Goal: Task Accomplishment & Management: Complete application form

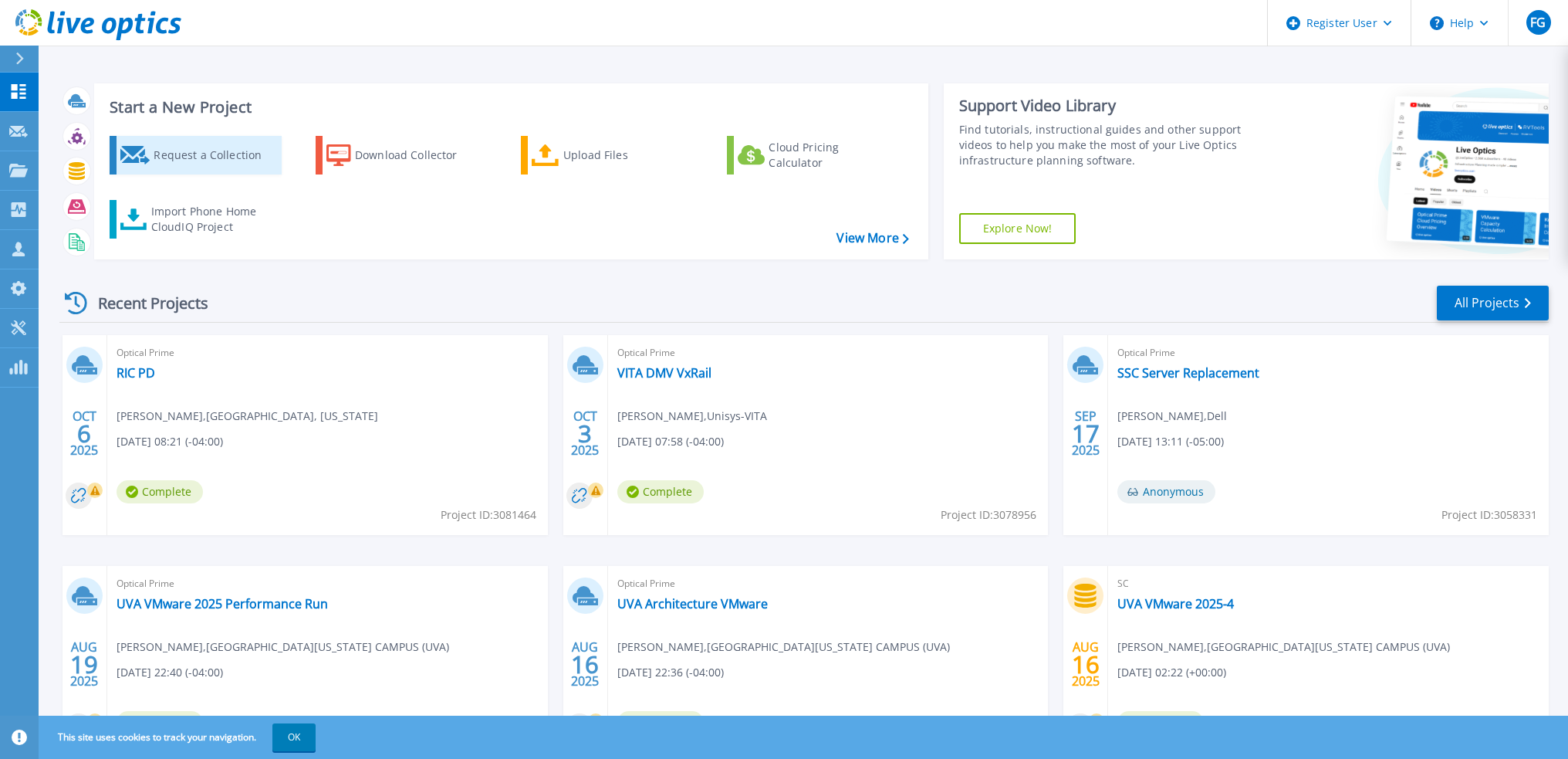
click at [168, 138] on link "Request a Collection" at bounding box center [196, 155] width 172 height 39
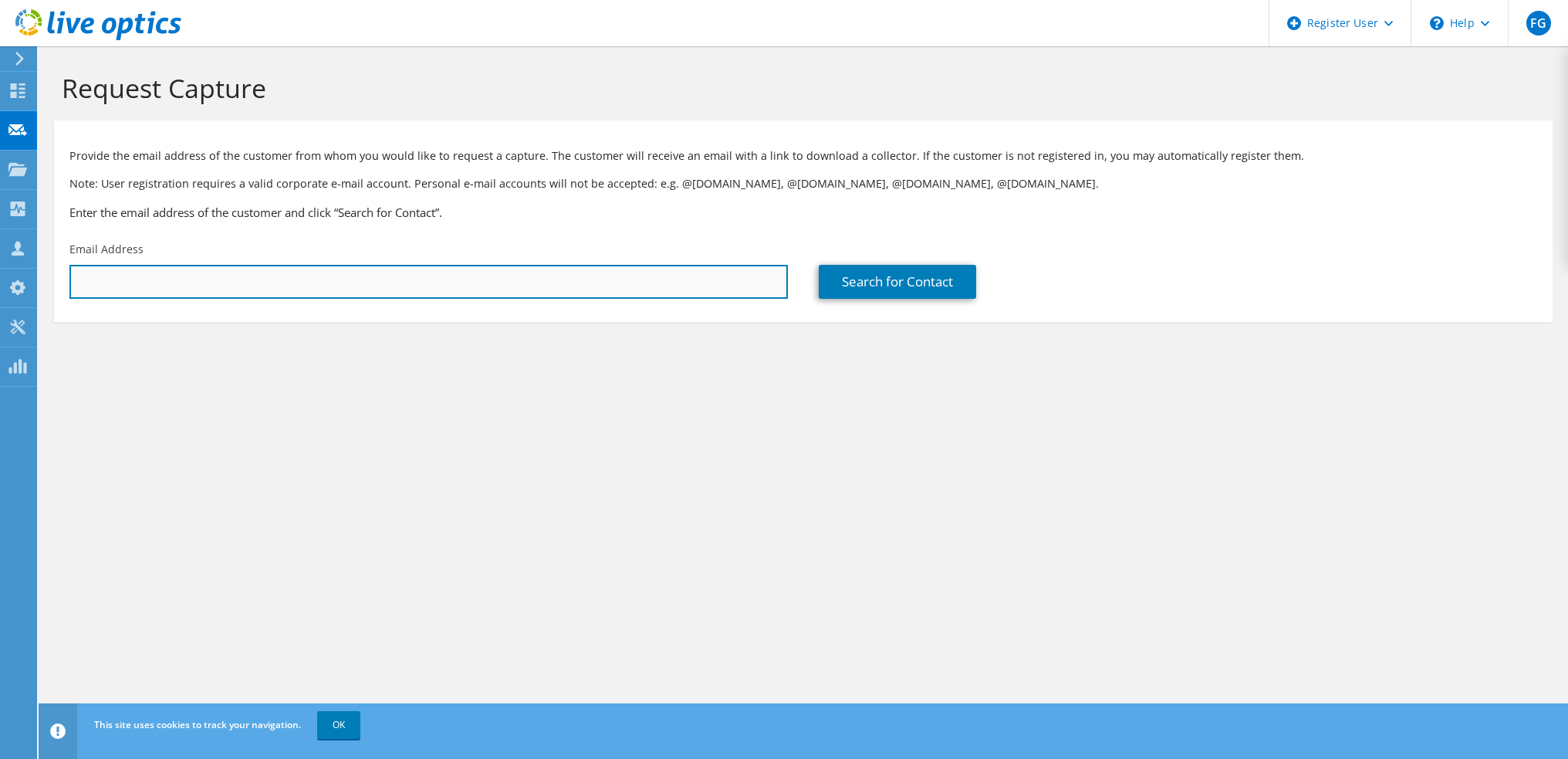
click at [132, 271] on input "text" at bounding box center [428, 282] width 718 height 34
paste input "snorris@vccs.edu"
type input "snorris@vccs.edu"
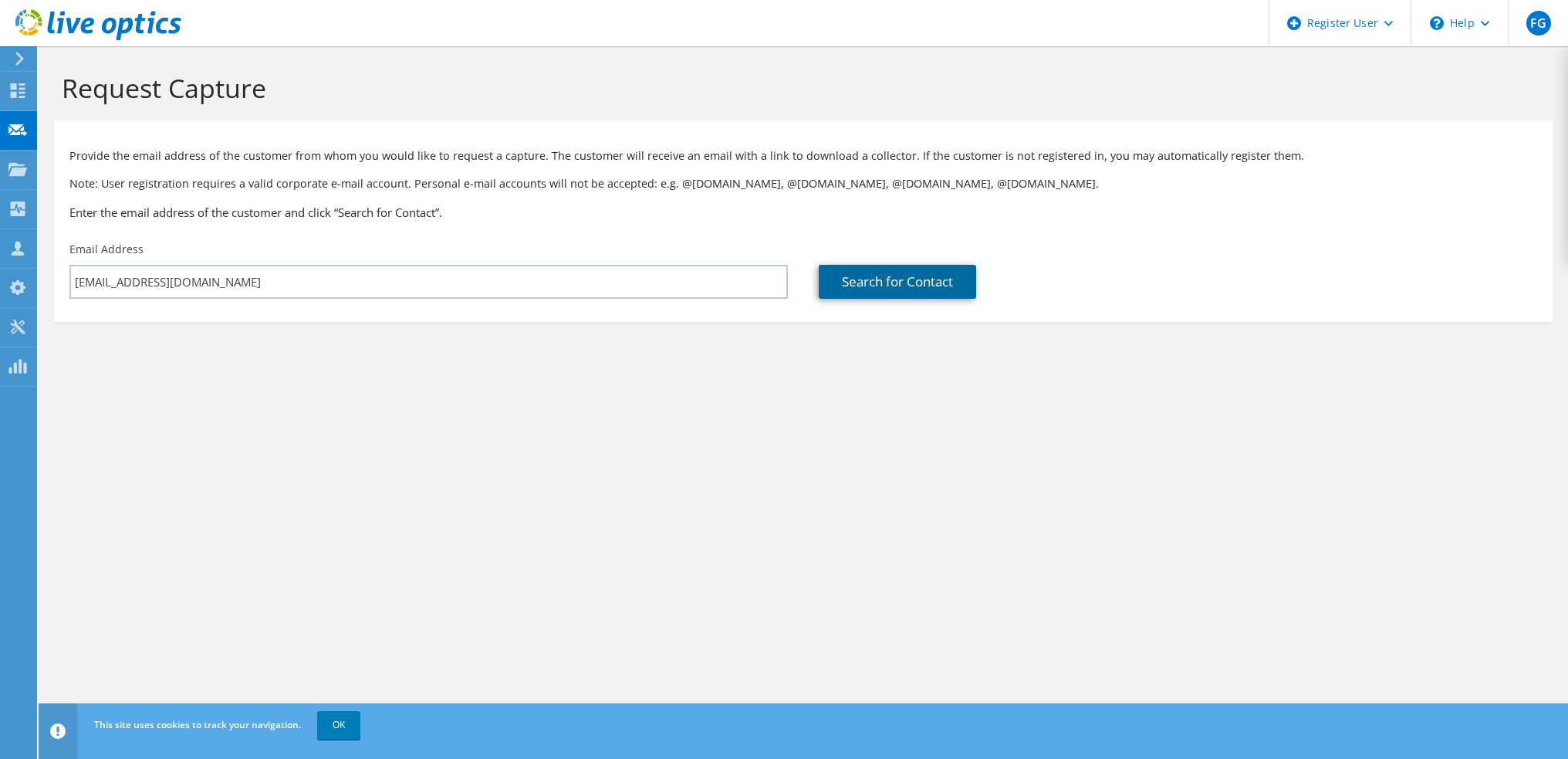
click at [835, 266] on link "Search for Contact" at bounding box center [897, 282] width 157 height 34
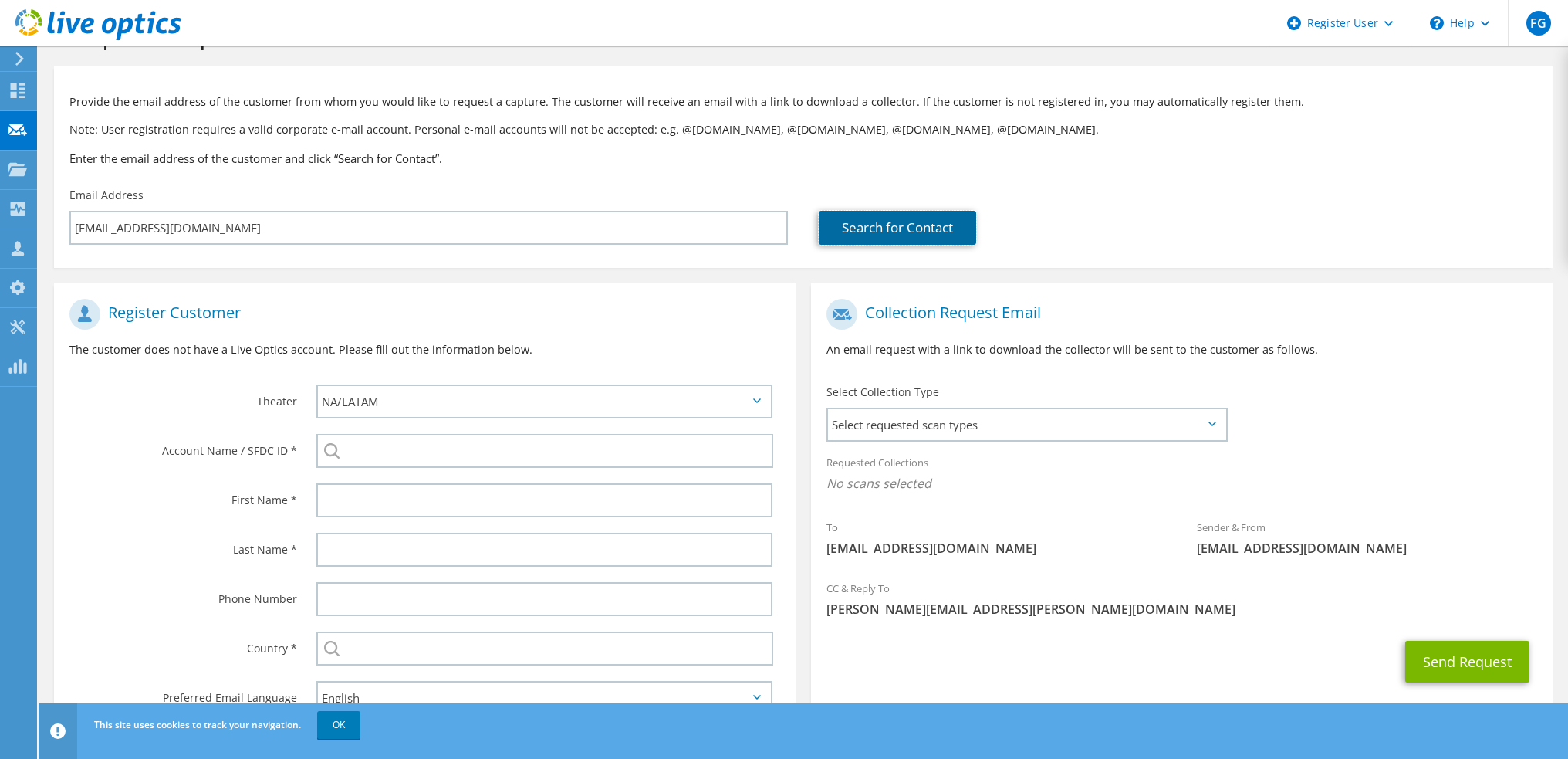
scroll to position [114, 0]
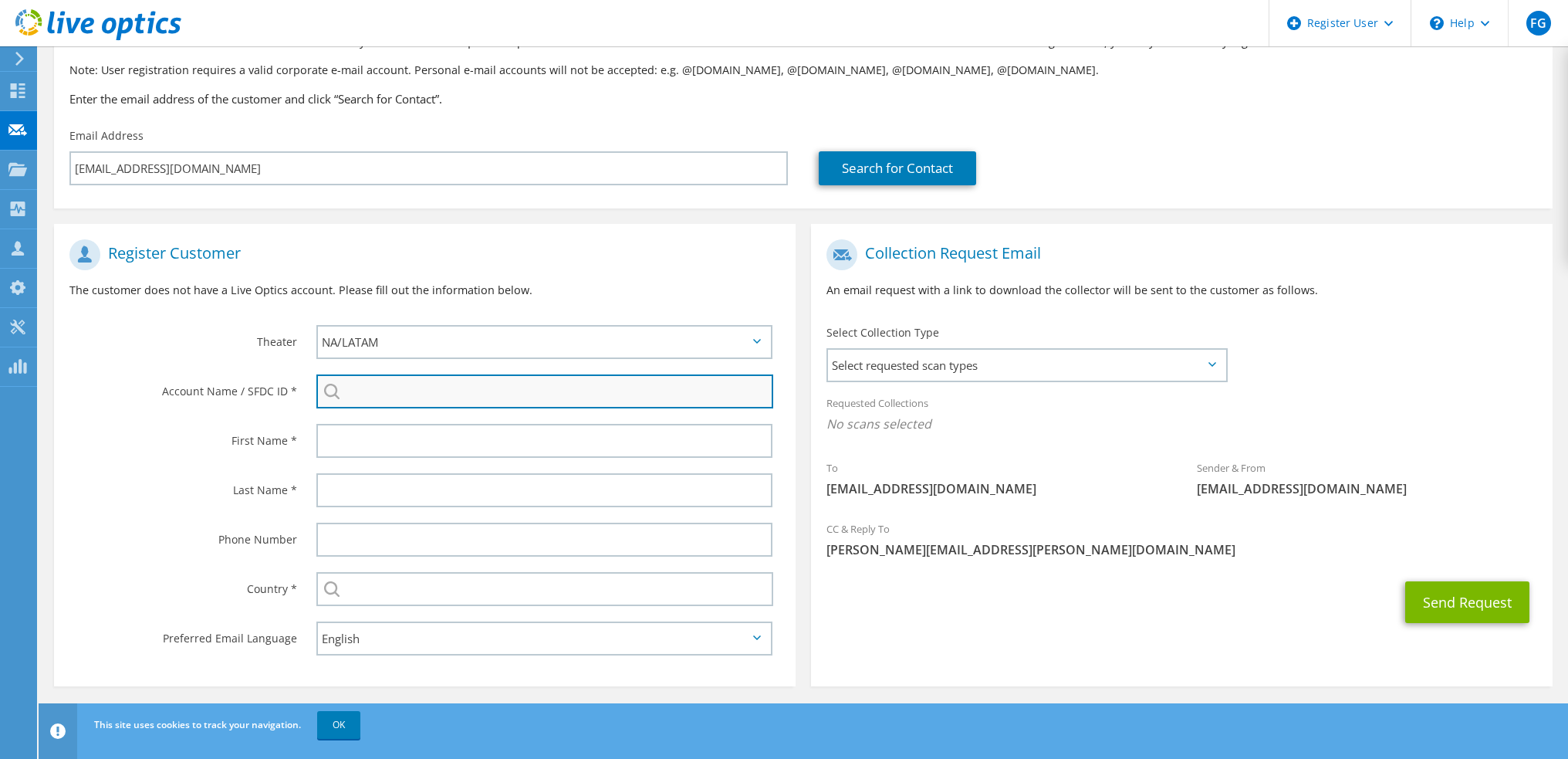
click at [368, 380] on input "search" at bounding box center [544, 391] width 456 height 34
type input "V"
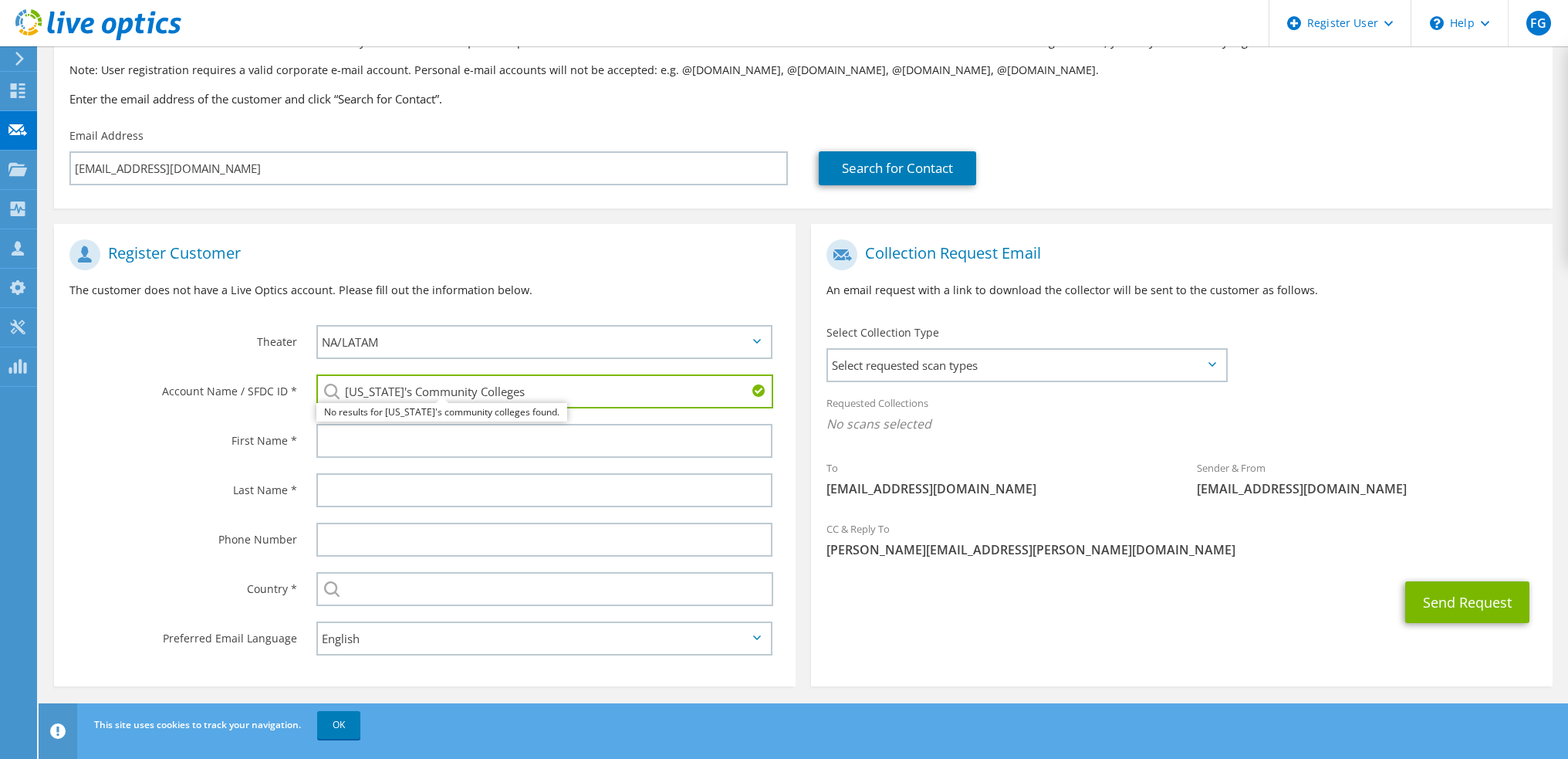
type input "Virginia's Community Colleges"
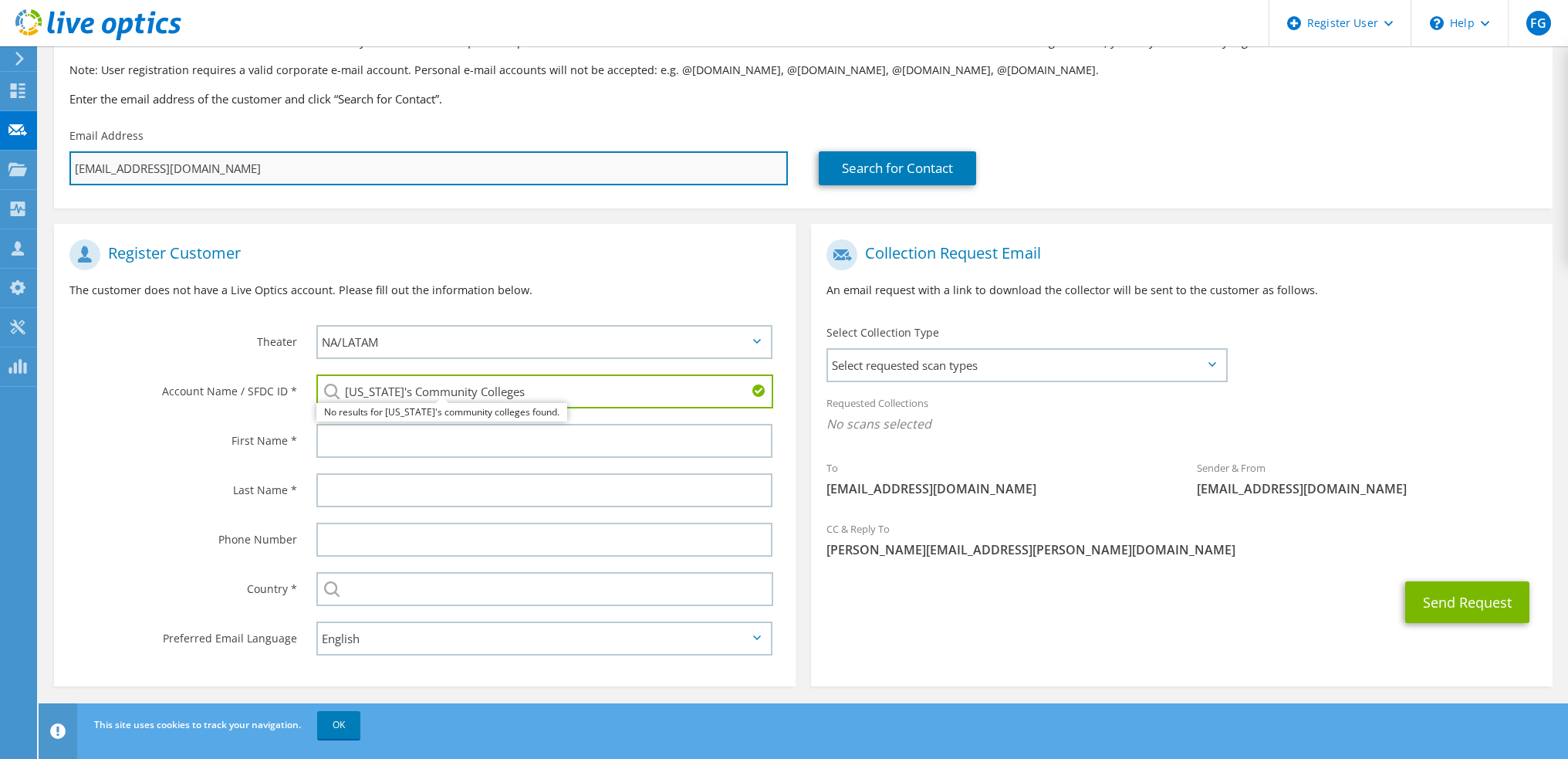
click at [191, 163] on input "snorris@vccs.edu" at bounding box center [428, 168] width 718 height 34
paste input "mcockram"
type input "mcockram@vccs.edu"
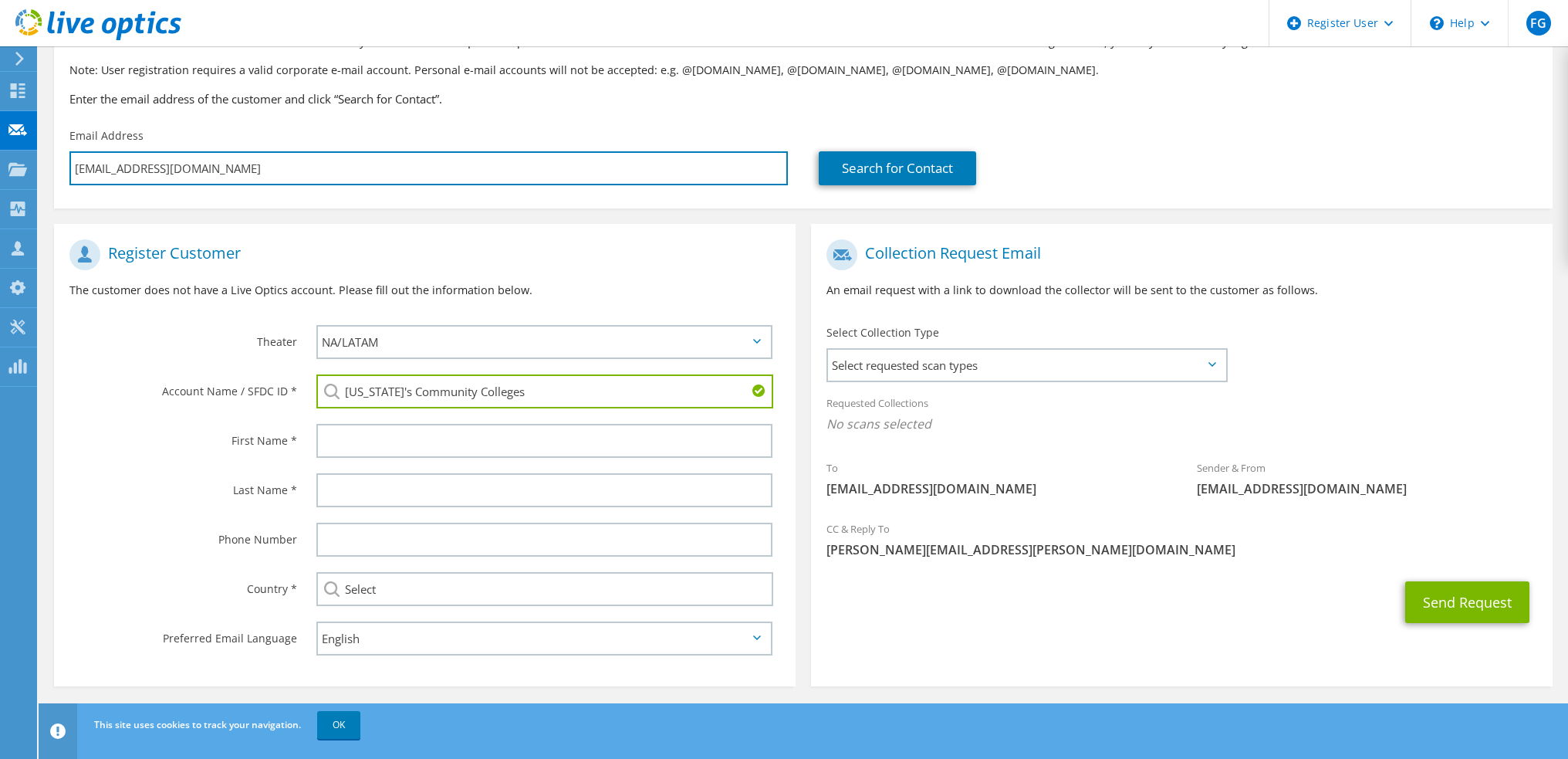
type input "Select"
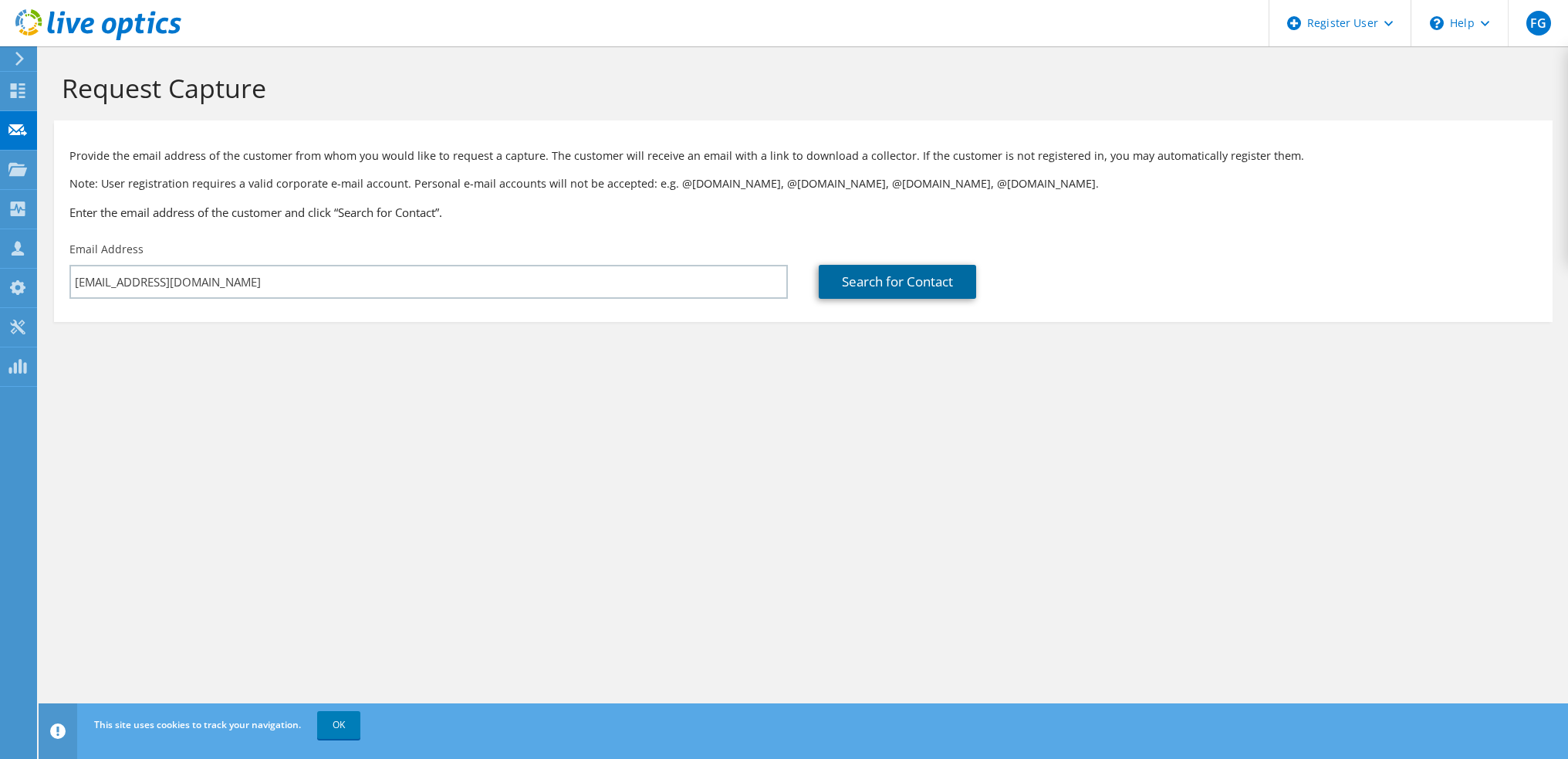
click at [869, 277] on link "Search for Contact" at bounding box center [897, 282] width 157 height 34
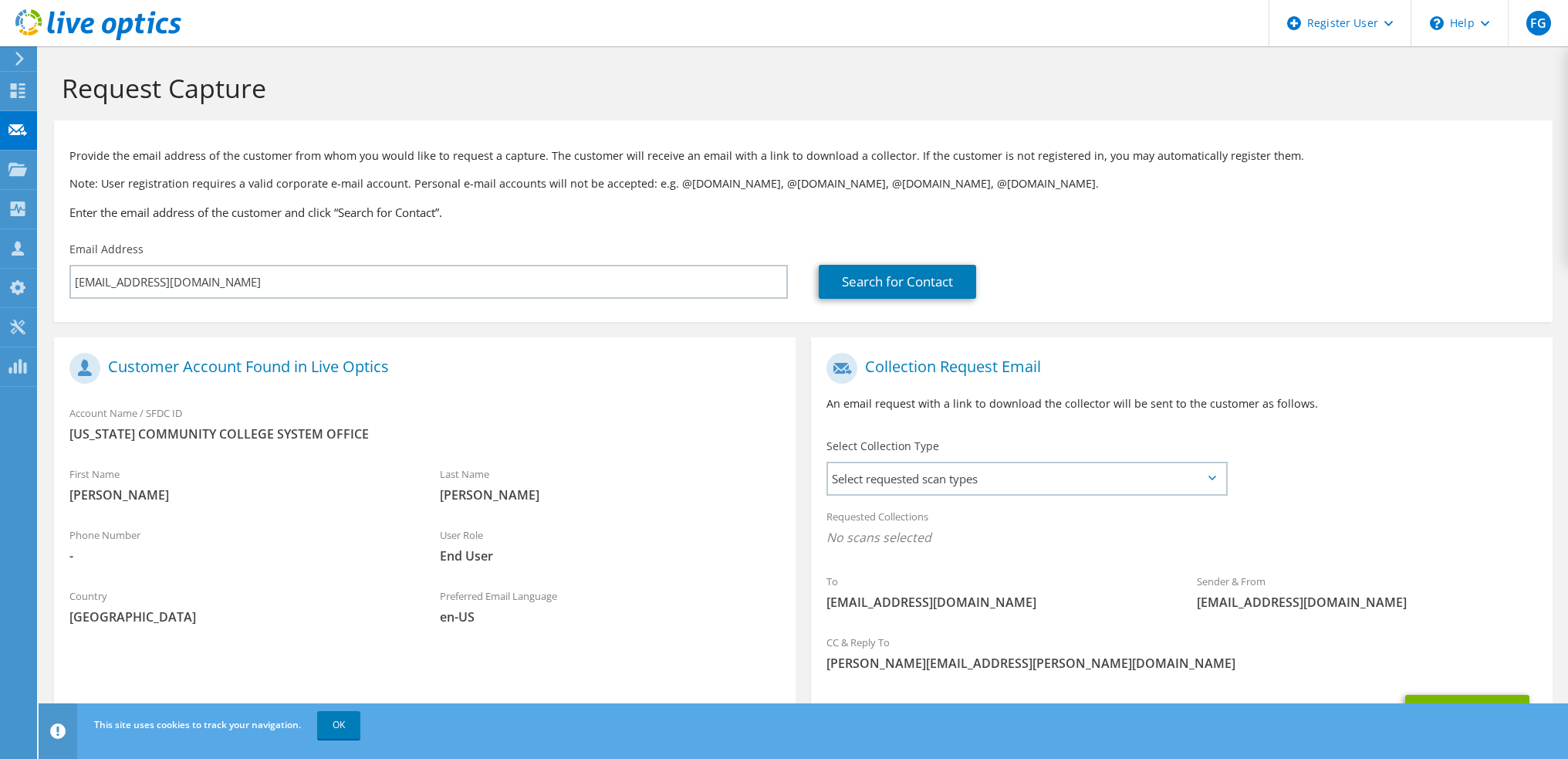
click at [248, 430] on span "VIRGINIA COMMUNITY COLLEGE SYSTEM OFFICE" at bounding box center [425, 434] width 710 height 17
copy section "VIRGINIA COMMUNITY COLLEGE SYSTEM OFFICE"
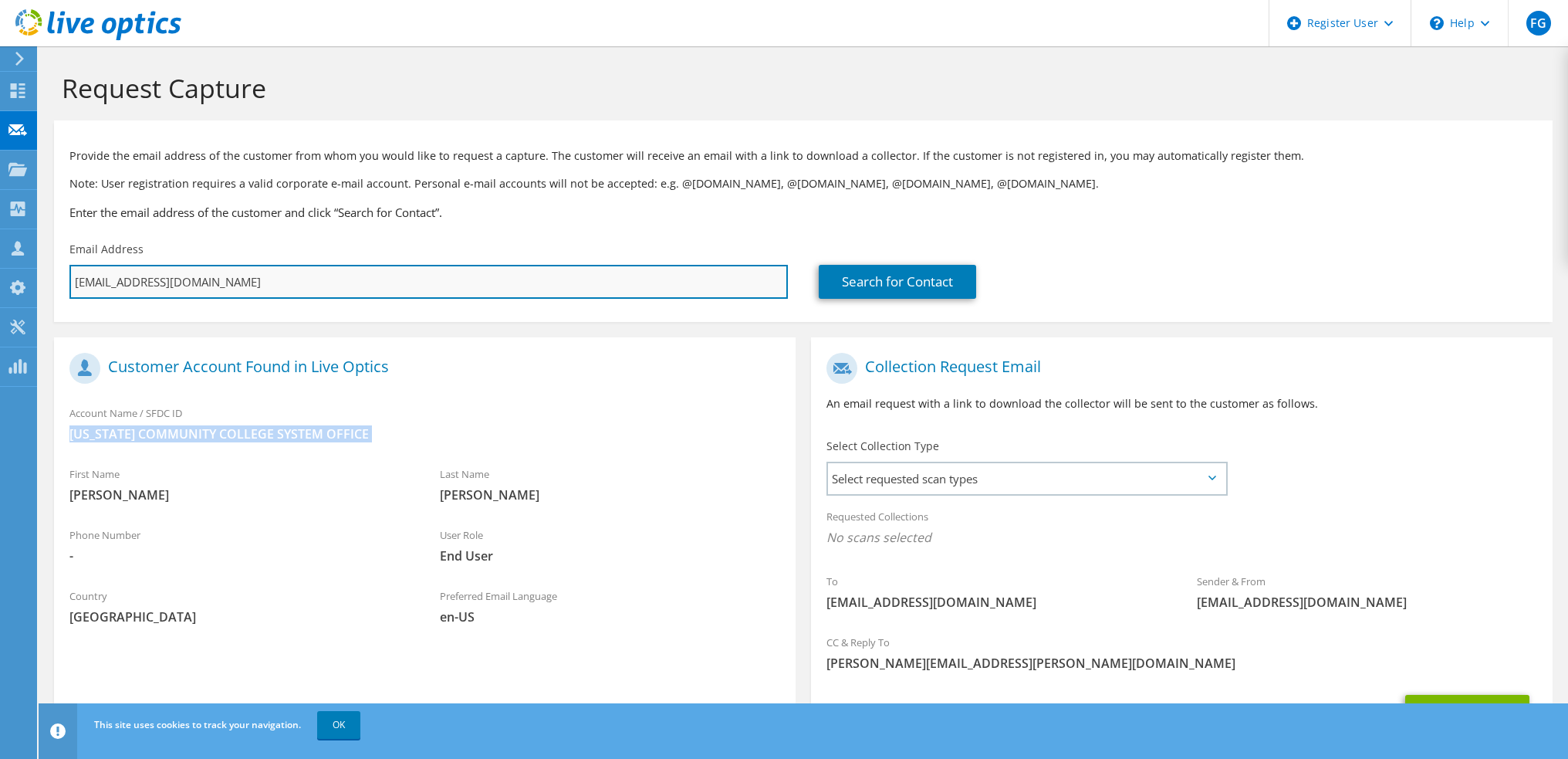
click at [280, 274] on input "mcockram@vccs.edu" at bounding box center [428, 282] width 718 height 34
paste input "snorris"
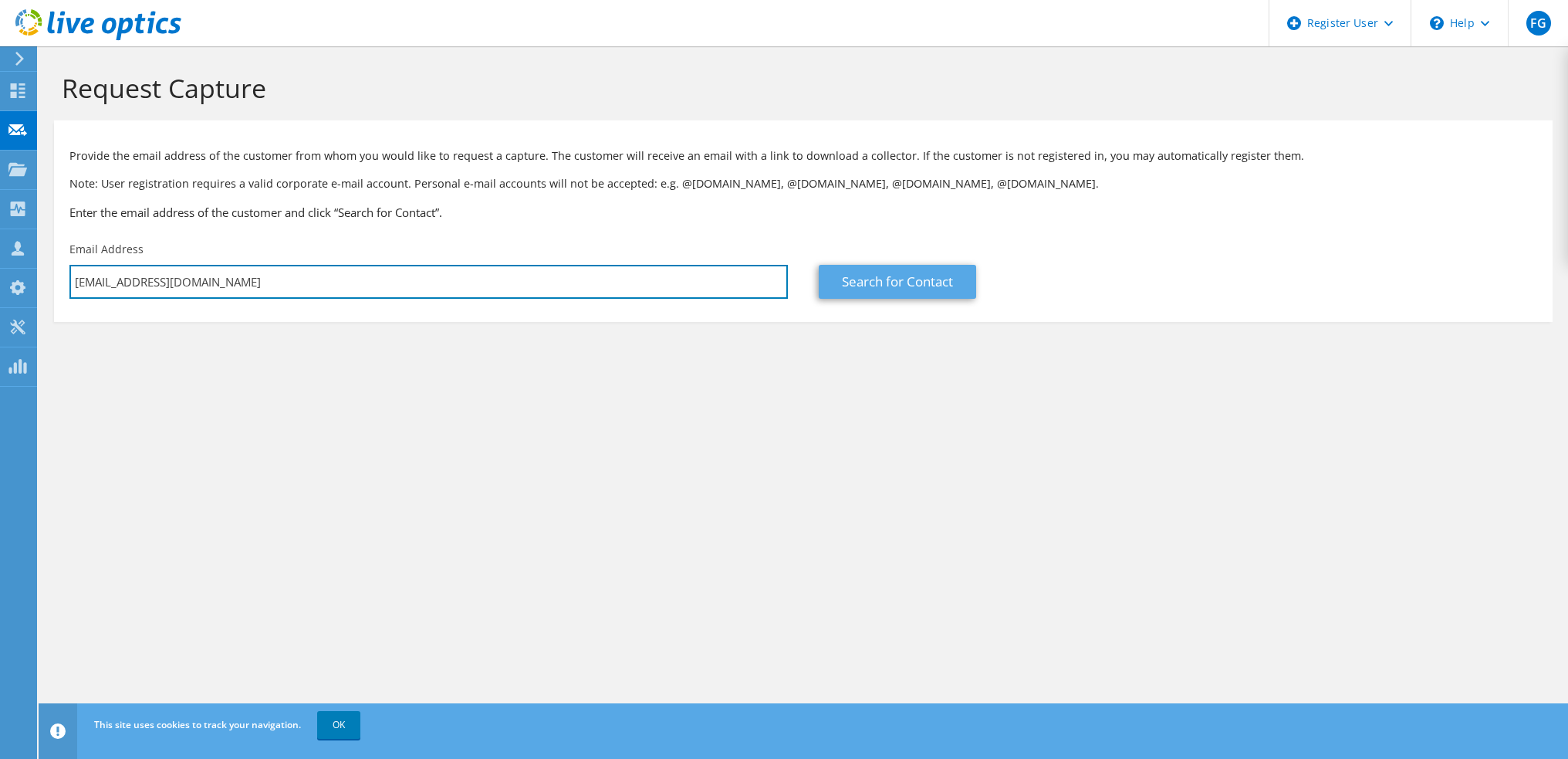
type input "snorris@vccs.edu"
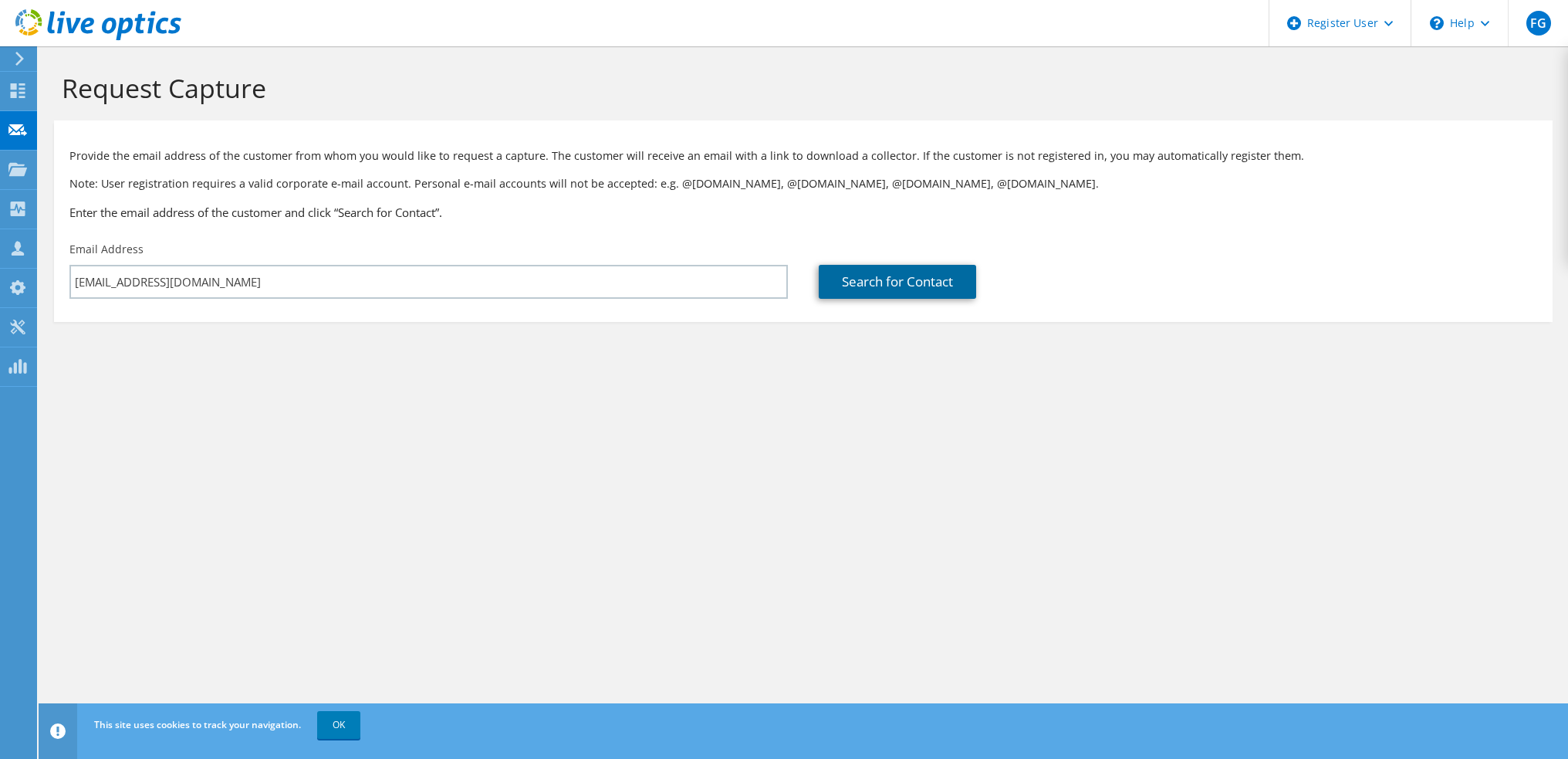
click at [904, 274] on link "Search for Contact" at bounding box center [897, 282] width 157 height 34
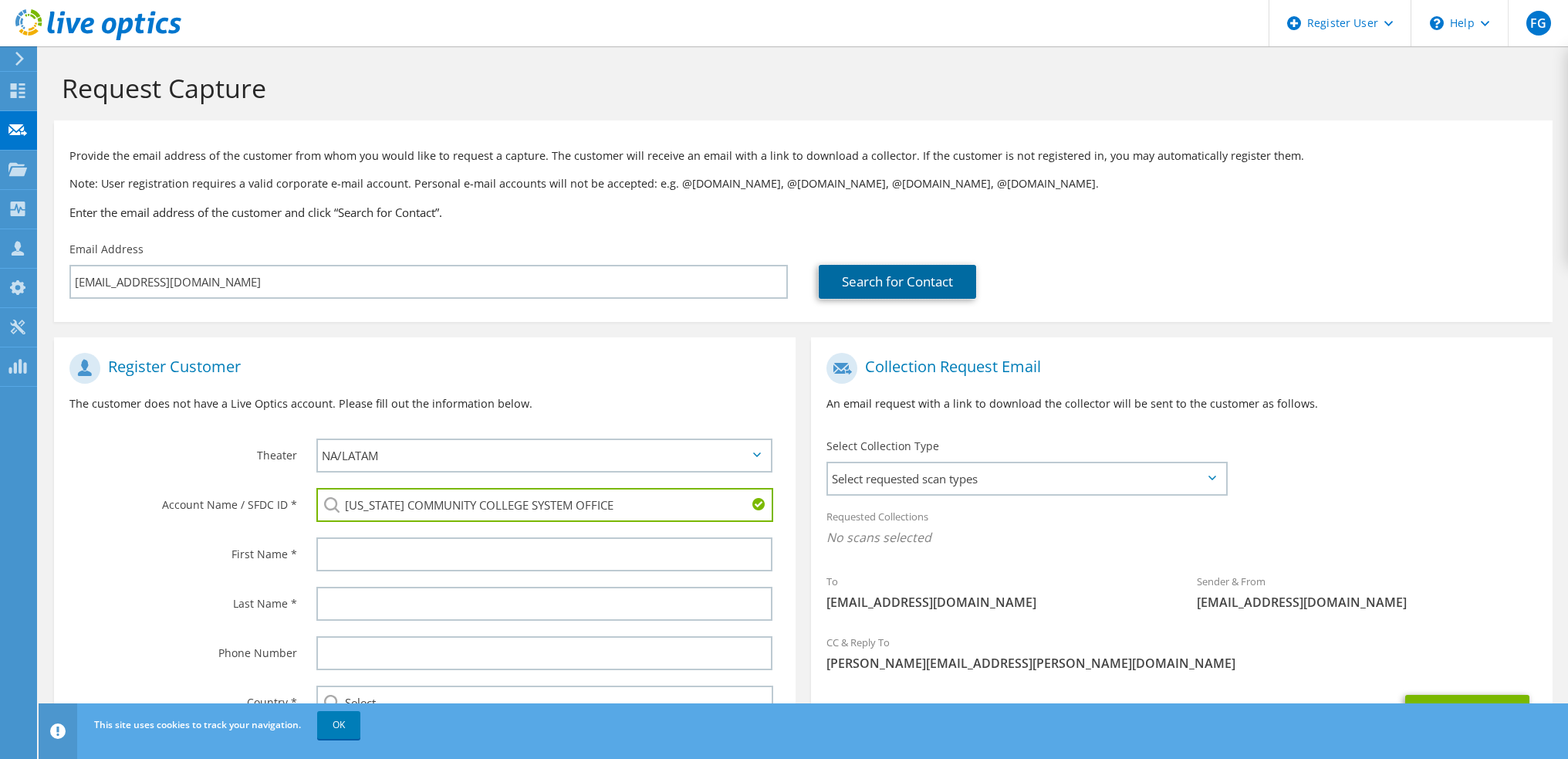
scroll to position [114, 0]
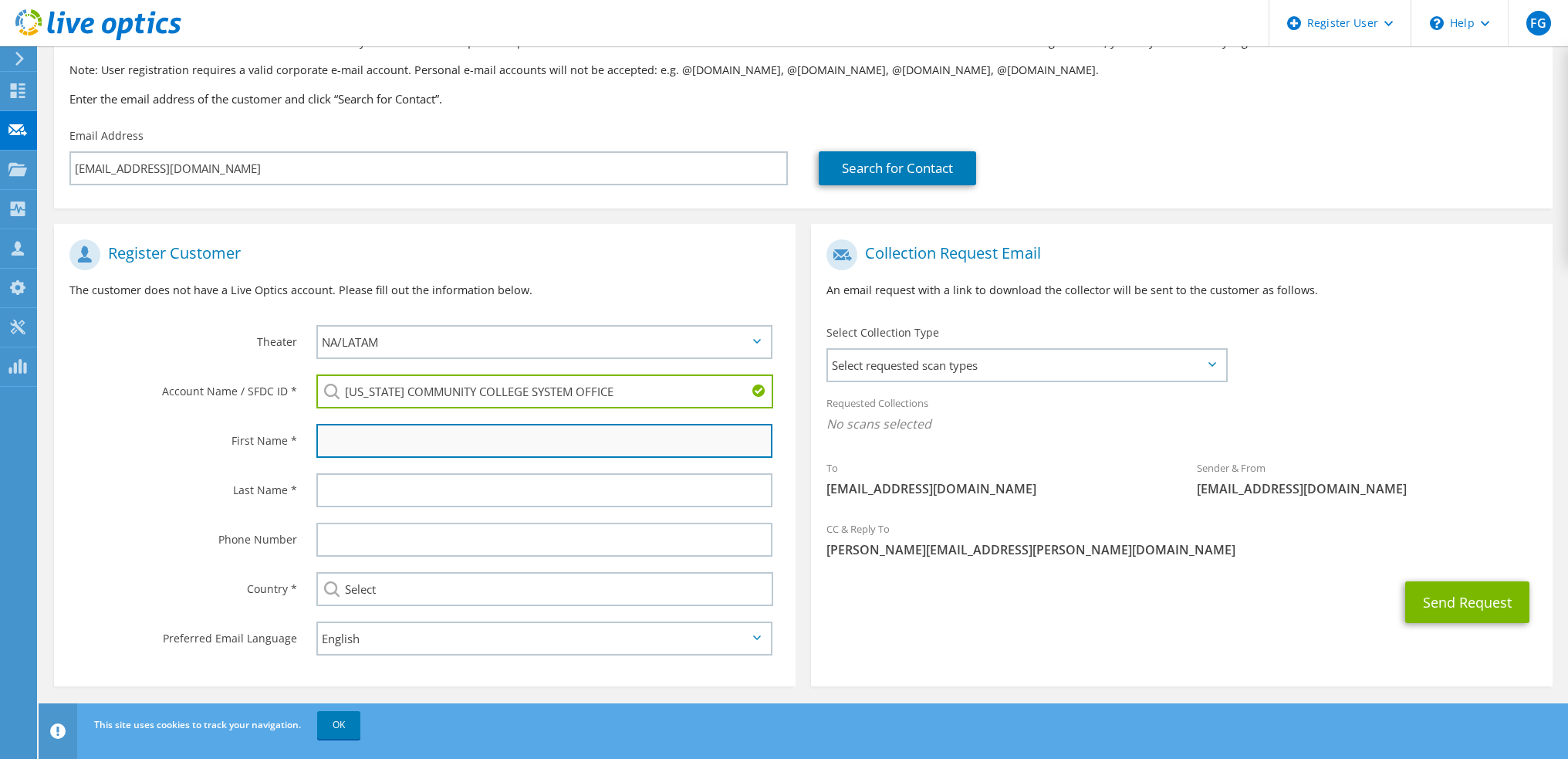
click at [331, 430] on input "text" at bounding box center [544, 441] width 456 height 34
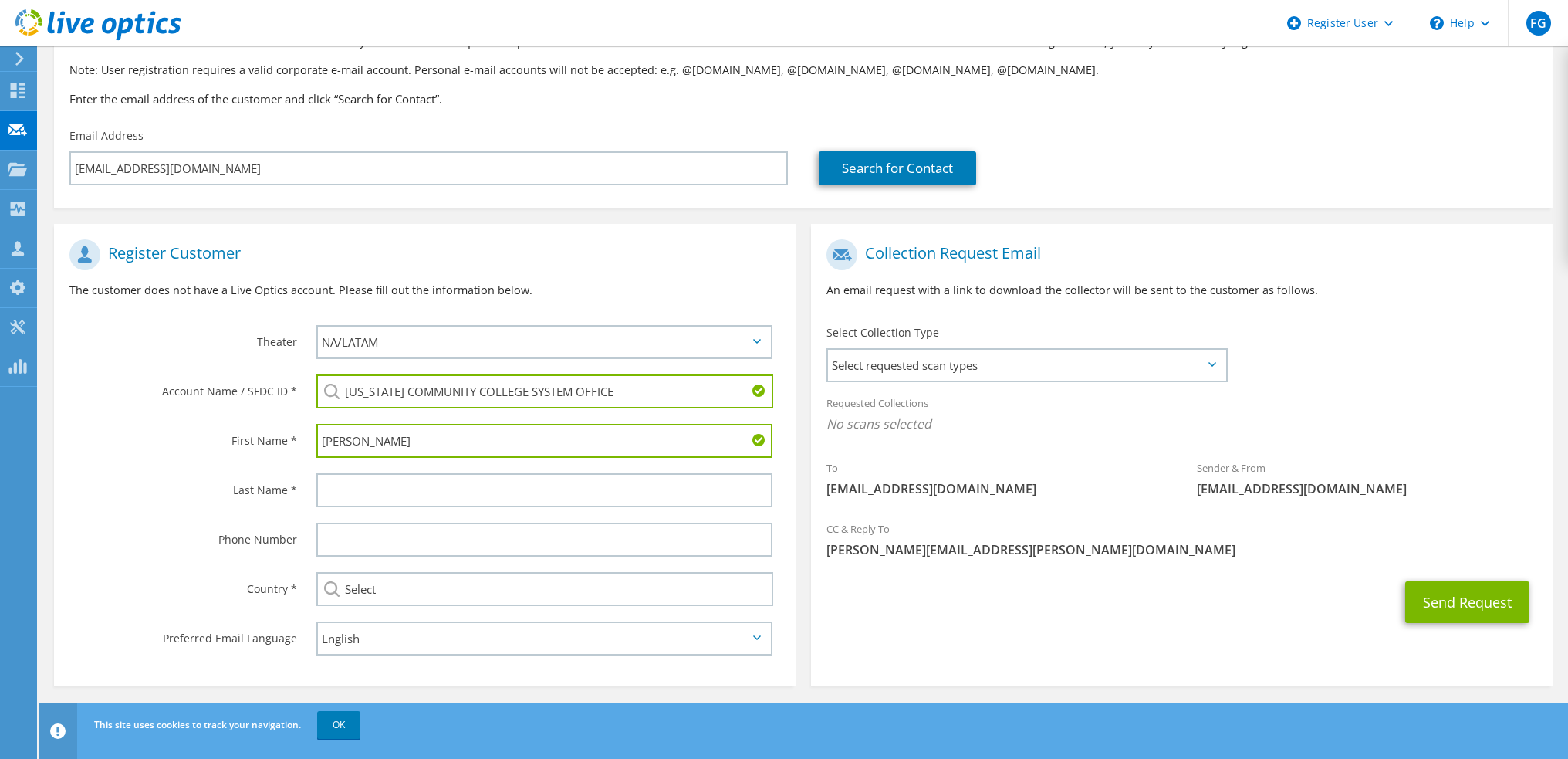
type input "Sam"
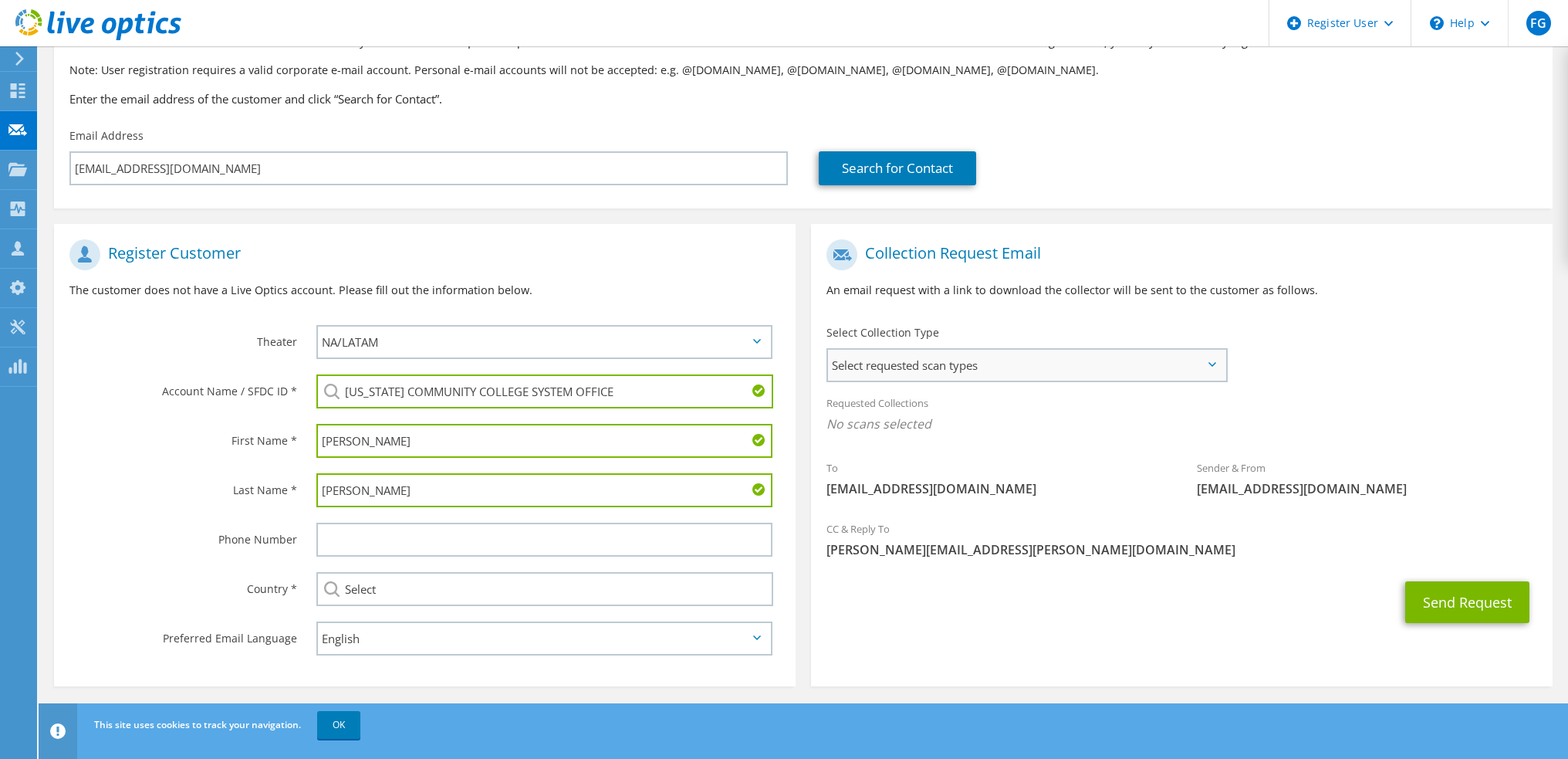
type input "Norris"
click at [949, 367] on span "Select requested scan types" at bounding box center [1027, 365] width 397 height 31
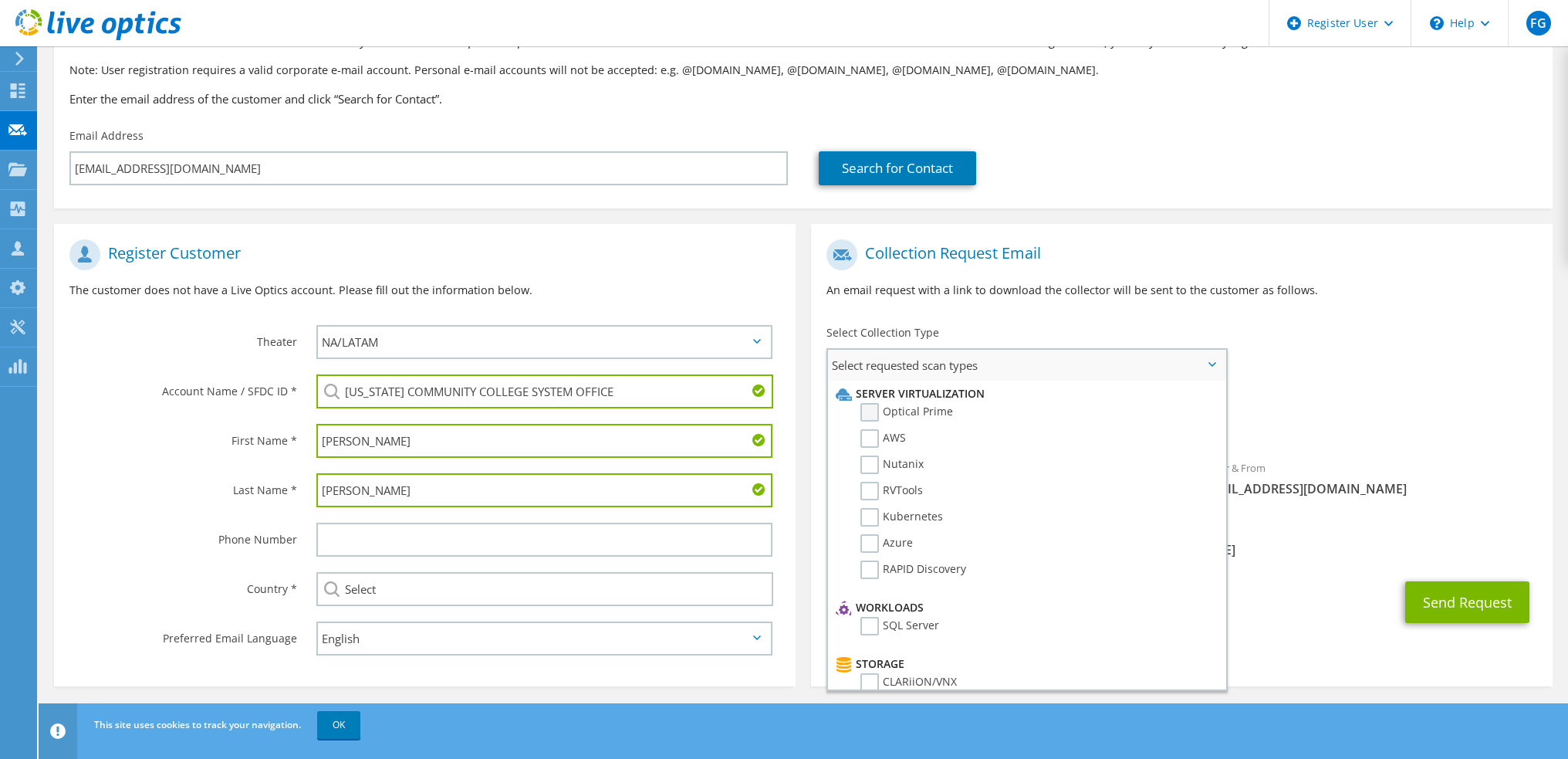
click at [946, 404] on label "Optical Prime" at bounding box center [907, 412] width 93 height 19
click at [0, 0] on input "Optical Prime" at bounding box center [0, 0] width 0 height 0
click at [1460, 605] on button "Send Request" at bounding box center [1467, 606] width 124 height 41
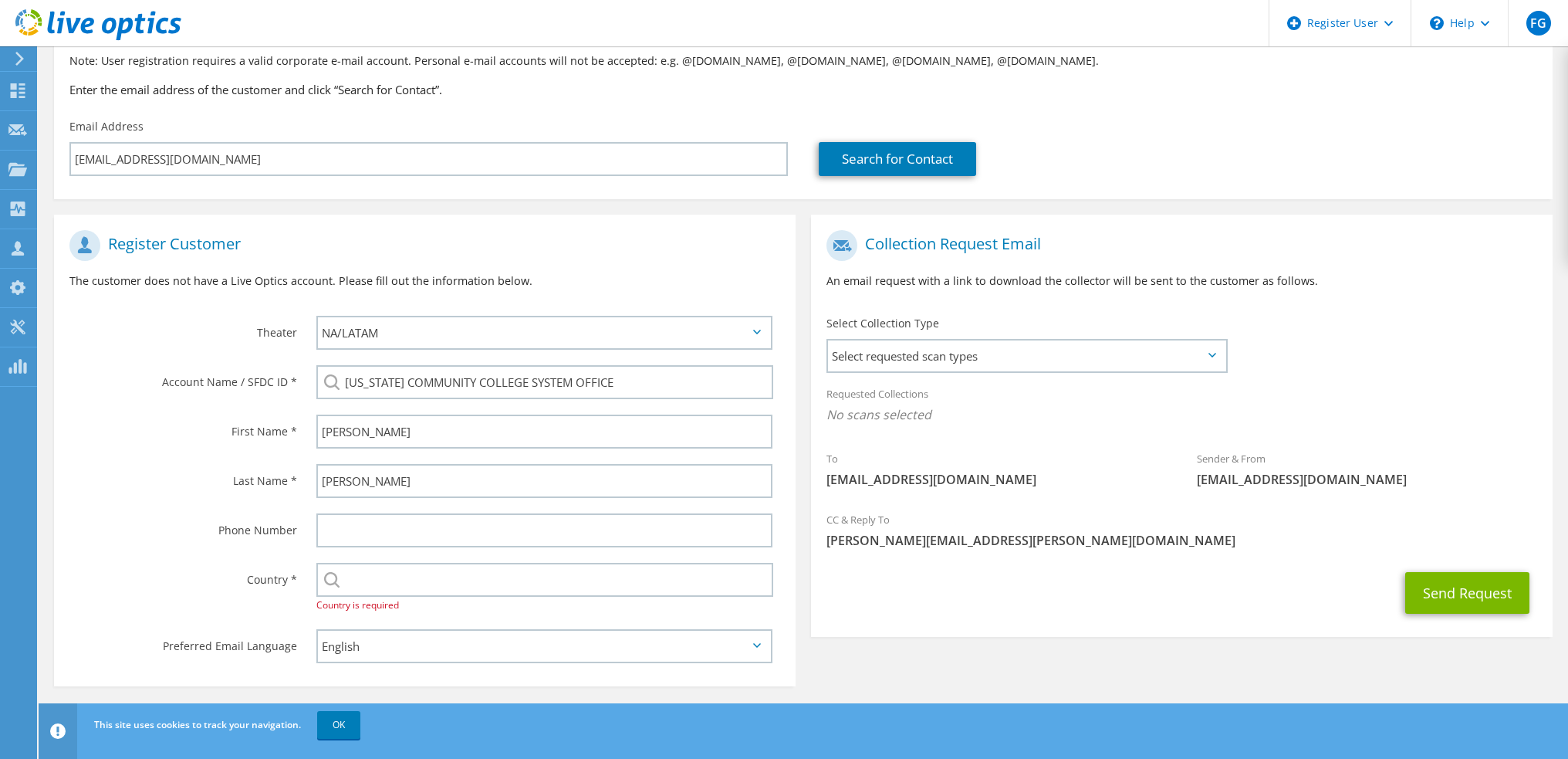
scroll to position [130, 0]
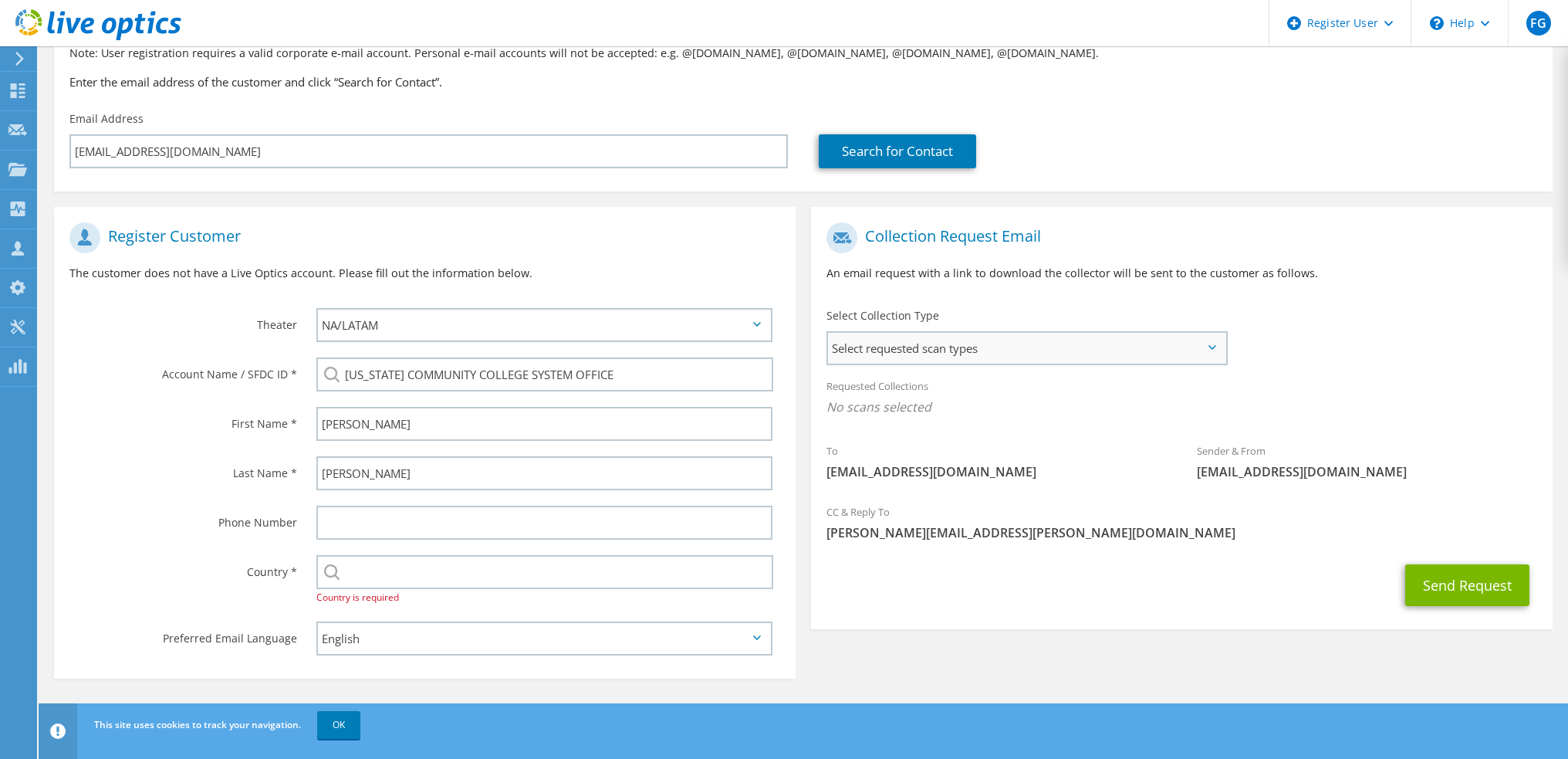
click at [1072, 337] on span "Select requested scan types" at bounding box center [1027, 348] width 397 height 31
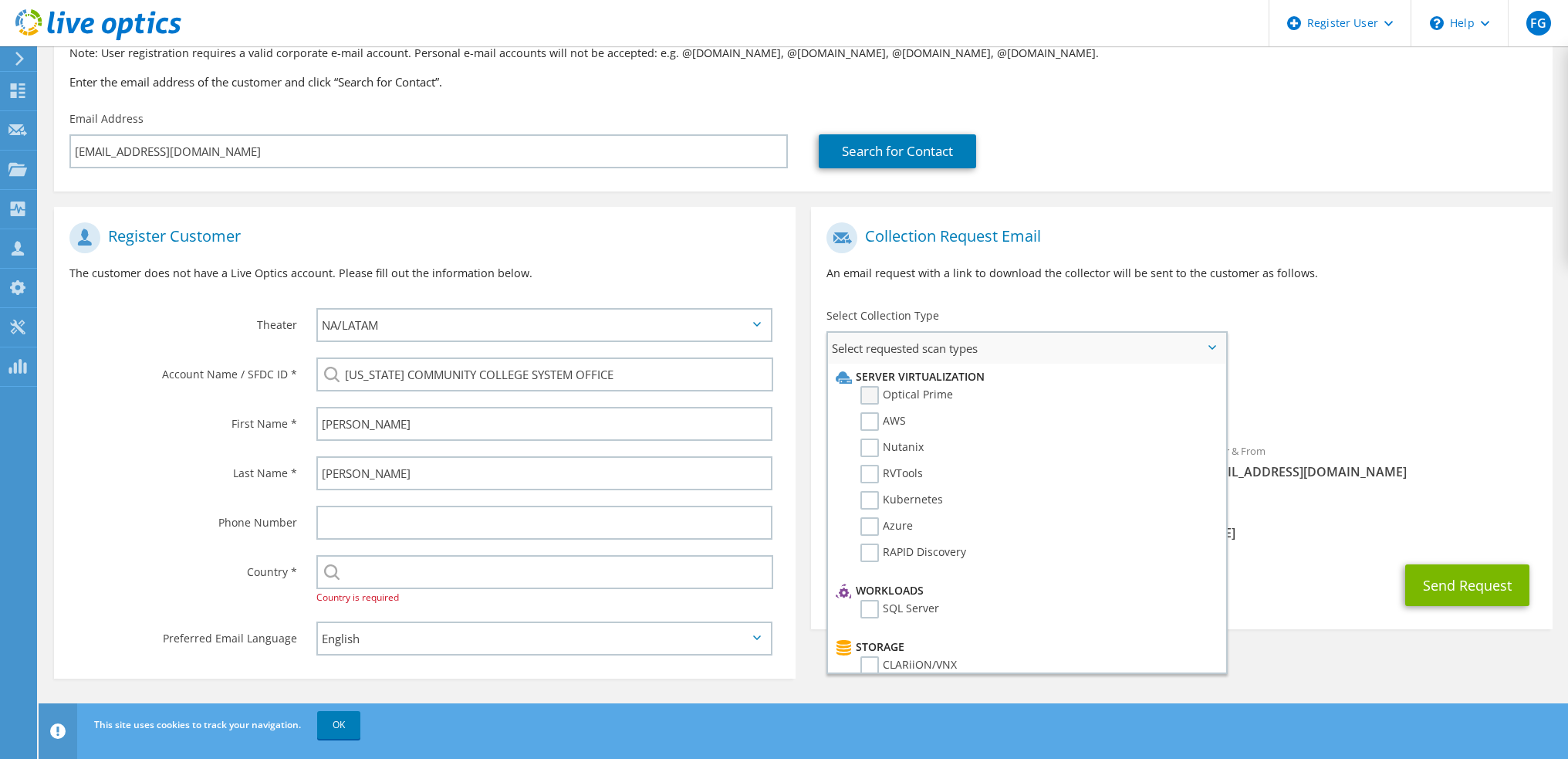
click at [930, 394] on label "Optical Prime" at bounding box center [907, 395] width 93 height 19
click at [0, 0] on input "Optical Prime" at bounding box center [0, 0] width 0 height 0
click at [1355, 377] on div "Requested Collections No scans selected Optical Prime" at bounding box center [1182, 401] width 742 height 62
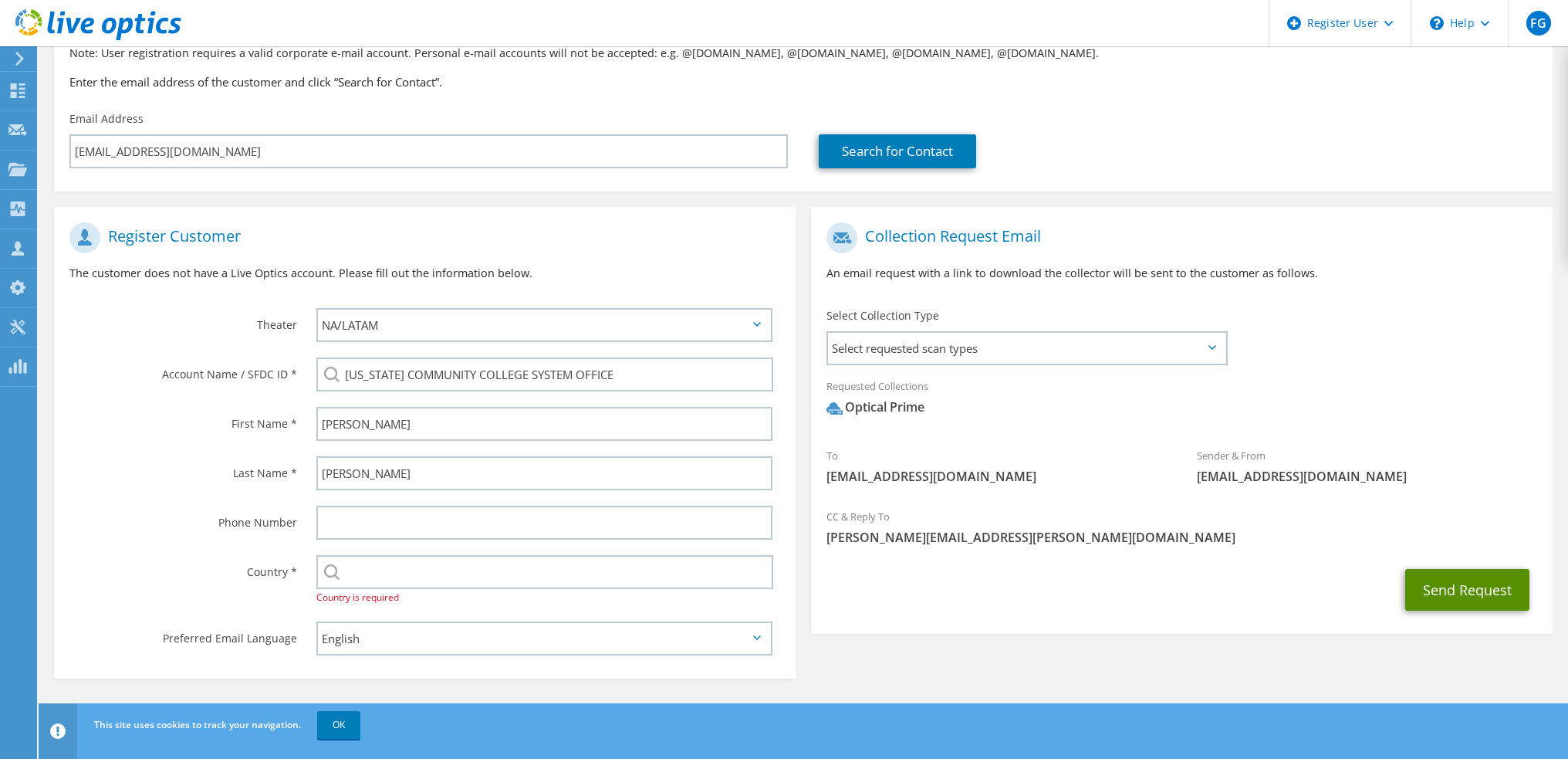
click at [1423, 577] on button "Send Request" at bounding box center [1467, 589] width 124 height 41
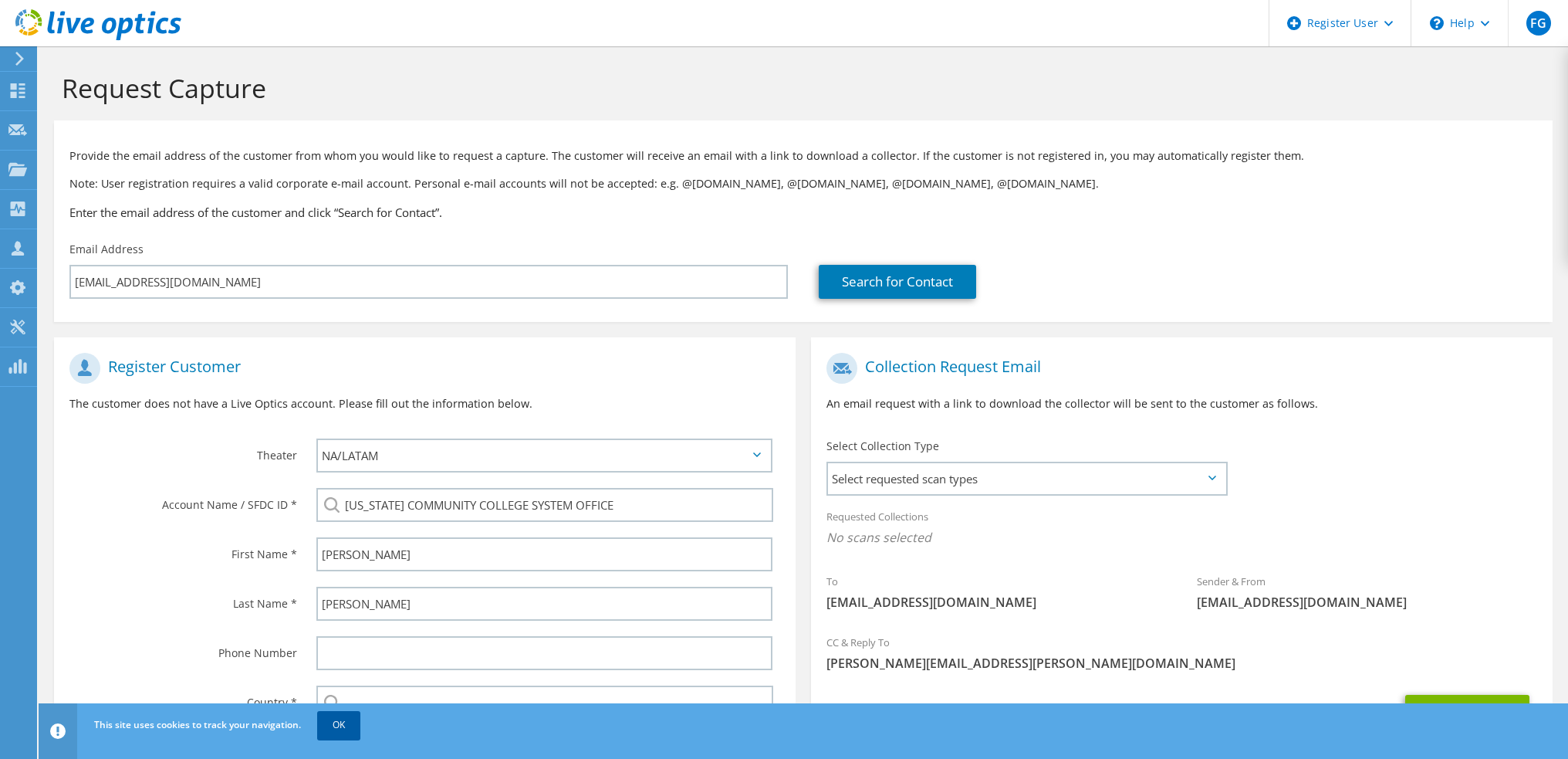
click at [336, 718] on link "OK" at bounding box center [338, 725] width 43 height 28
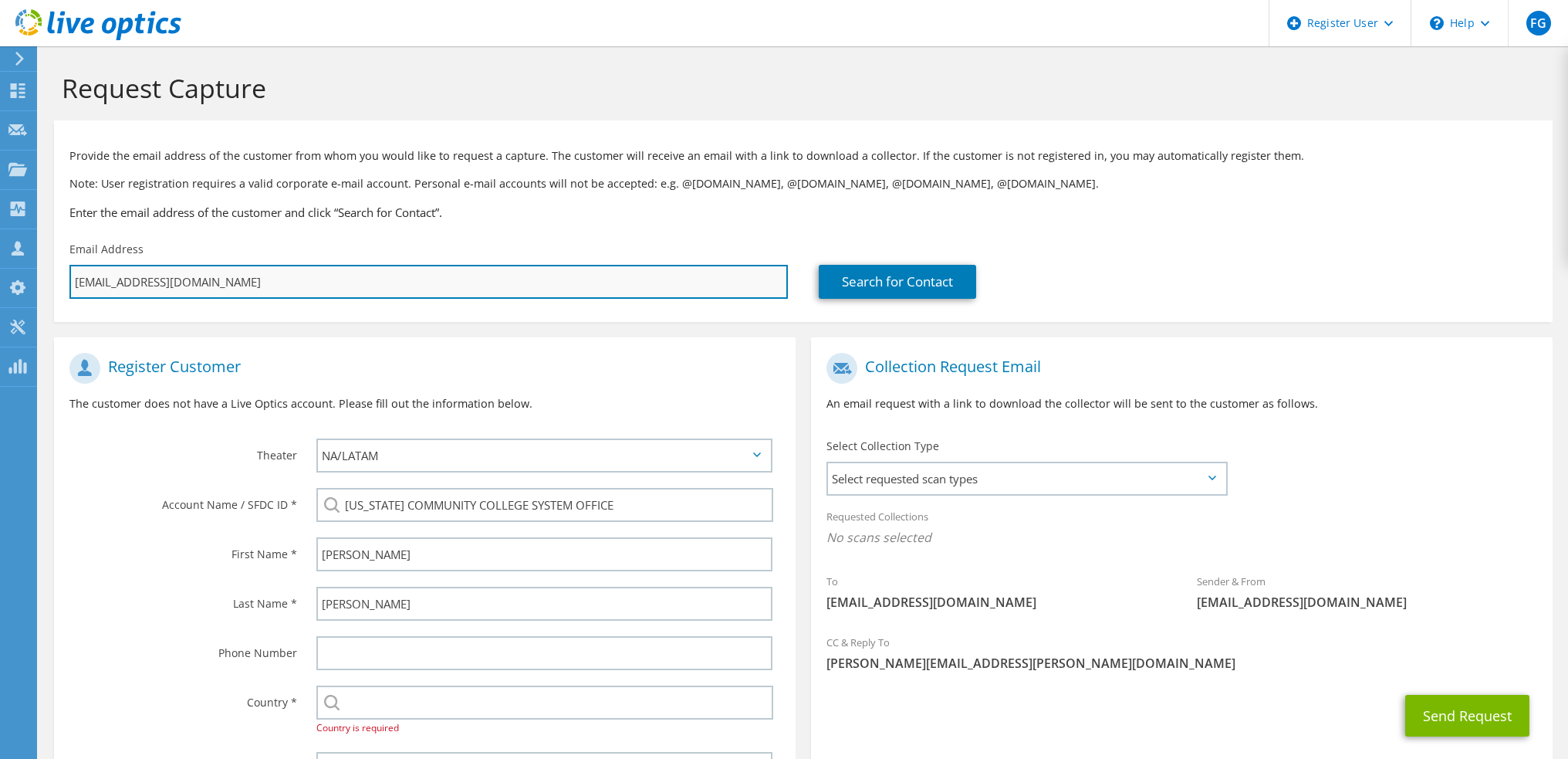
click at [220, 281] on input "snorris@vccs.edu" at bounding box center [428, 282] width 718 height 34
click at [220, 281] on input "[EMAIL_ADDRESS][DOMAIN_NAME]" at bounding box center [428, 282] width 718 height 34
paste input "ghaupt"
type input "[EMAIL_ADDRESS][DOMAIN_NAME]"
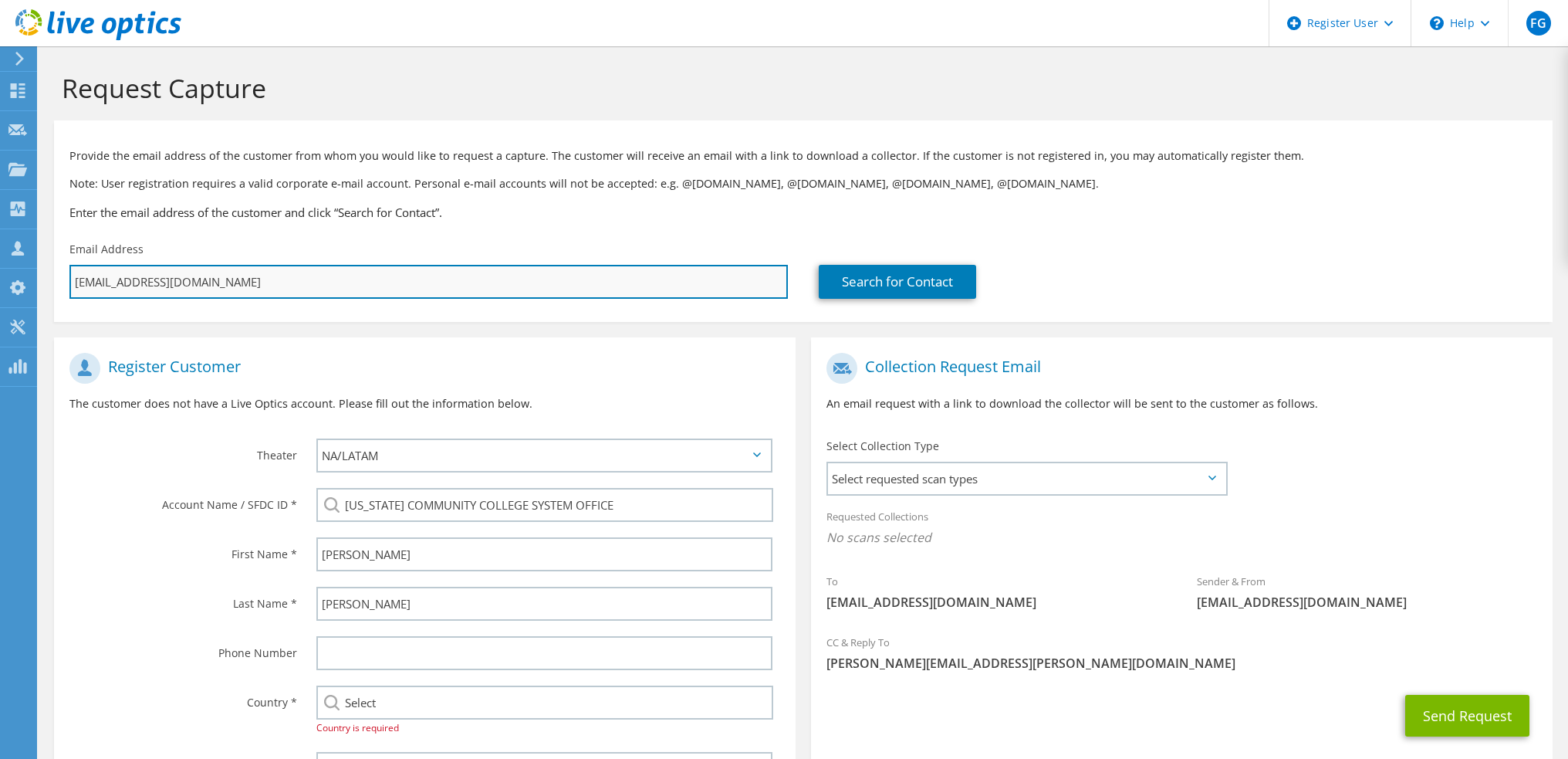
type input "Select"
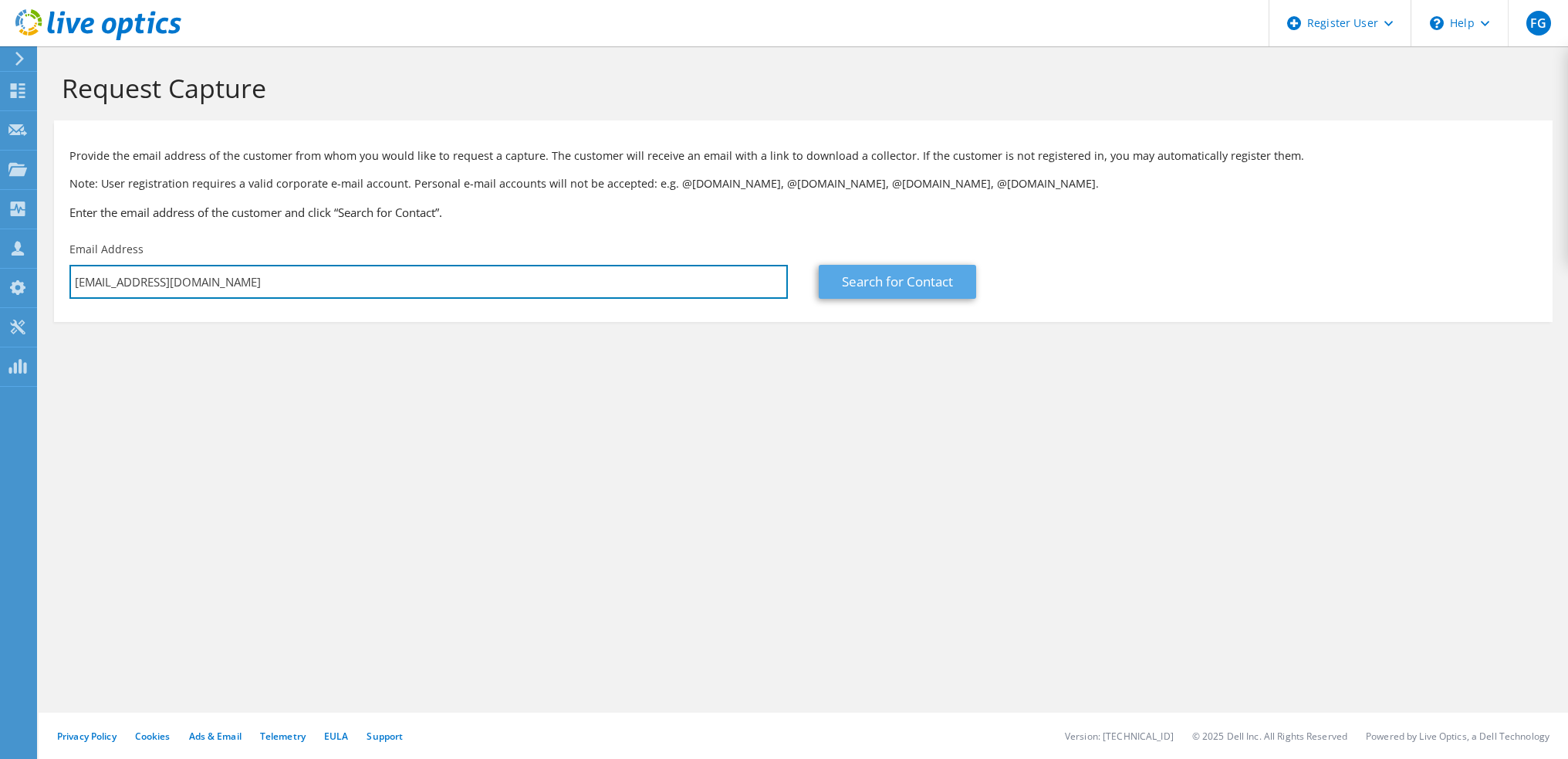
type input "[EMAIL_ADDRESS][DOMAIN_NAME]"
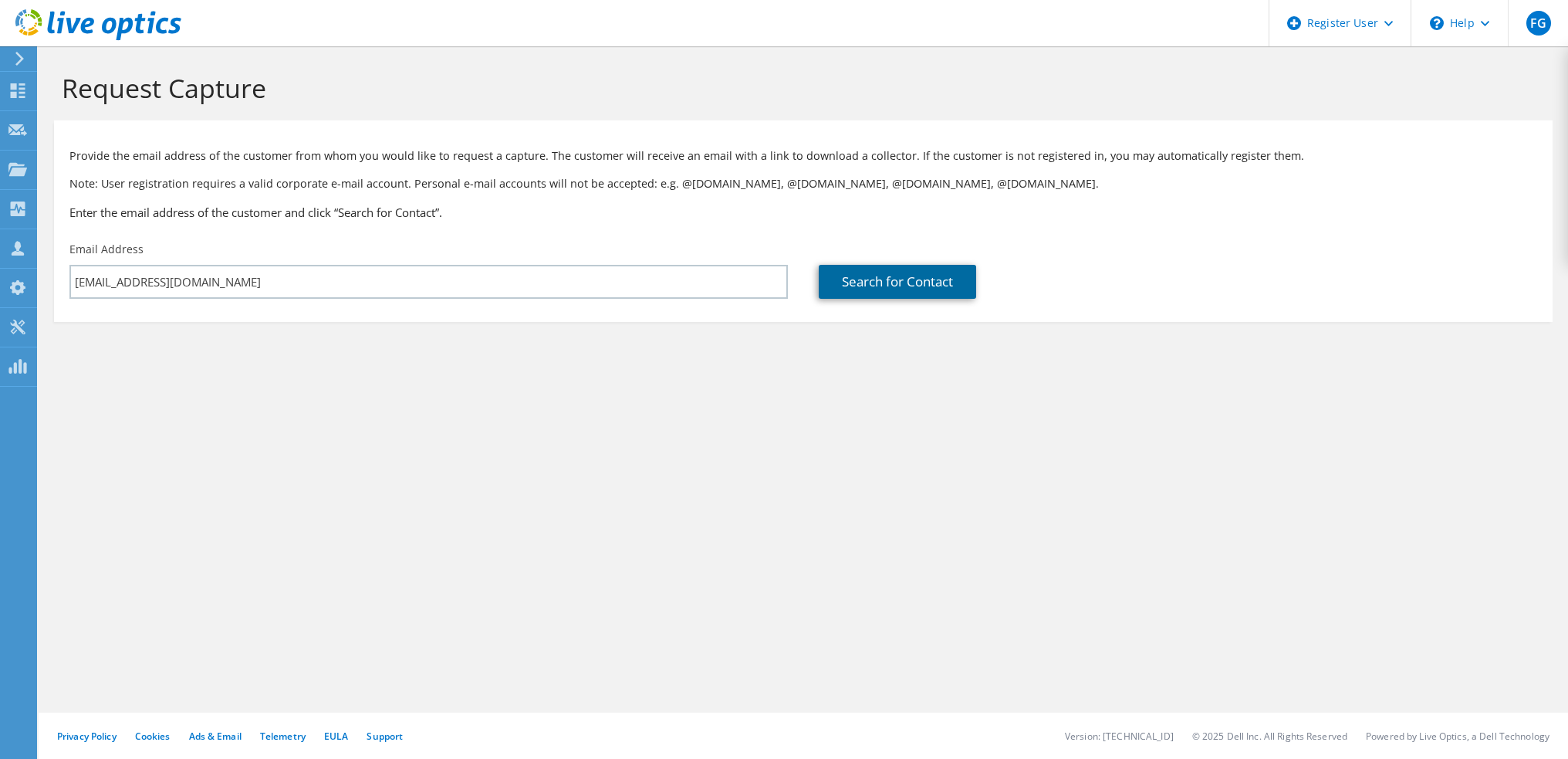
click at [852, 276] on link "Search for Contact" at bounding box center [897, 282] width 157 height 34
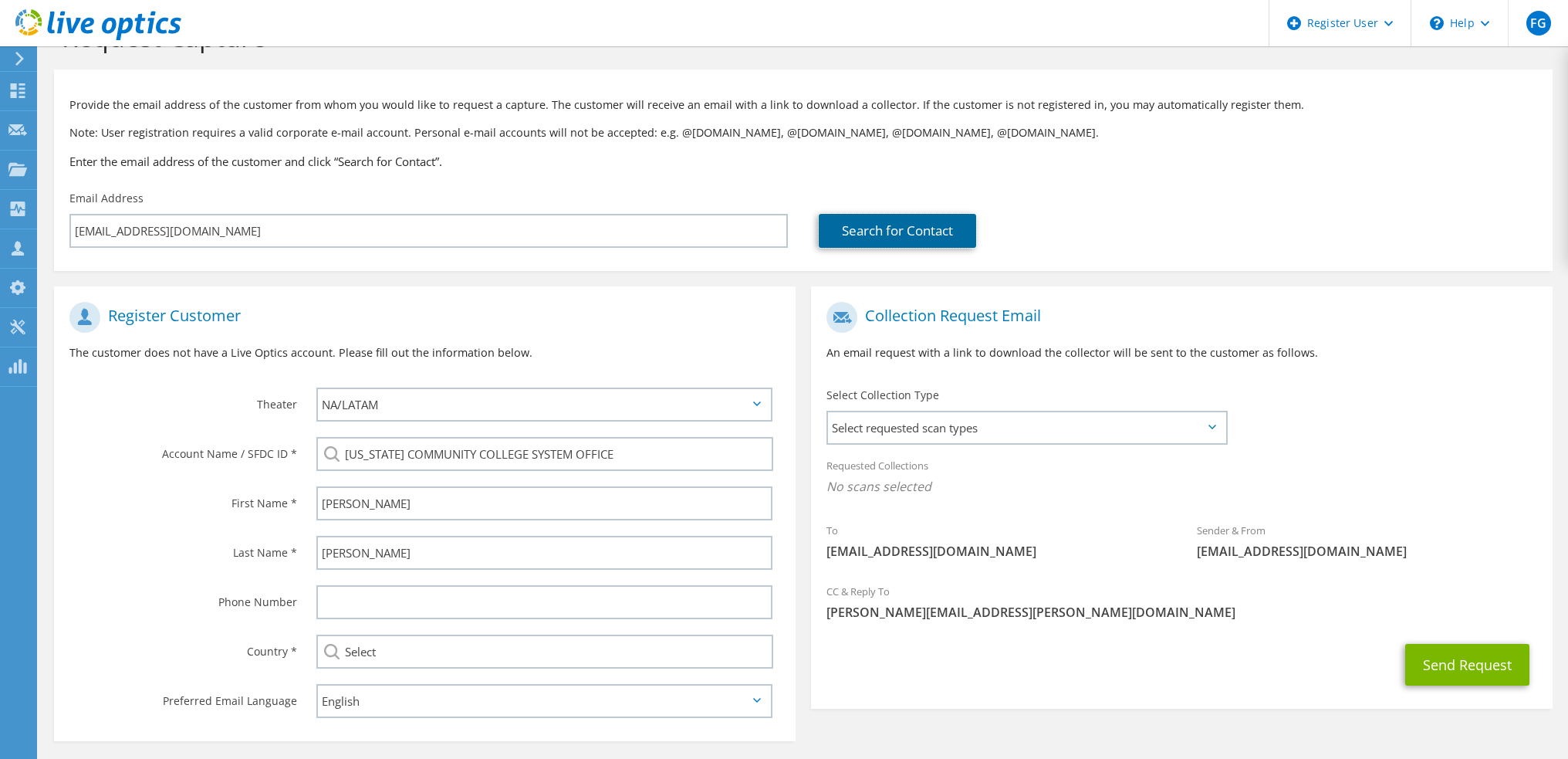
scroll to position [77, 0]
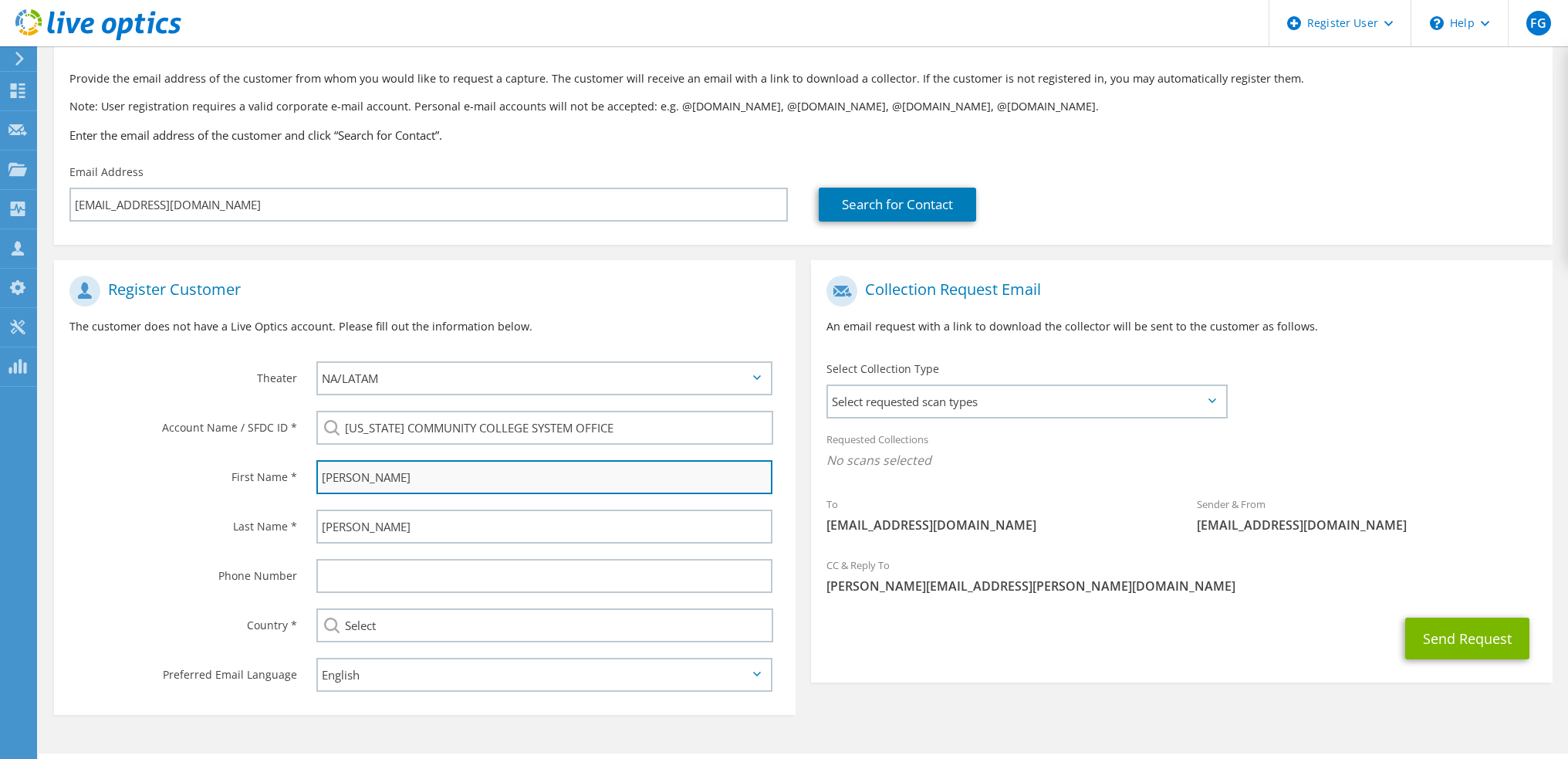
click at [401, 475] on input "Sam" at bounding box center [544, 477] width 456 height 34
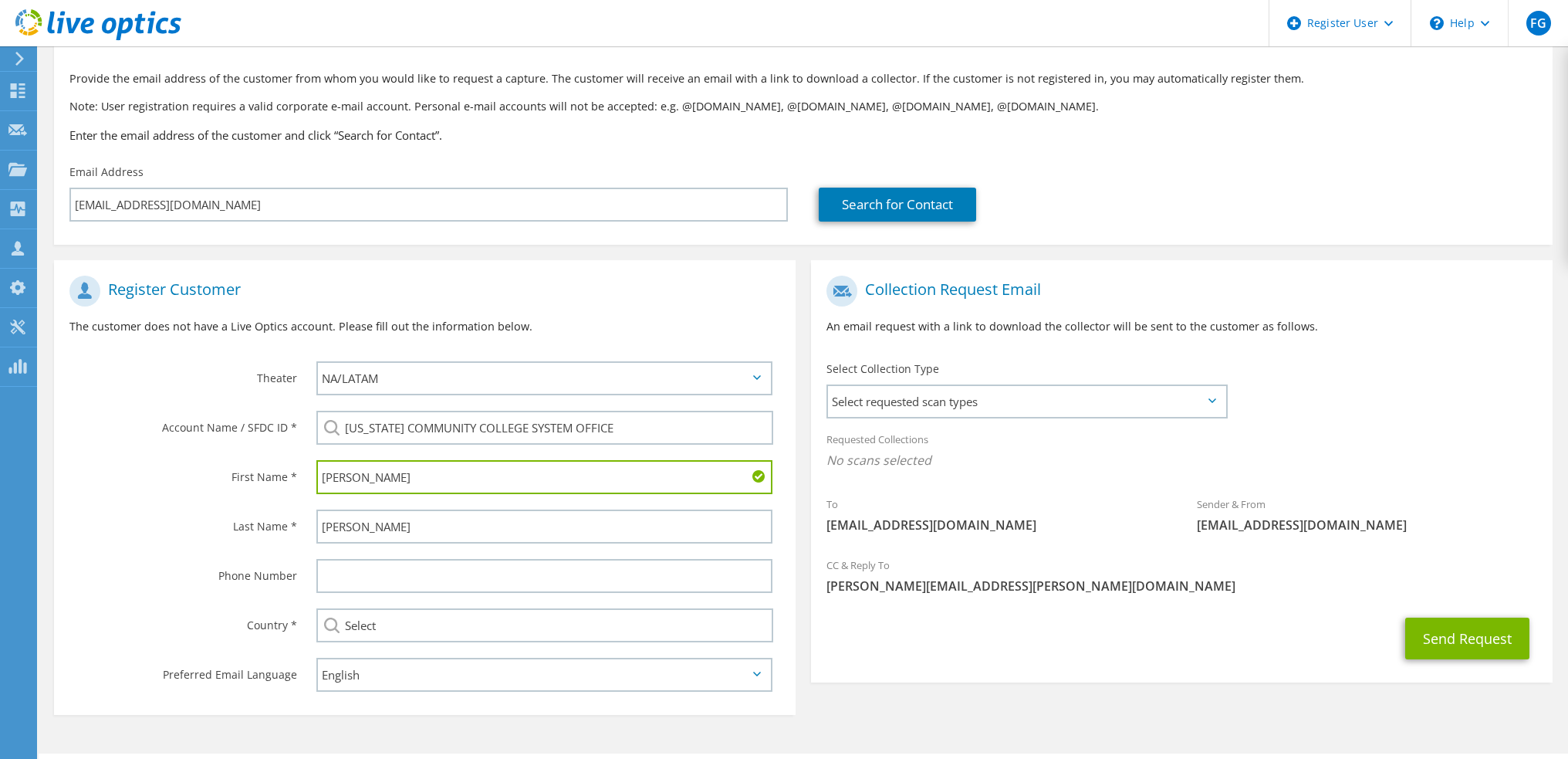
type input "George"
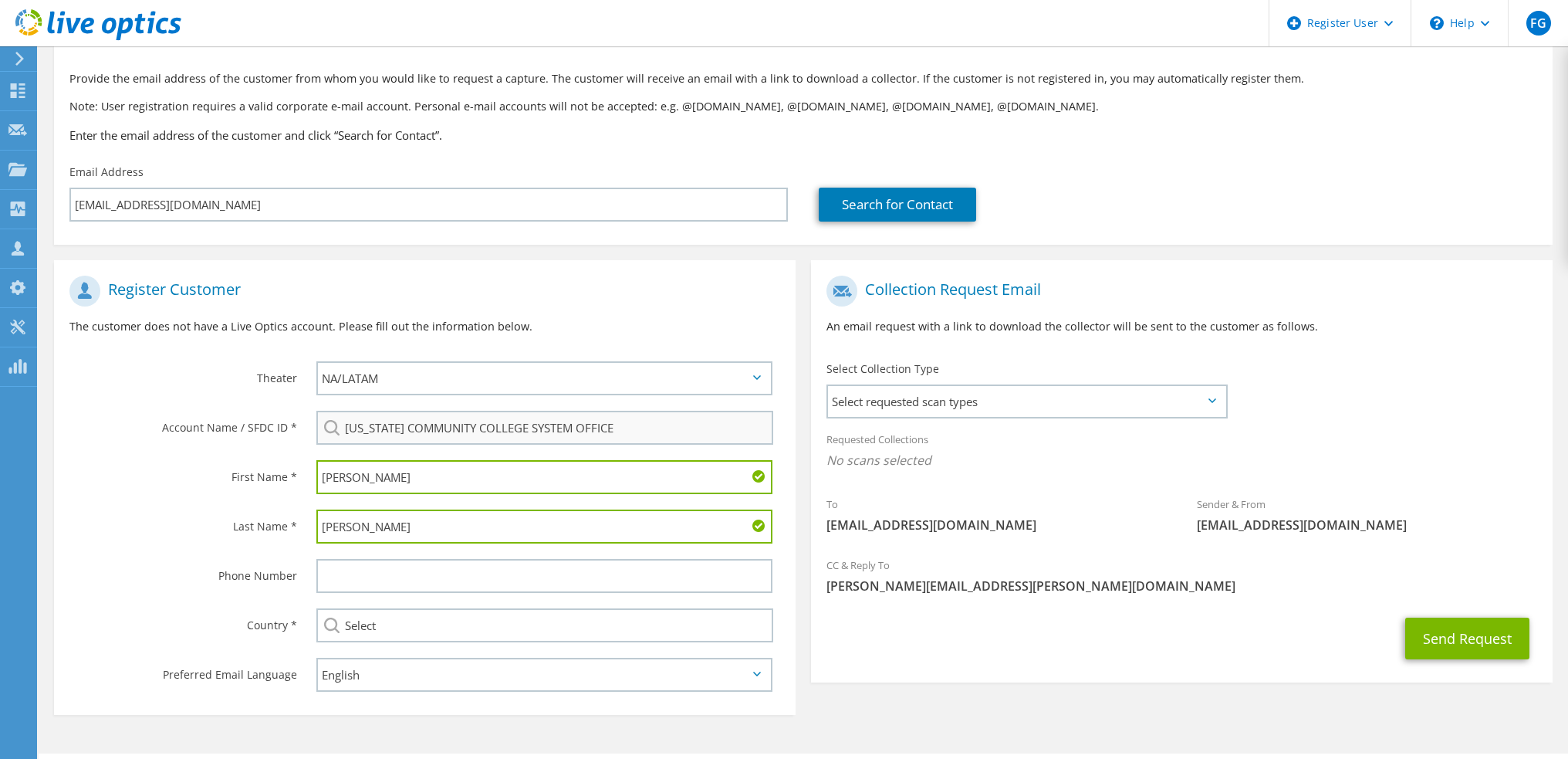
type input "Haupt"
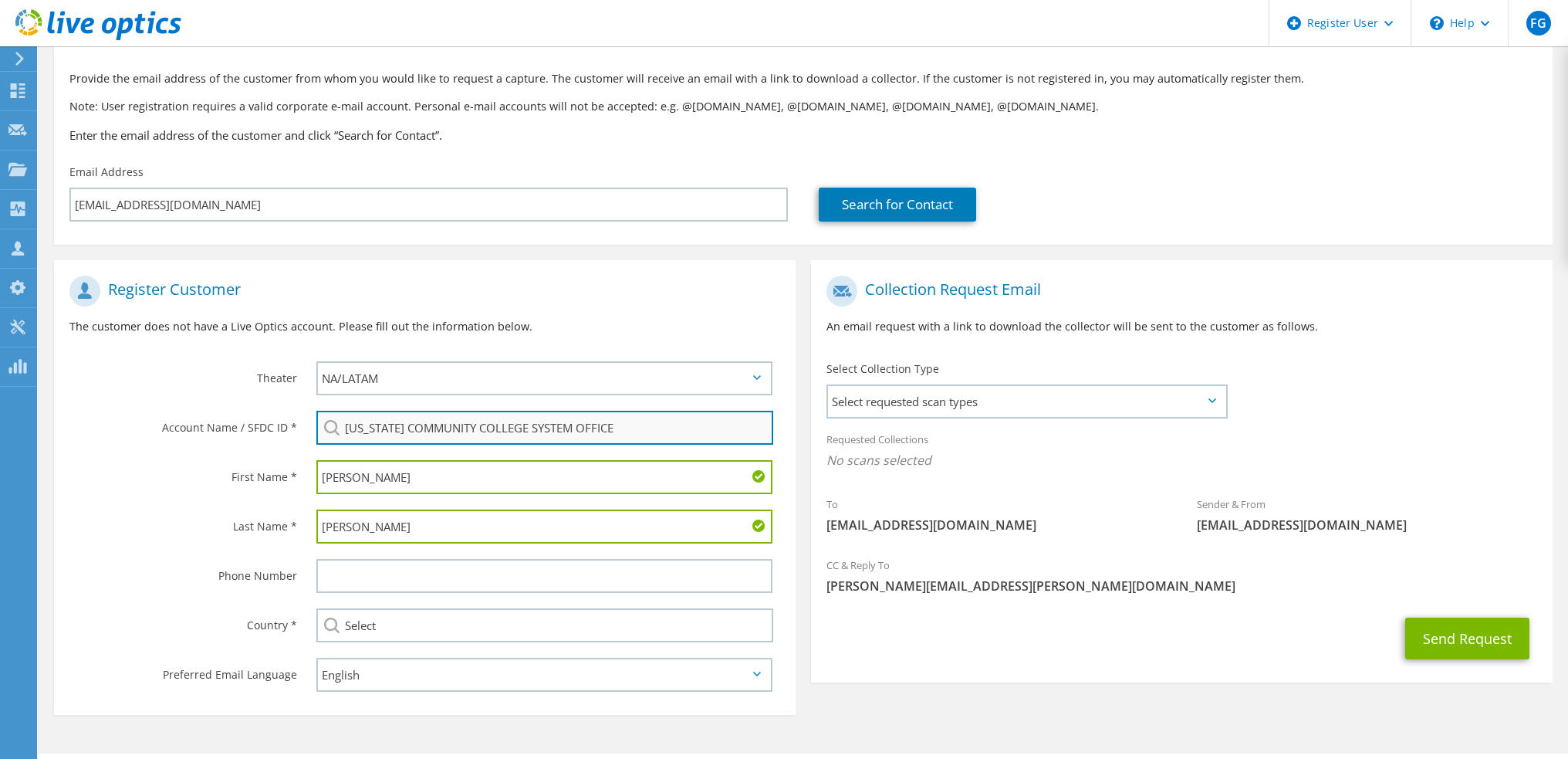
click at [662, 427] on input "VIRGINIA COMMUNITY COLLEGE SYSTEM OFFICE" at bounding box center [544, 428] width 456 height 34
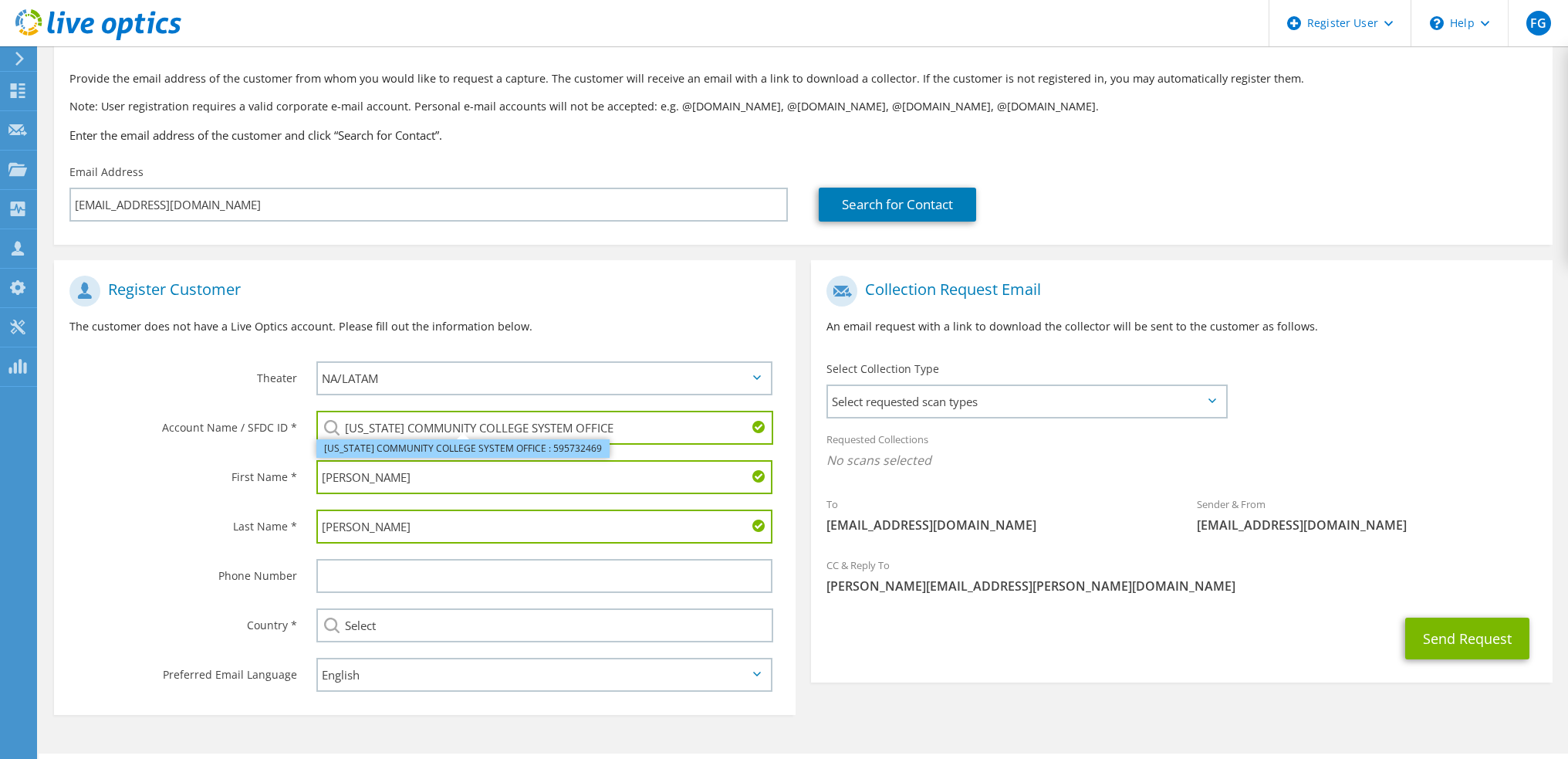
click at [489, 450] on li "VIRGINIA COMMUNITY COLLEGE SYSTEM OFFICE : 595732469" at bounding box center [463, 449] width 293 height 19
type input "VIRGINIA COMMUNITY COLLEGE SYSTEM OFFICE : 595732469"
click at [1027, 382] on div "Select Collection Type Select requested scan types Server Virtualization Optica…" at bounding box center [1027, 388] width 402 height 54
click at [1025, 394] on span "Select requested scan types" at bounding box center [1027, 401] width 397 height 31
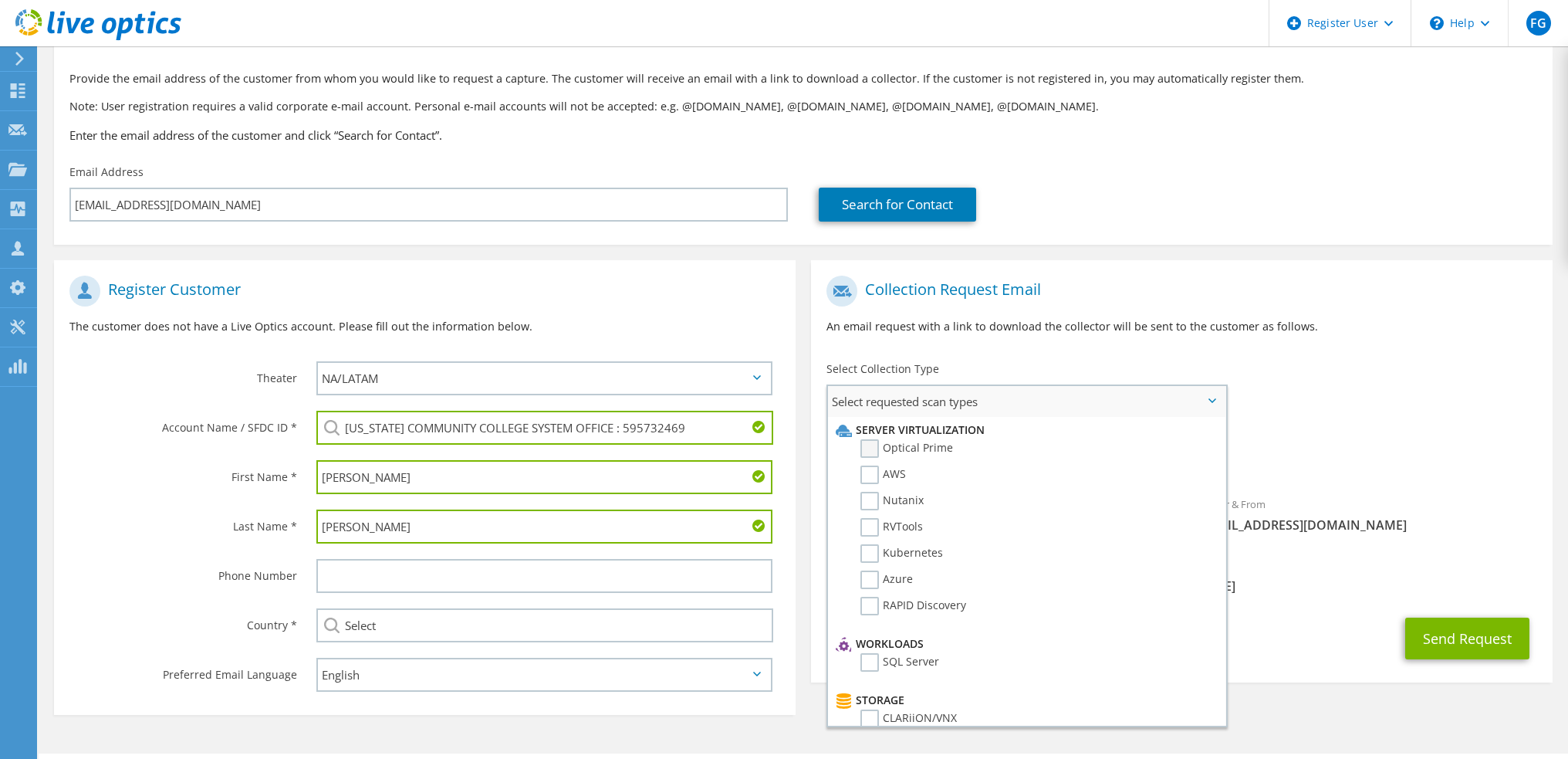
click at [941, 451] on label "Optical Prime" at bounding box center [907, 449] width 93 height 19
click at [0, 0] on input "Optical Prime" at bounding box center [0, 0] width 0 height 0
click at [1363, 428] on div "Requested Collections No scans selected Optical Prime" at bounding box center [1182, 454] width 742 height 62
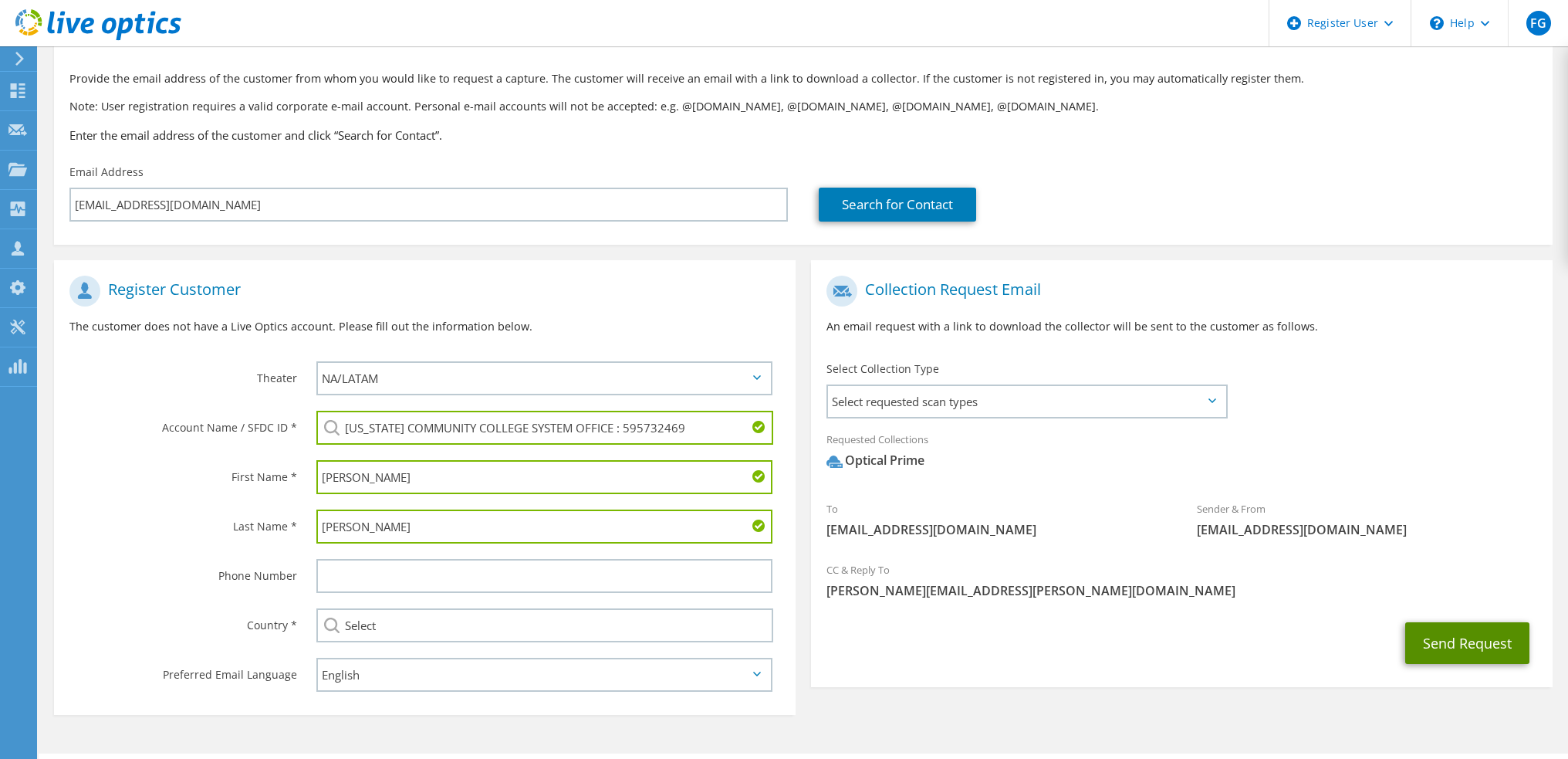
click at [1407, 625] on button "Send Request" at bounding box center [1467, 642] width 124 height 41
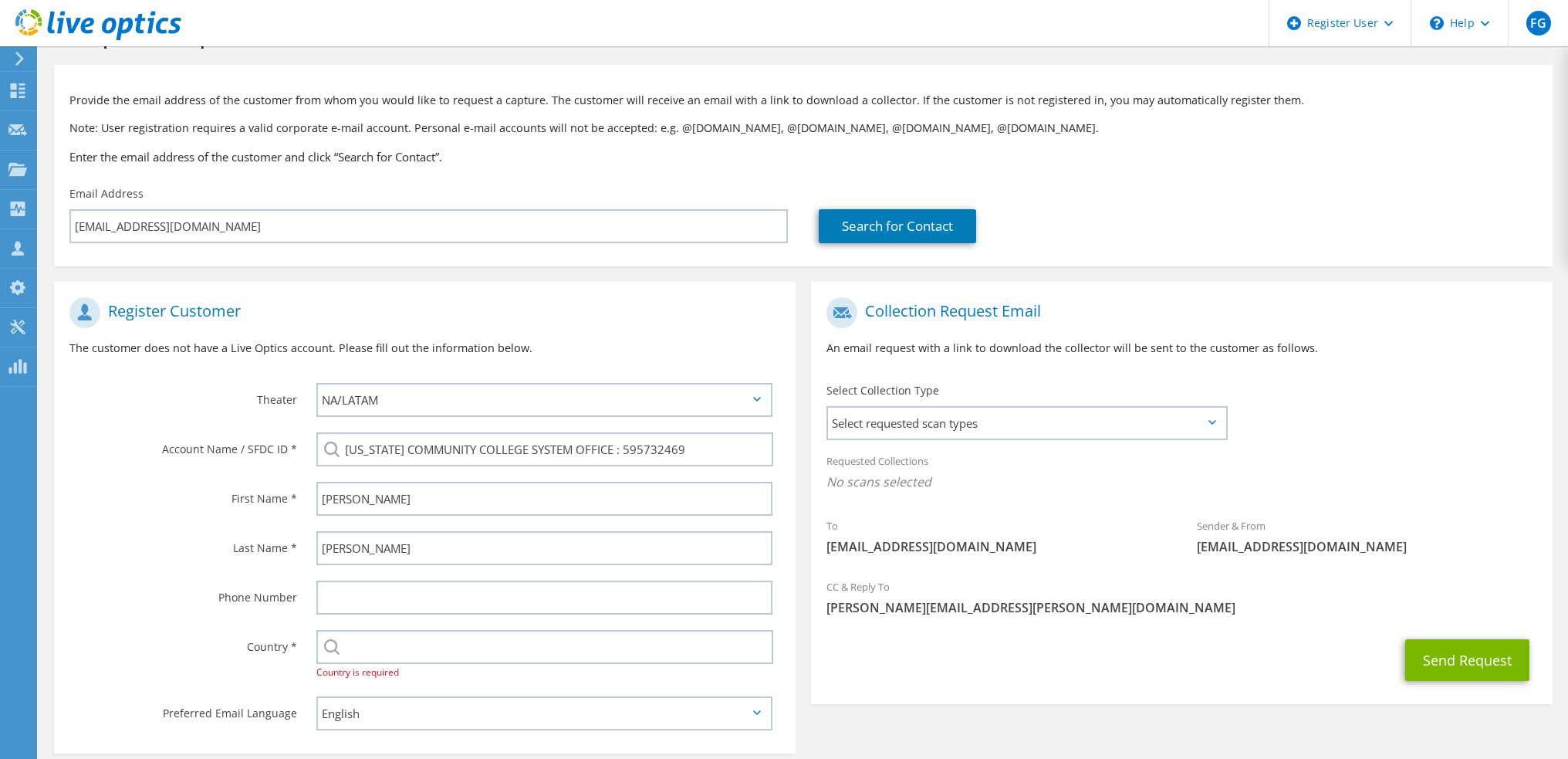
scroll to position [130, 0]
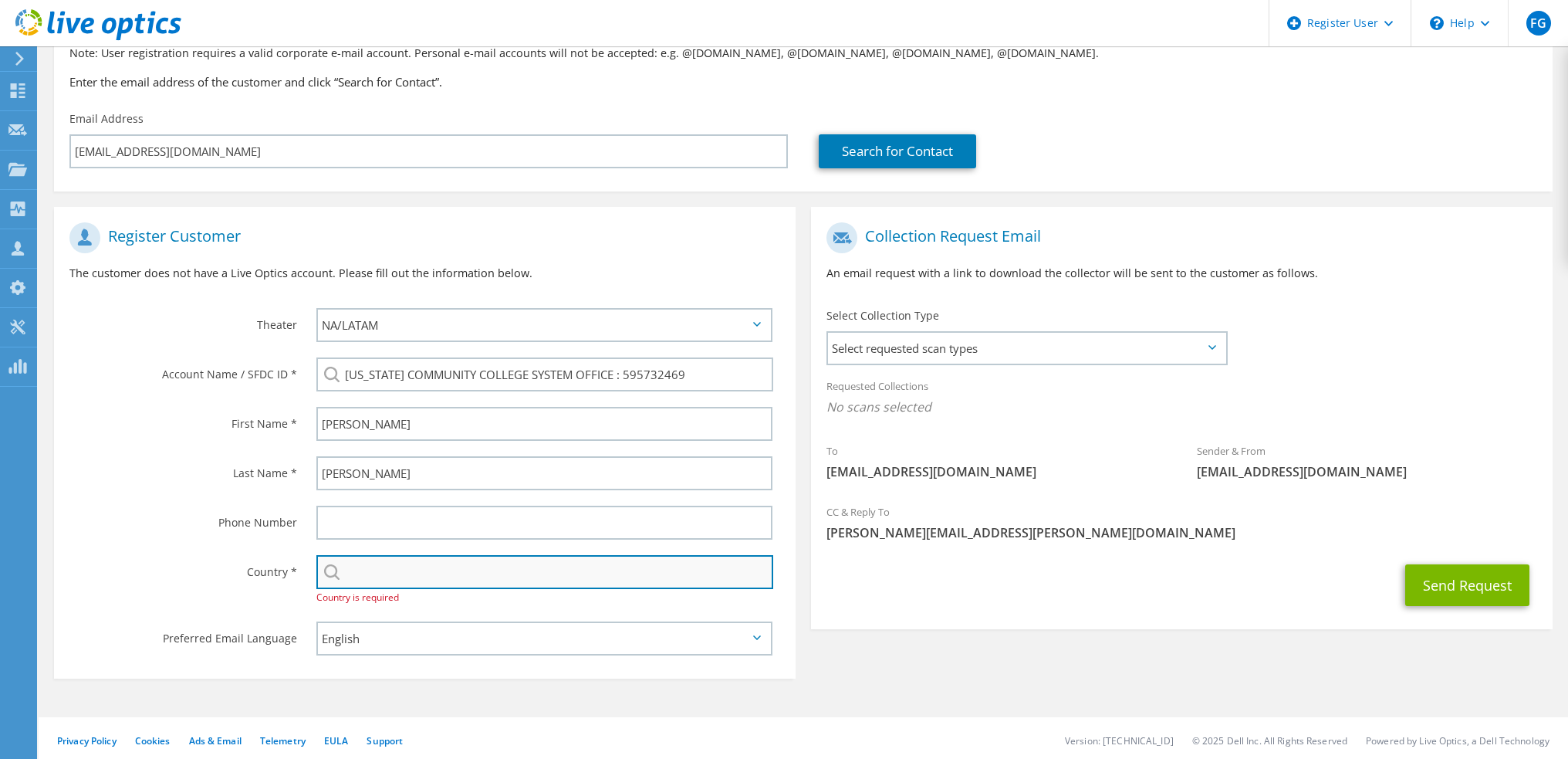
click at [392, 565] on input "text" at bounding box center [544, 572] width 456 height 34
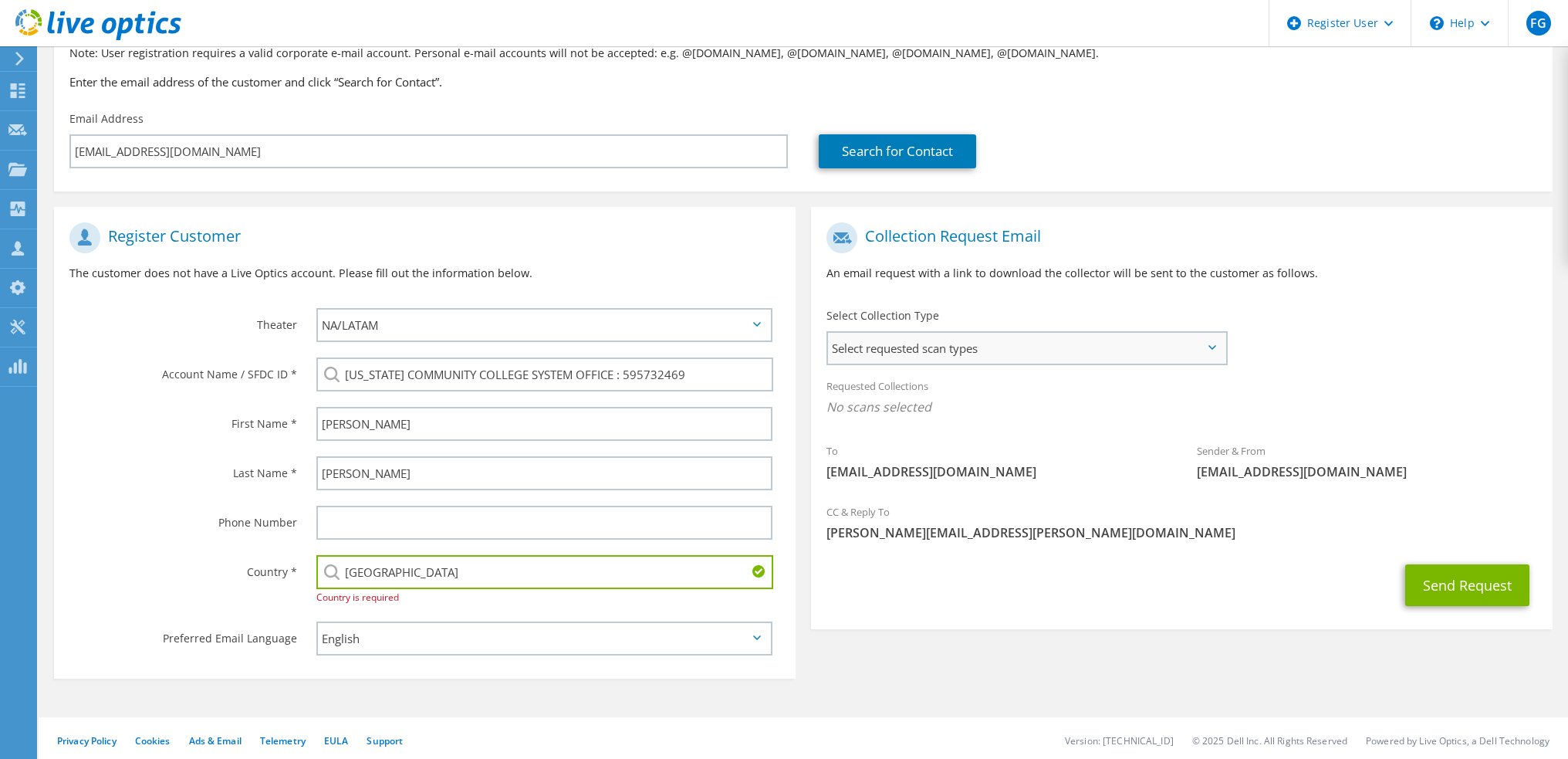
type input "[GEOGRAPHIC_DATA]"
click at [1146, 342] on span "Select requested scan types" at bounding box center [1027, 348] width 397 height 31
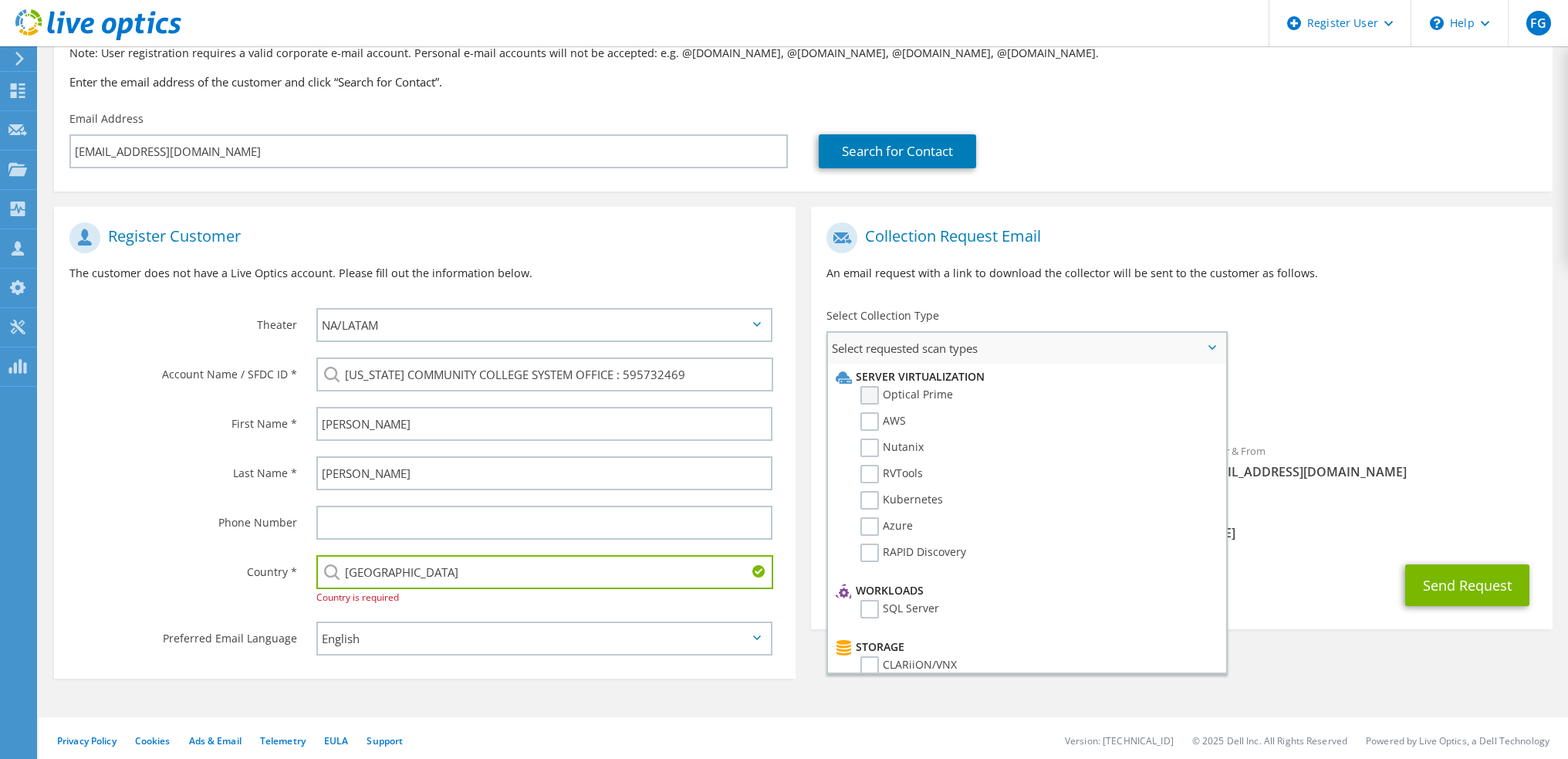
click at [932, 390] on label "Optical Prime" at bounding box center [907, 395] width 93 height 19
click at [0, 0] on input "Optical Prime" at bounding box center [0, 0] width 0 height 0
click at [1355, 360] on div "To ghaupt@vccs.edu Sender & From liveoptics@liveoptics.com" at bounding box center [1182, 357] width 742 height 286
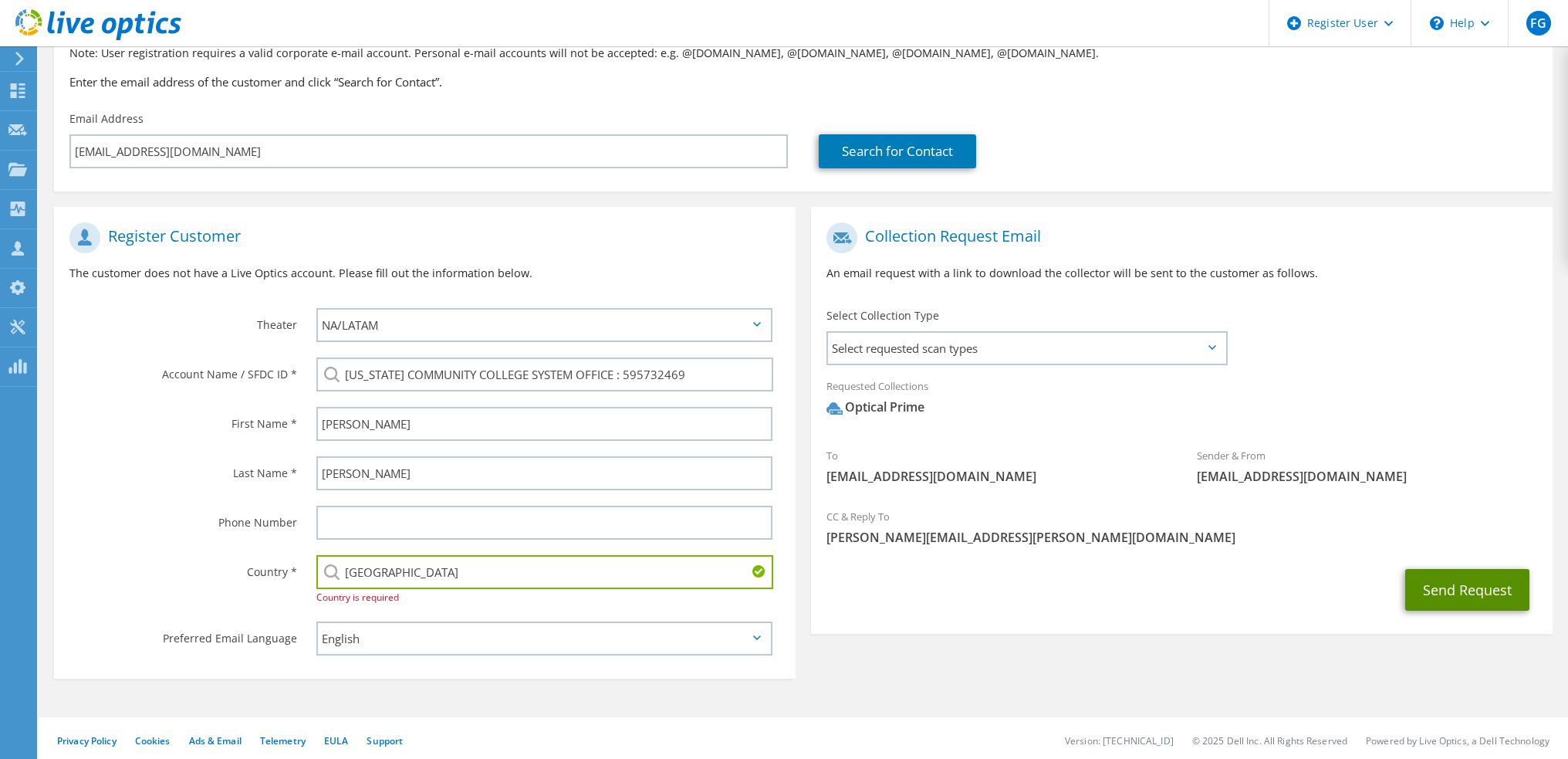
click at [1422, 570] on button "Send Request" at bounding box center [1467, 589] width 124 height 41
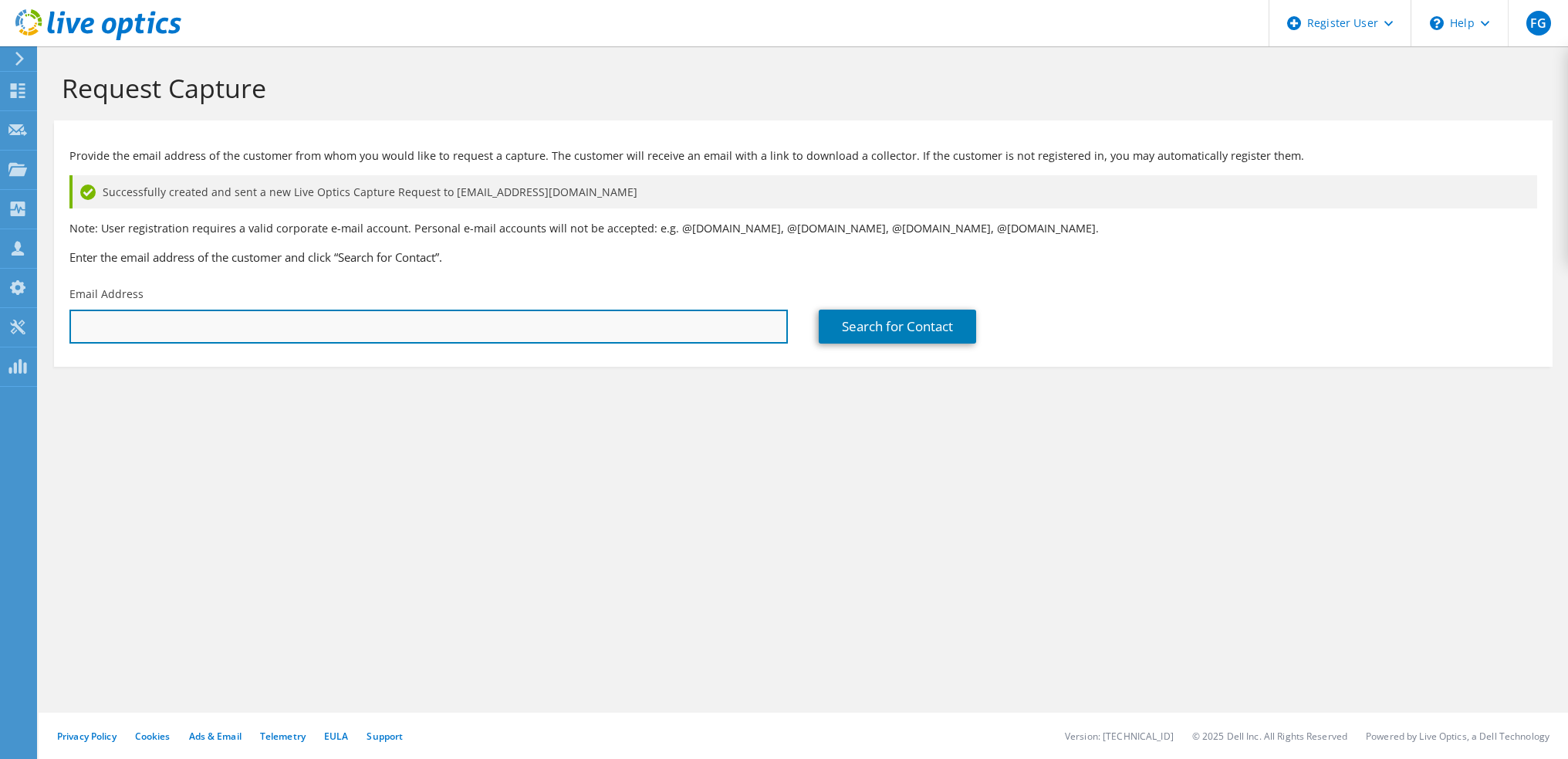
click at [144, 315] on input "text" at bounding box center [428, 327] width 718 height 34
paste input "[EMAIL_ADDRESS][DOMAIN_NAME]"
type input "[EMAIL_ADDRESS][DOMAIN_NAME]"
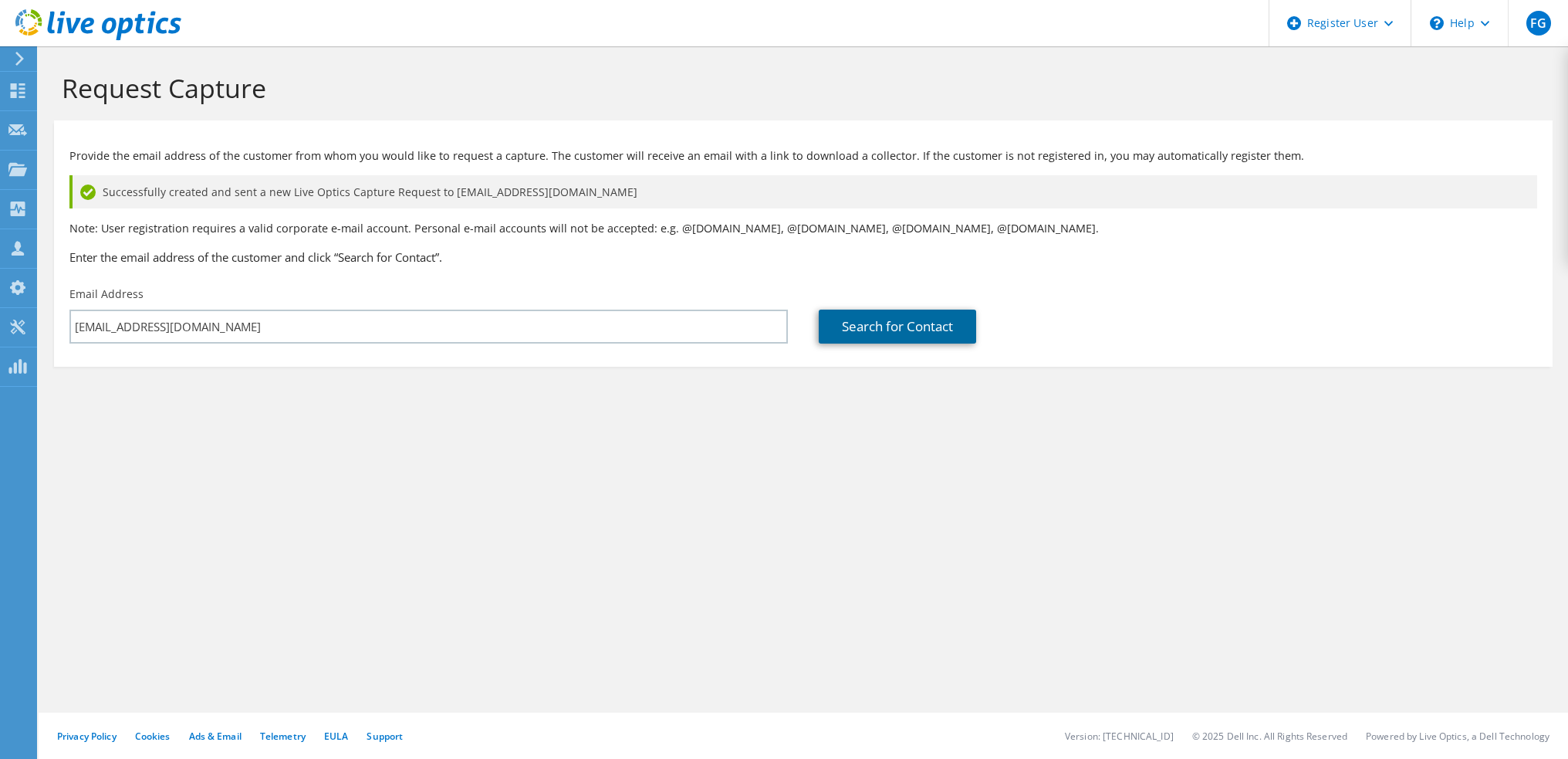
click at [849, 319] on link "Search for Contact" at bounding box center [897, 327] width 157 height 34
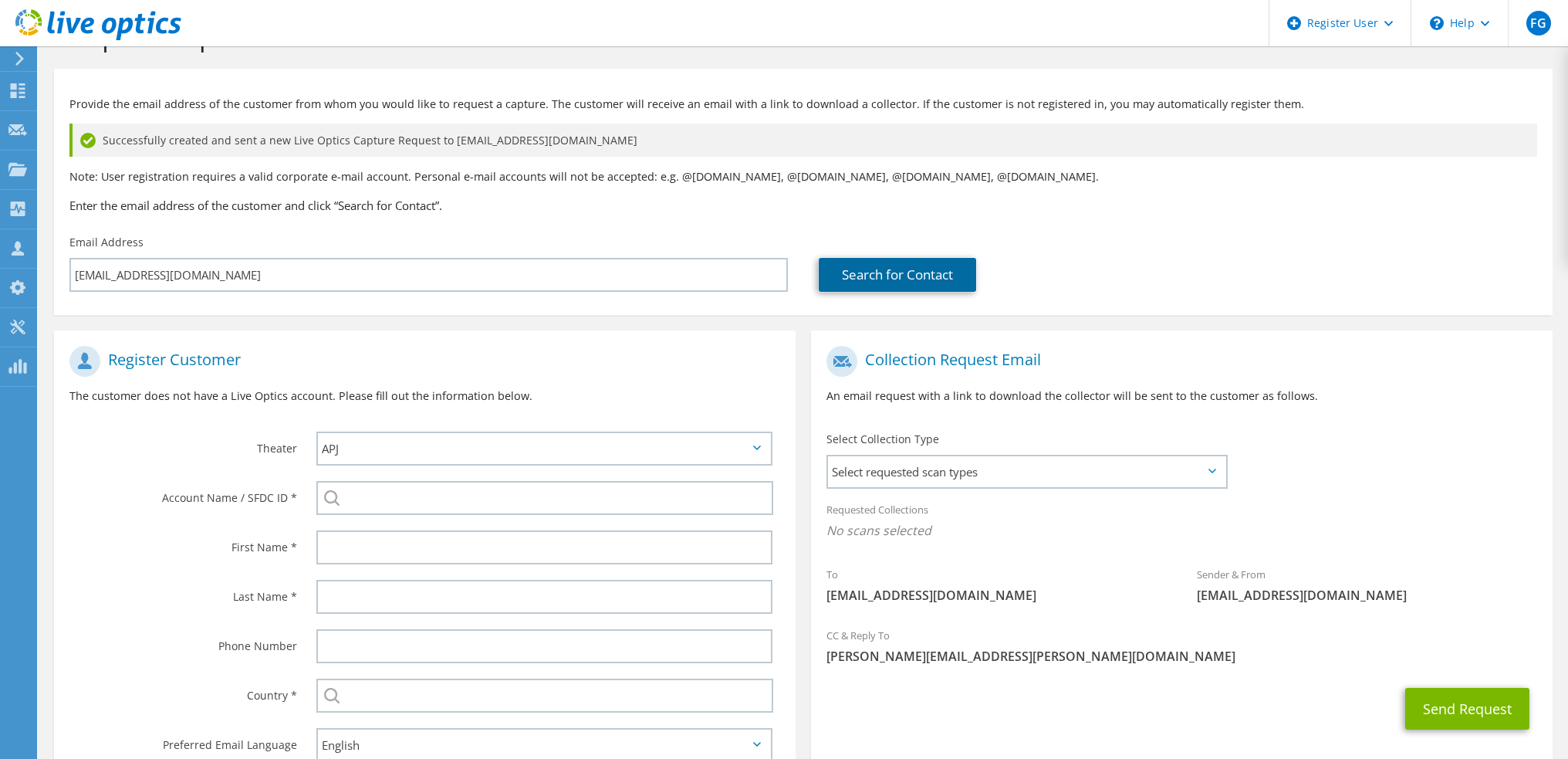
scroll to position [77, 0]
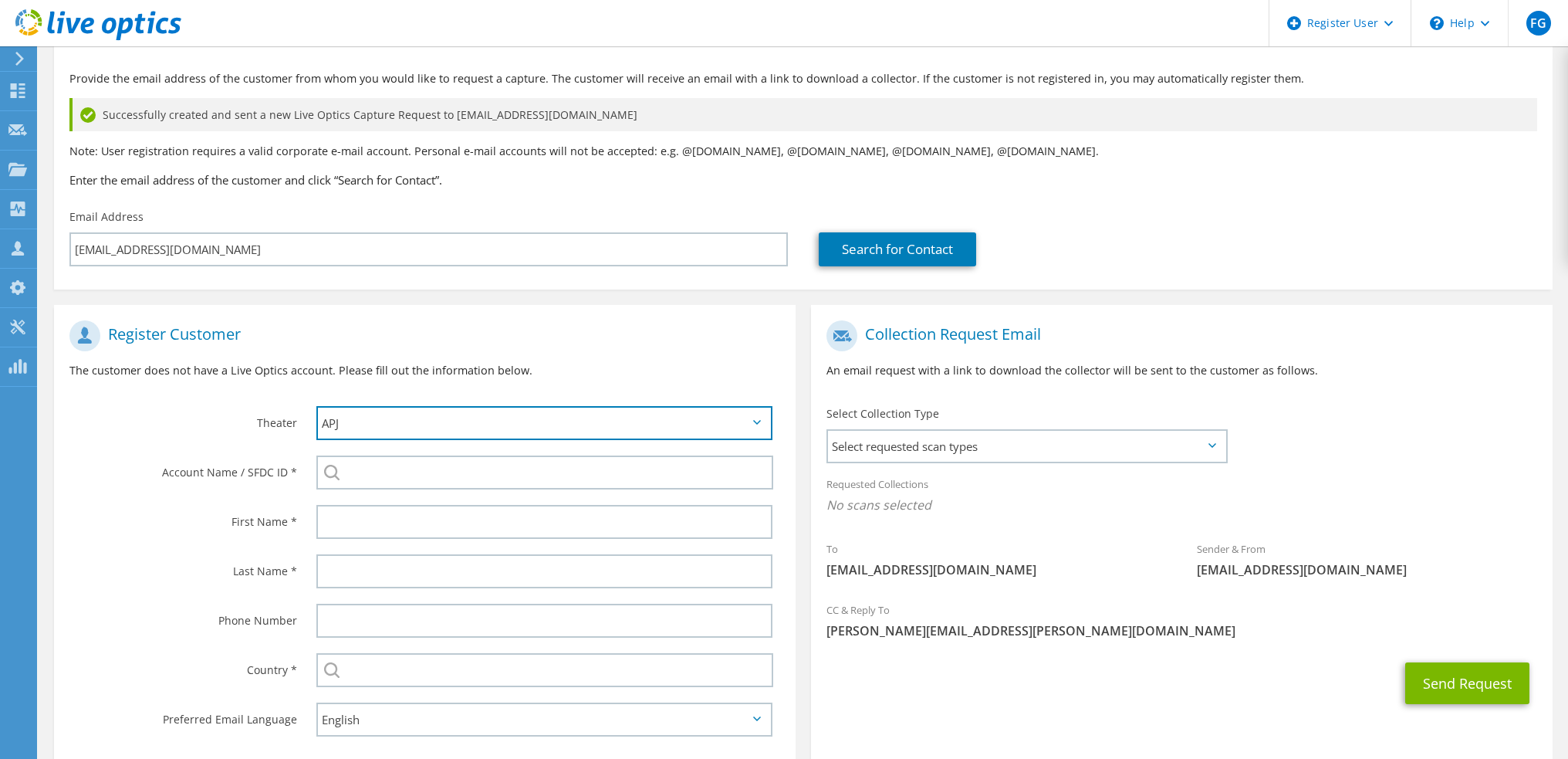
click at [415, 420] on select "APJ EMEA NA/LATAM" at bounding box center [544, 423] width 456 height 34
select select "3"
click at [316, 406] on select "APJ EMEA NA/LATAM" at bounding box center [544, 423] width 456 height 34
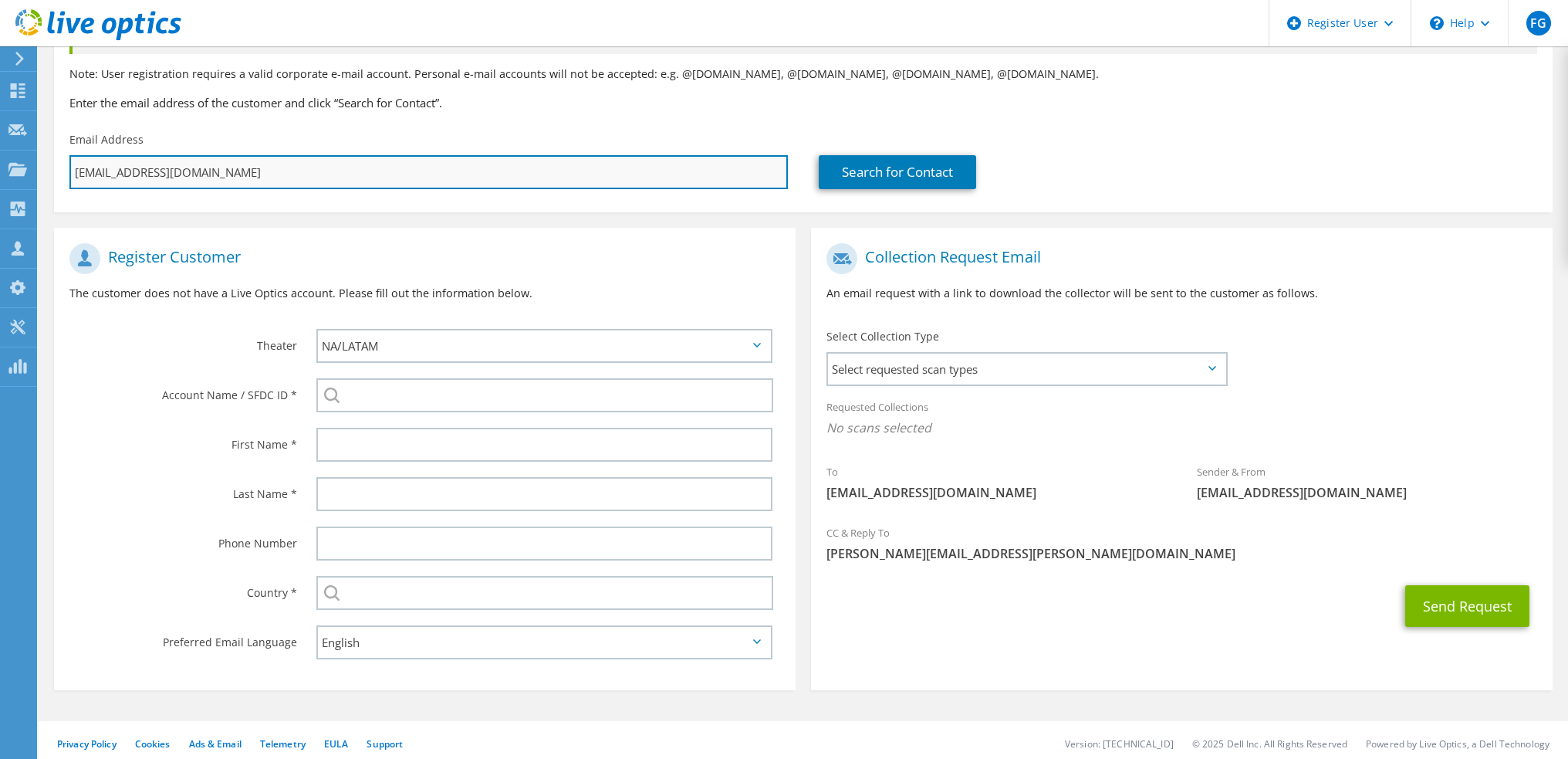
click at [220, 165] on input "snorris@vccs.edu" at bounding box center [428, 172] width 718 height 34
click at [306, 159] on input "snorris@vccs.edu" at bounding box center [428, 172] width 718 height 34
click at [301, 165] on input "snorris@vccs.edu" at bounding box center [428, 172] width 718 height 34
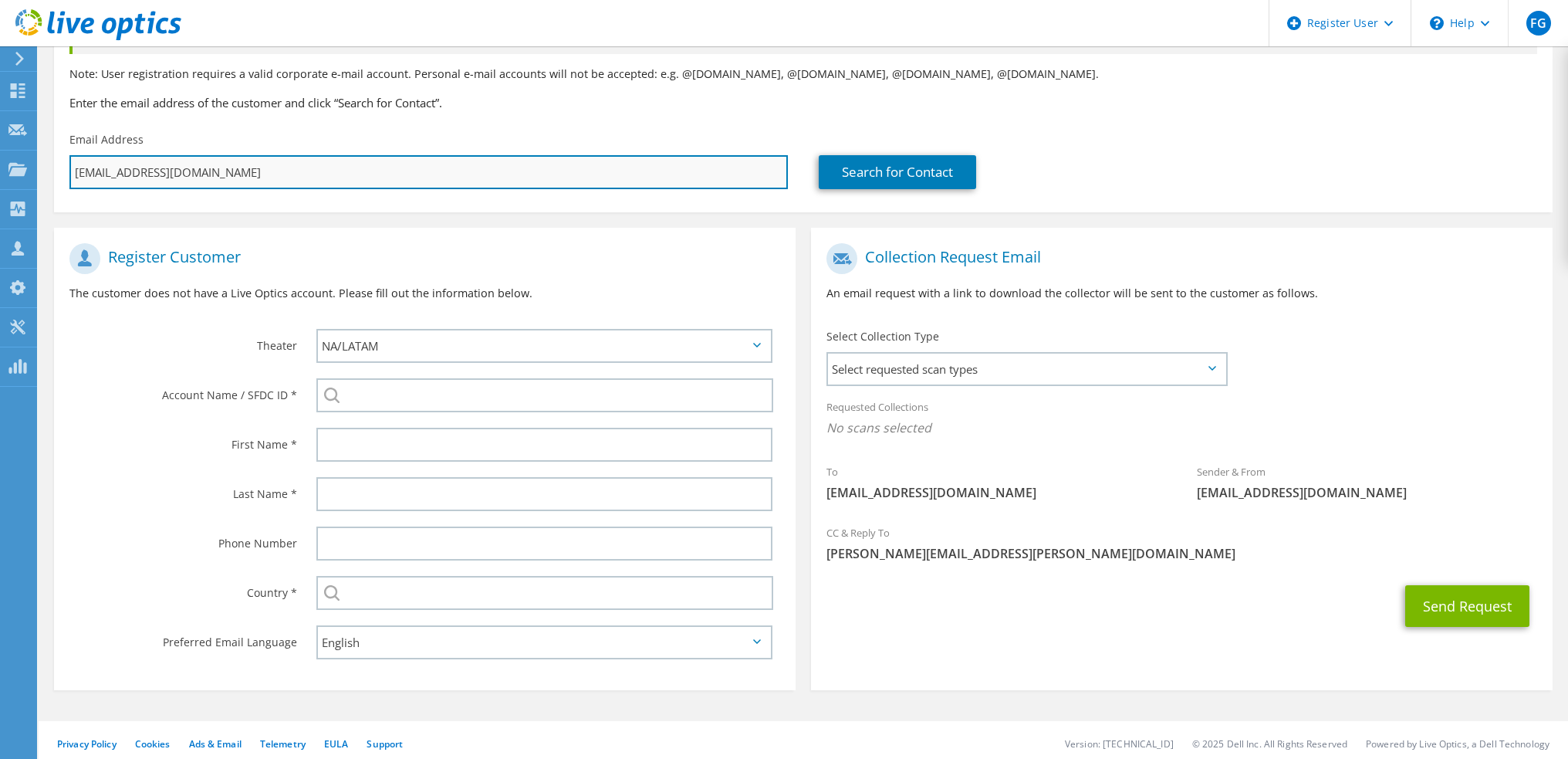
click at [301, 165] on input "snorris@vccs.edu" at bounding box center [428, 172] width 718 height 34
paste input "ghaupt"
type input "ghaupt@vccs.edu"
select select "1"
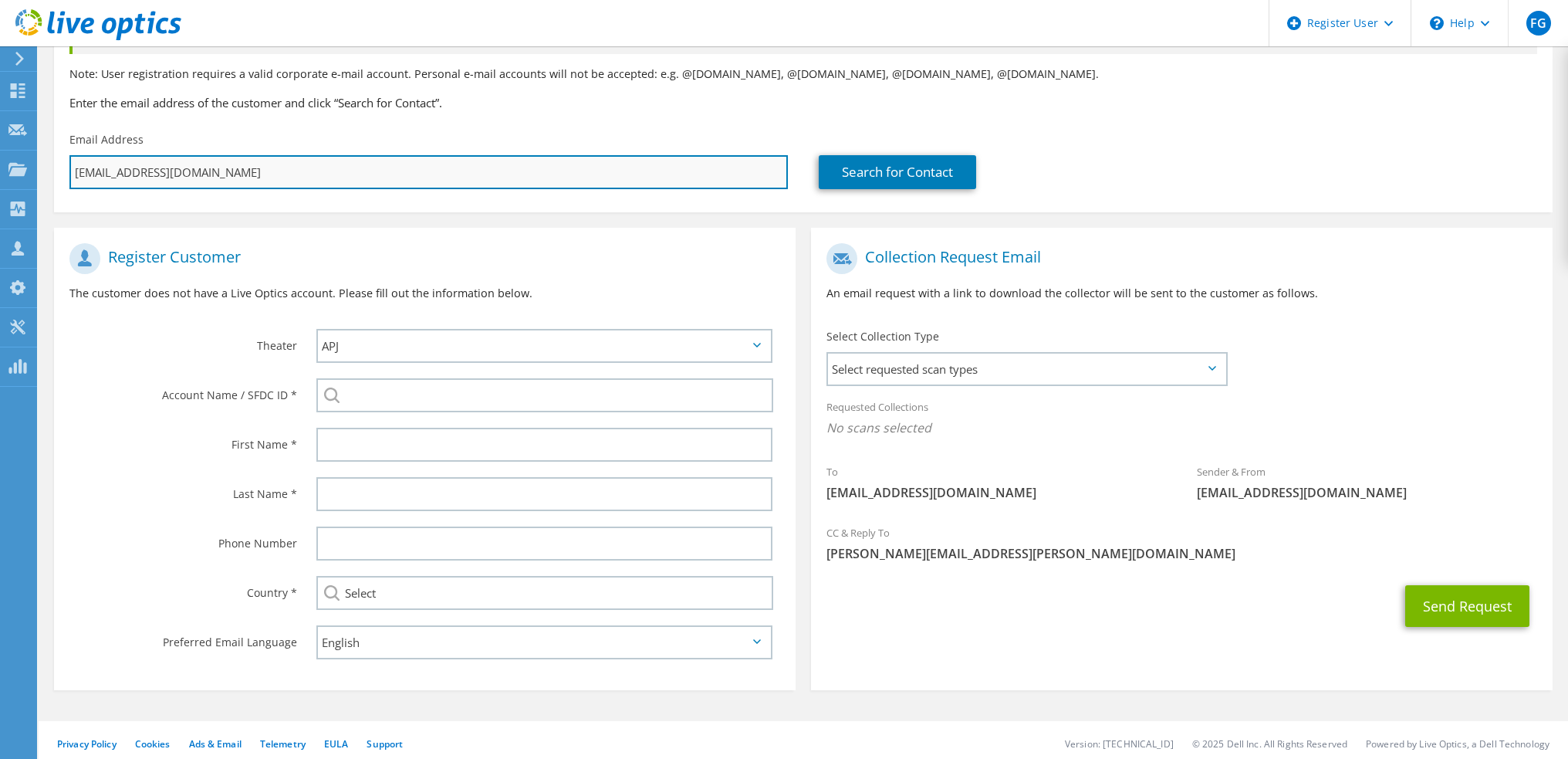
type input "Select"
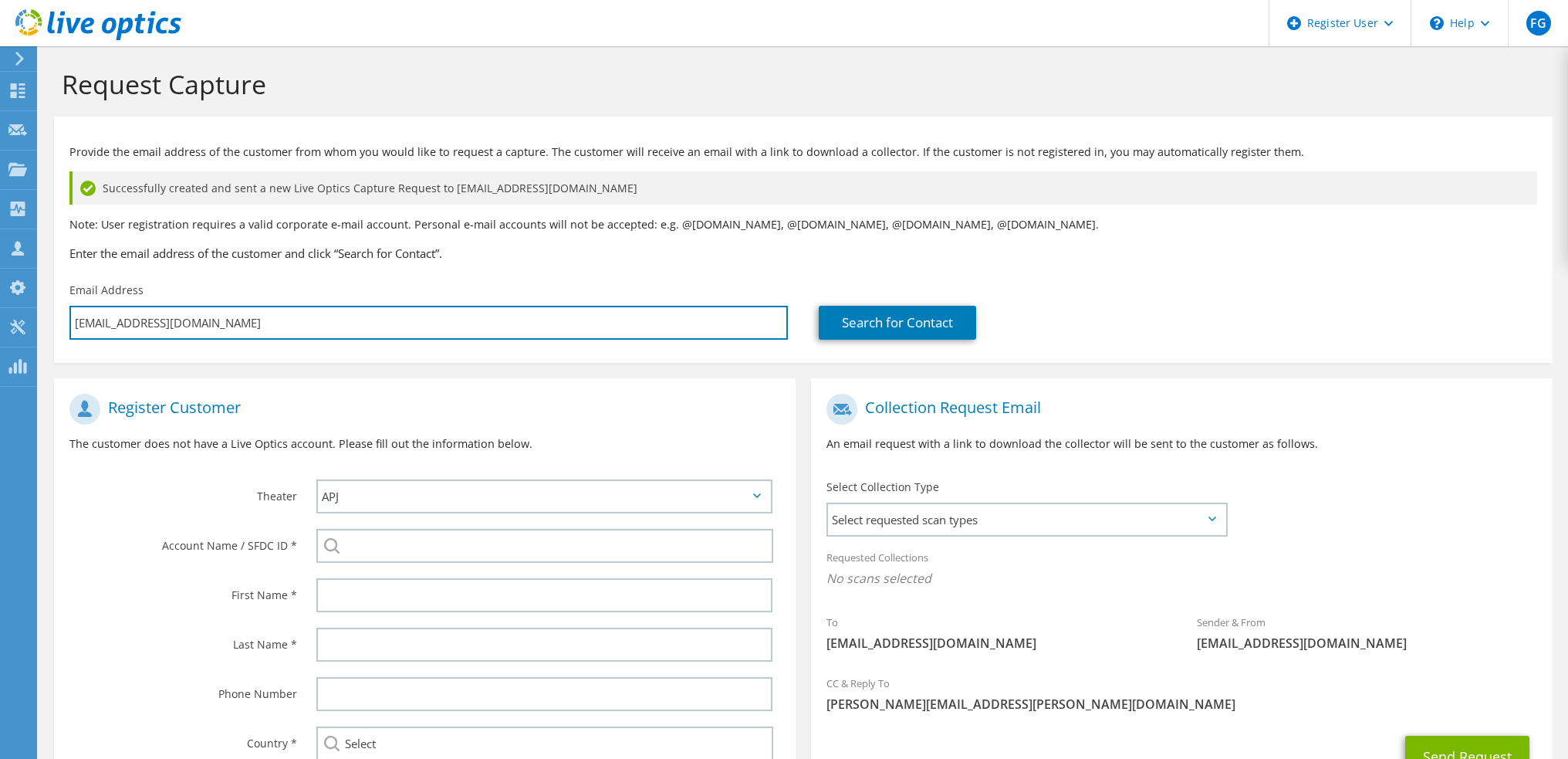
scroll to position [0, 0]
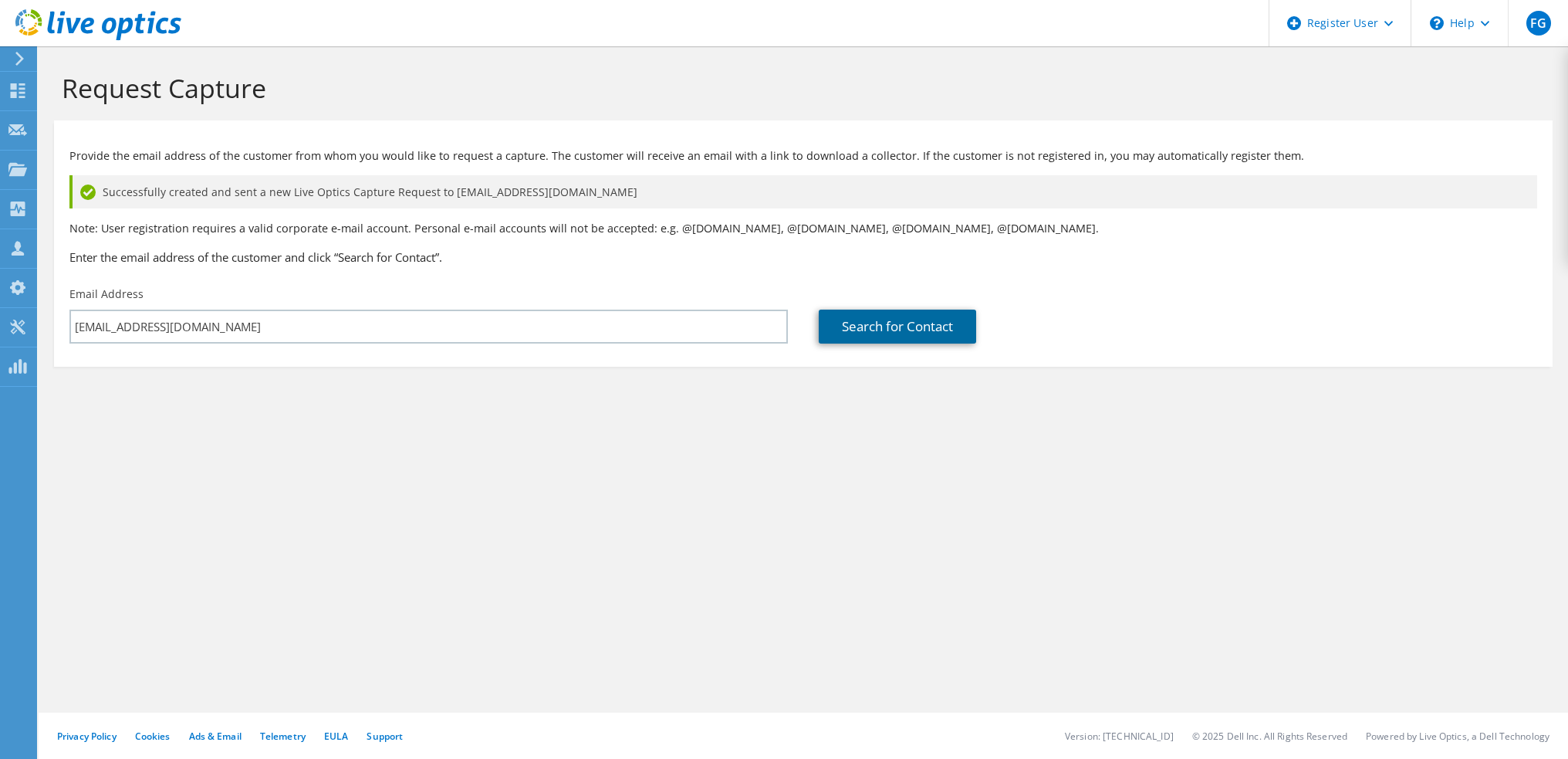
click at [843, 323] on link "Search for Contact" at bounding box center [897, 327] width 157 height 34
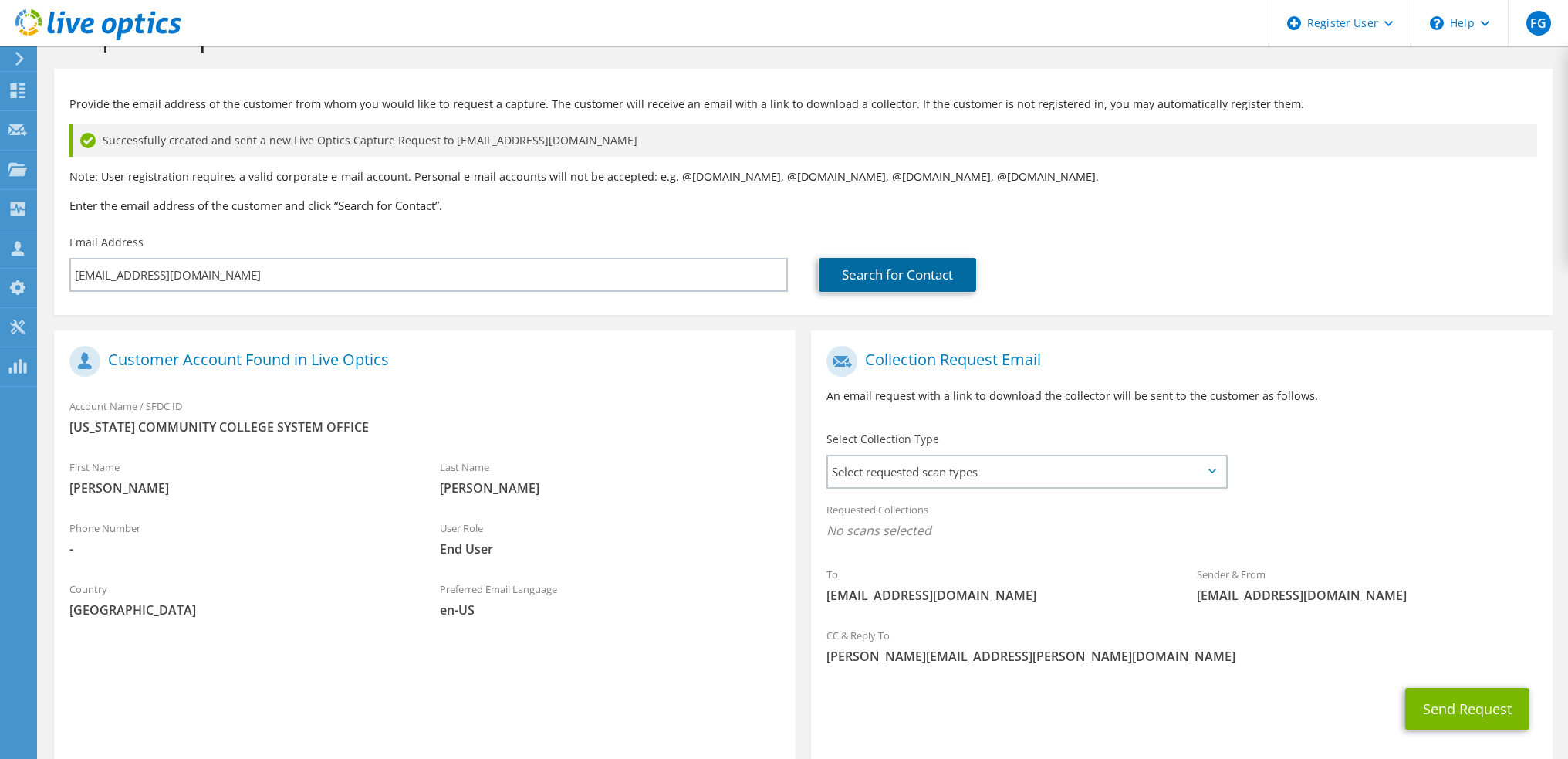
scroll to position [77, 0]
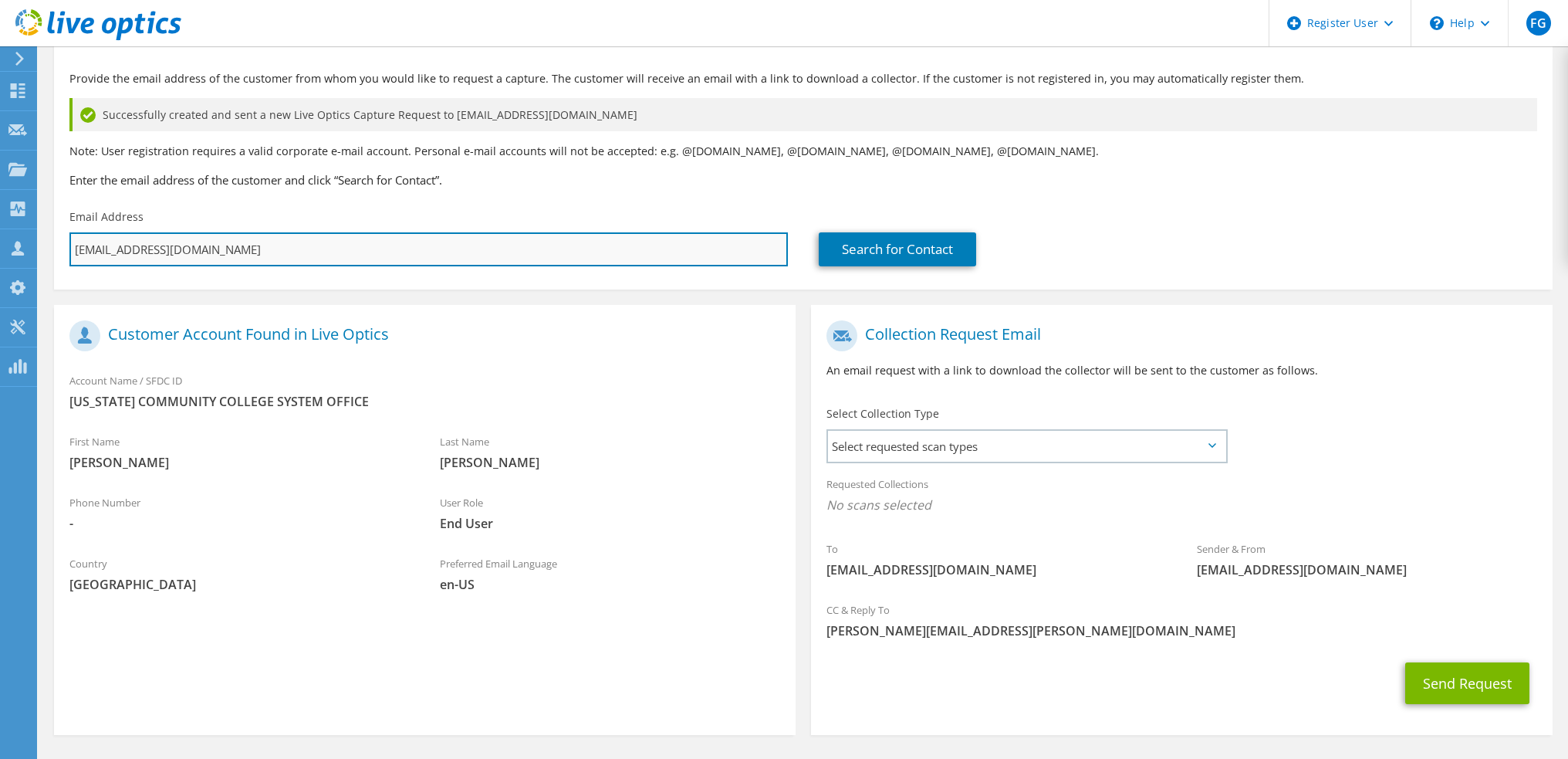
click at [357, 249] on input "ghaupt@vccs.edu" at bounding box center [428, 249] width 718 height 34
paste input "snorris"
type input "snorris@vccs.edu"
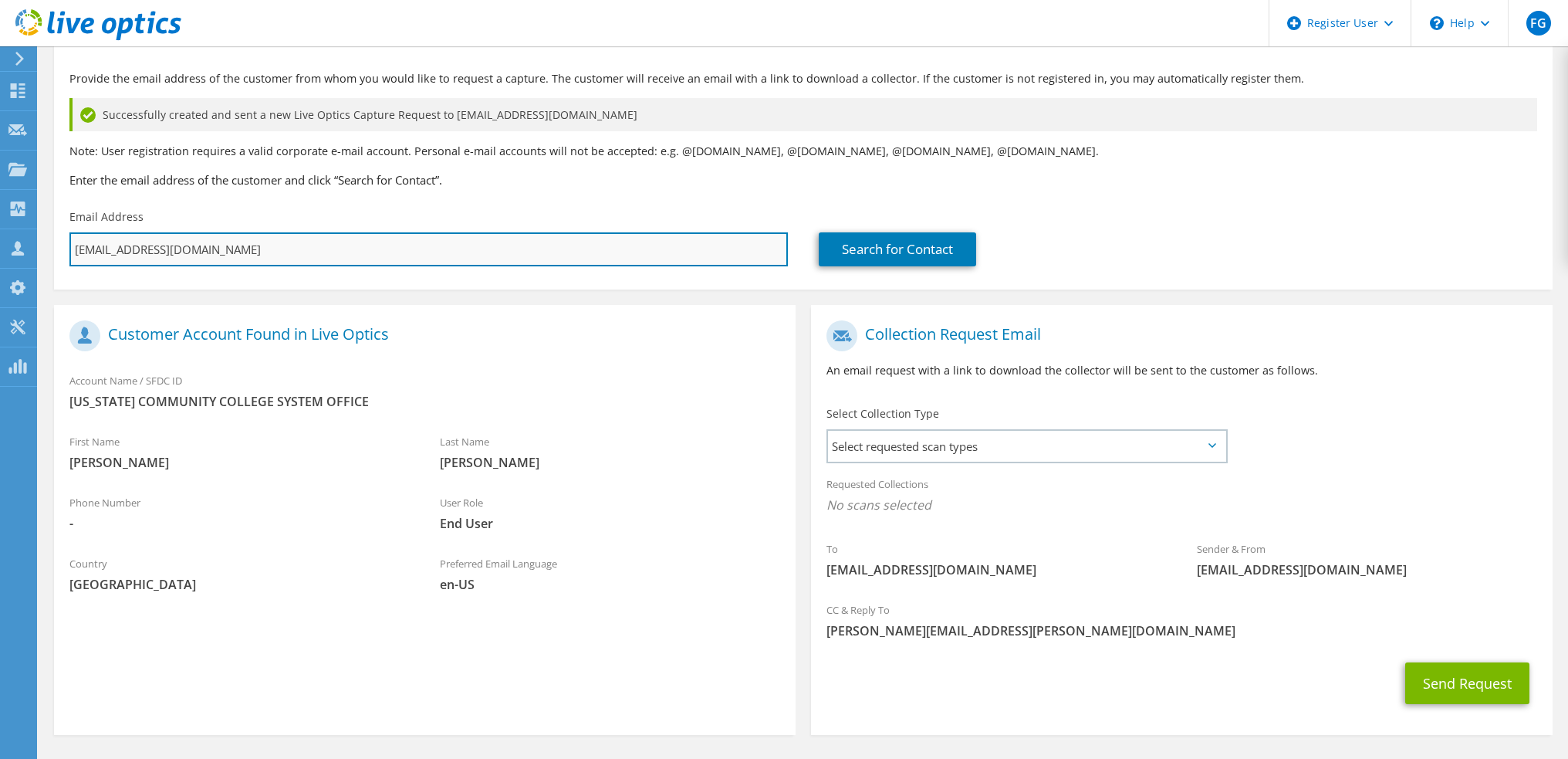
type input "Select"
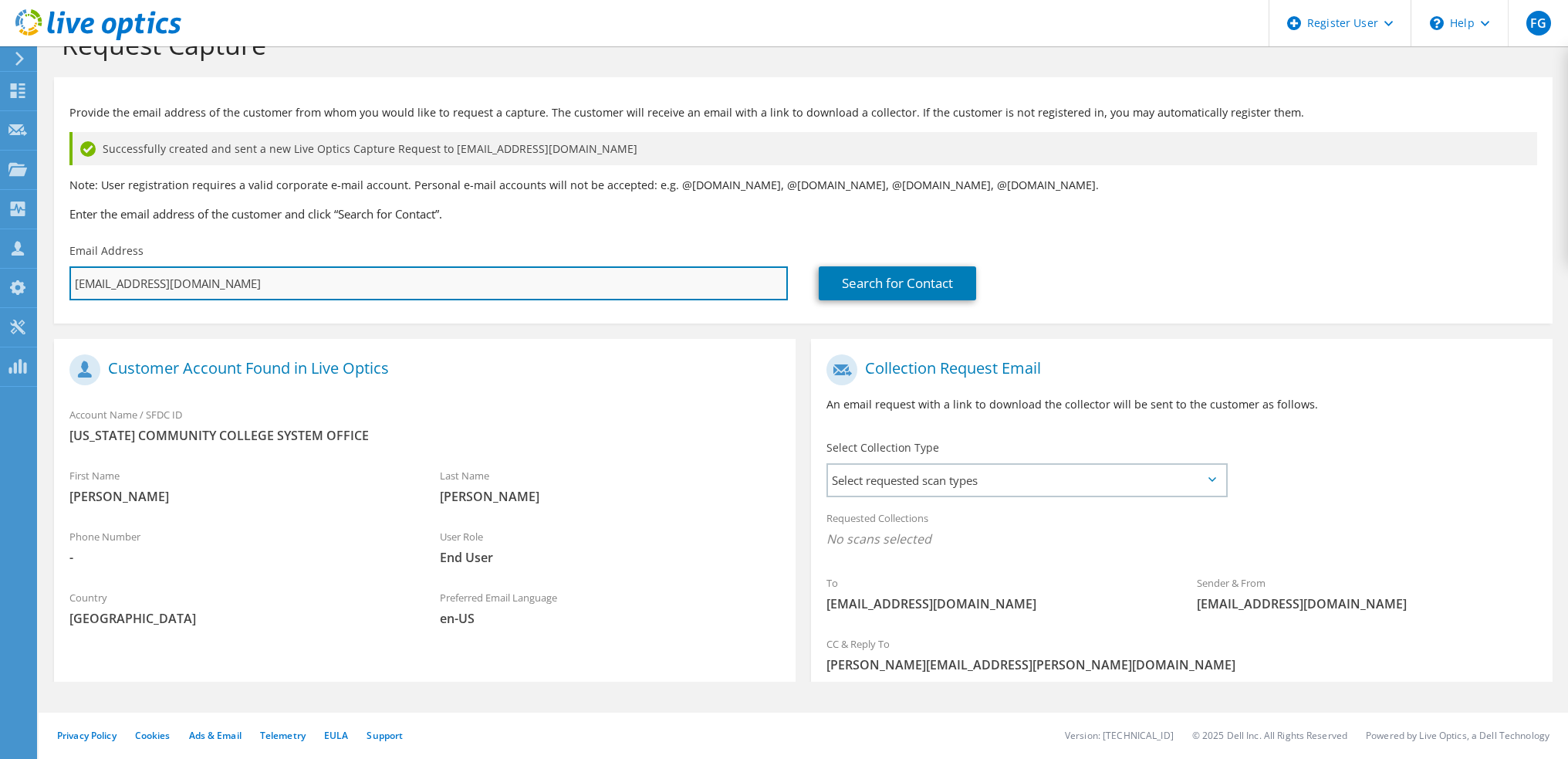
scroll to position [0, 0]
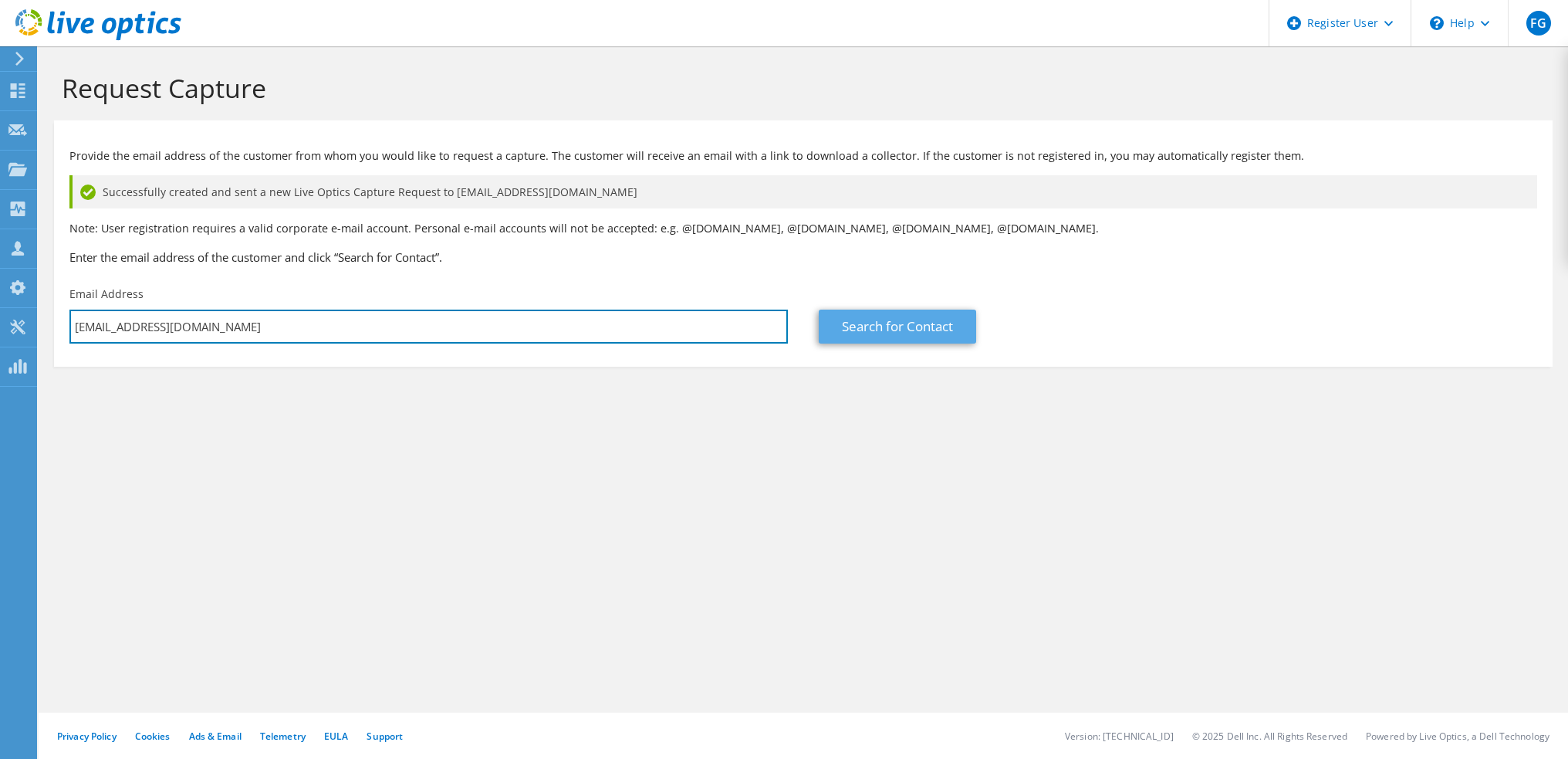
type input "snorris@vccs.edu"
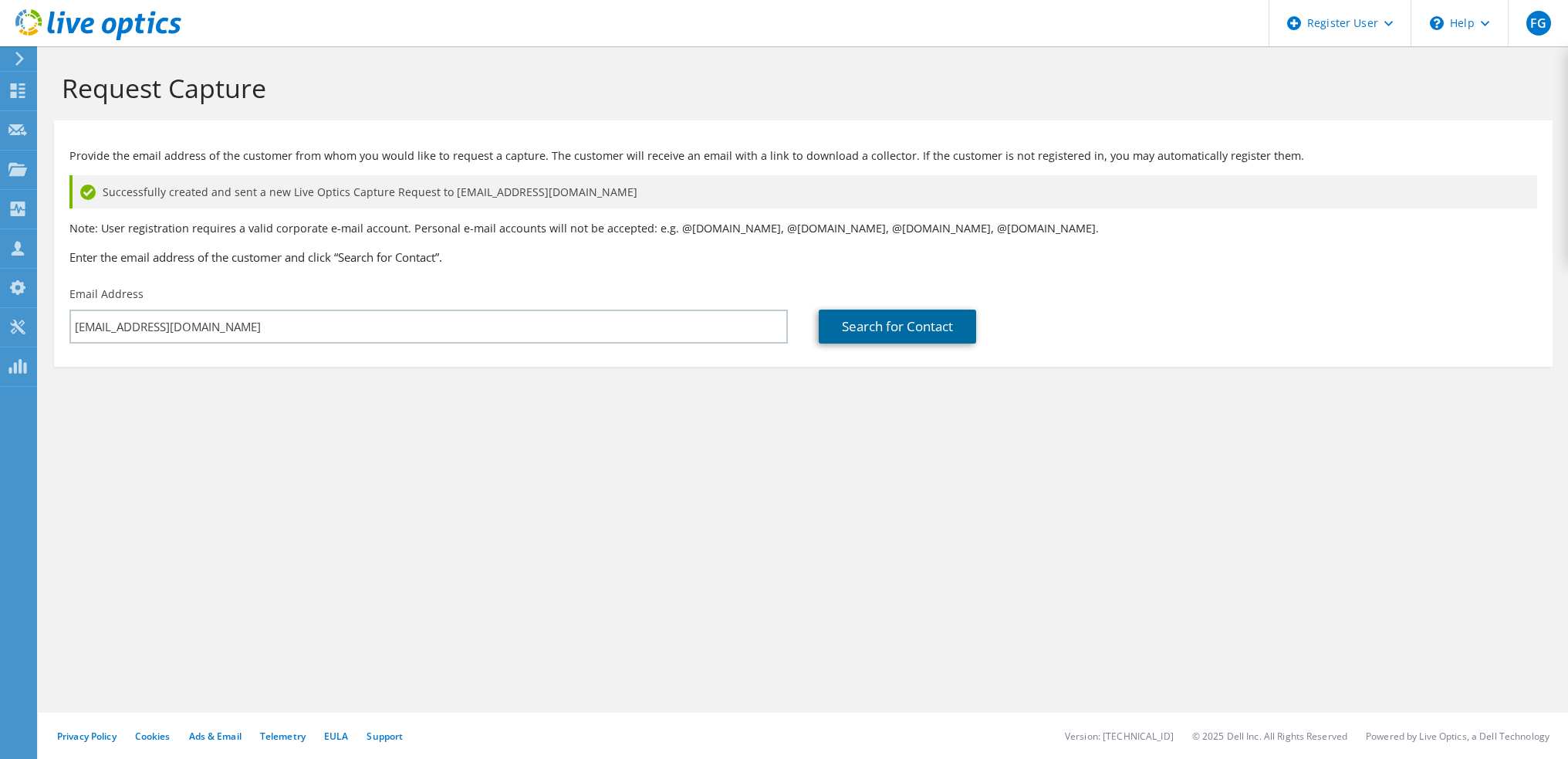
click at [878, 319] on link "Search for Contact" at bounding box center [897, 327] width 157 height 34
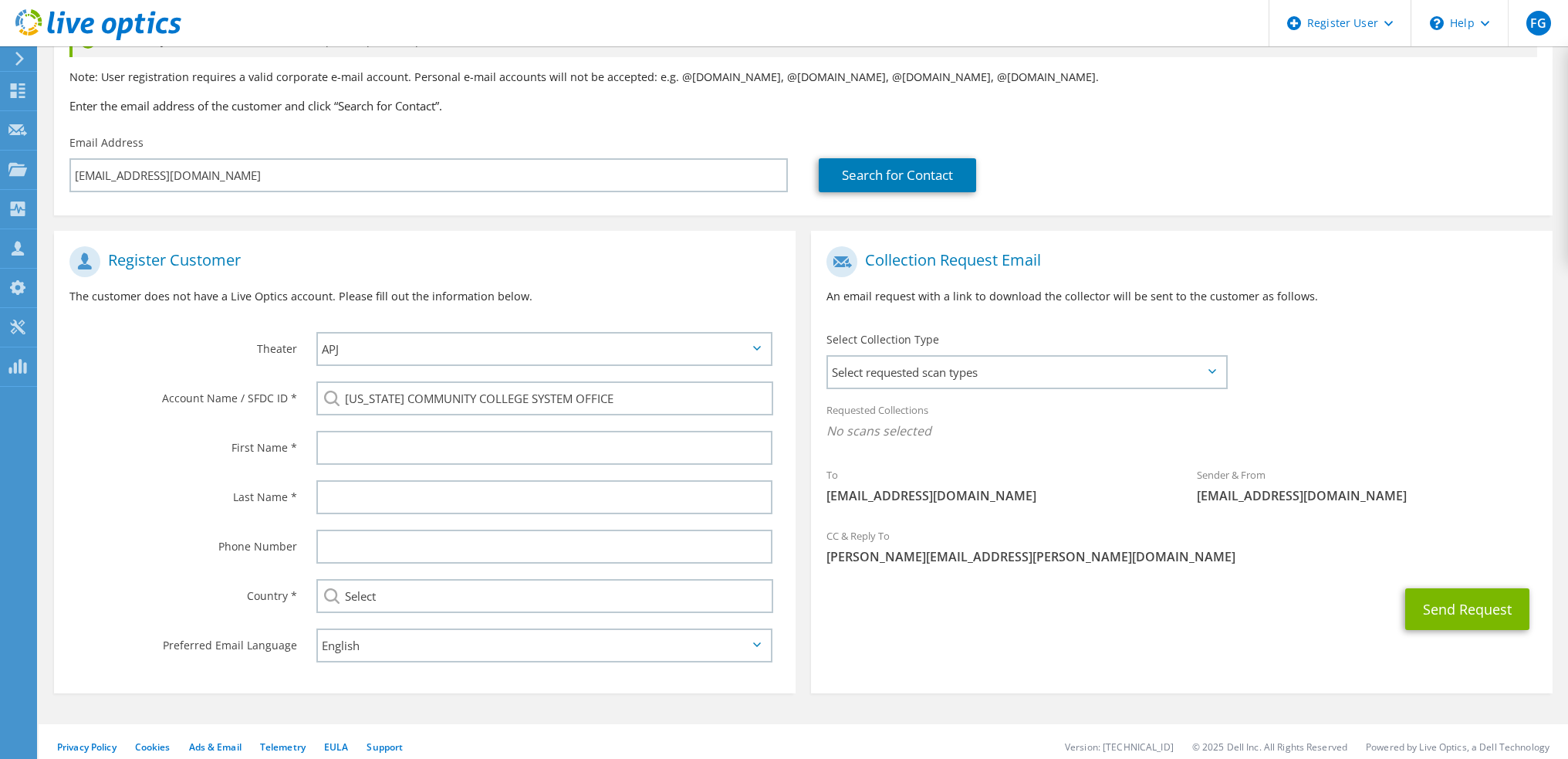
scroll to position [154, 0]
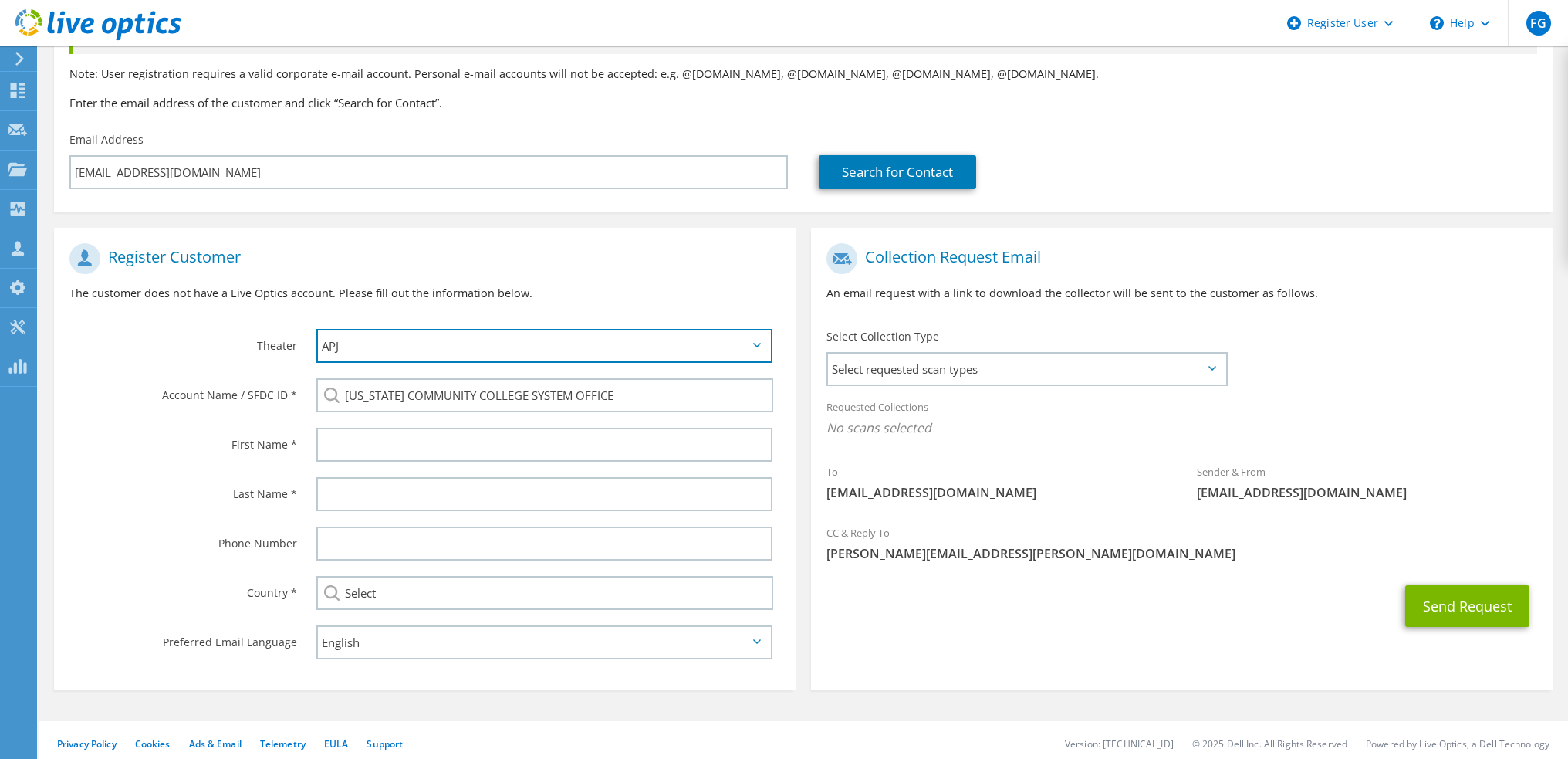
click at [361, 349] on select "APJ EMEA NA/LATAM" at bounding box center [544, 346] width 456 height 34
select select "3"
click at [316, 329] on select "APJ EMEA NA/LATAM" at bounding box center [544, 346] width 456 height 34
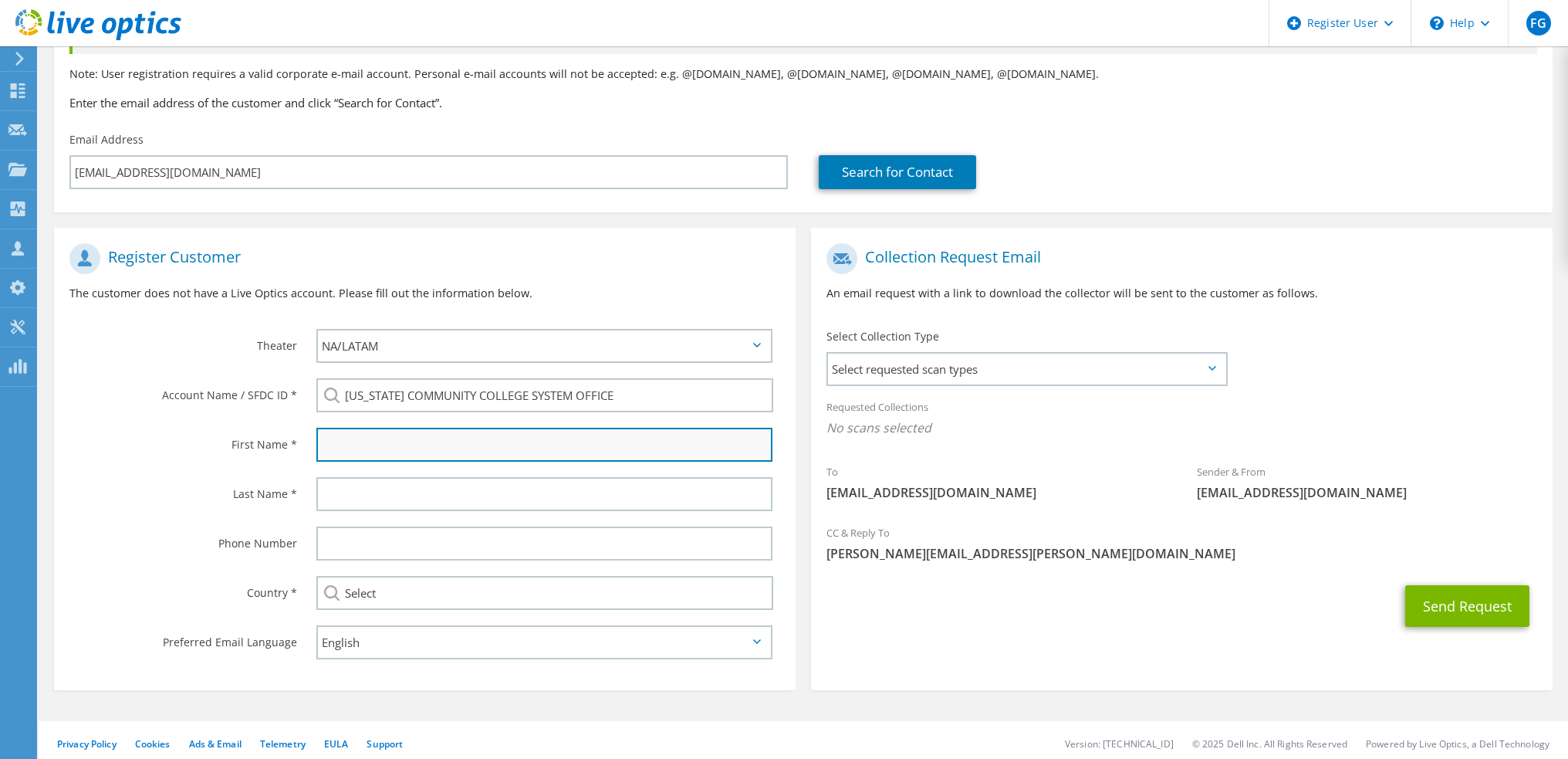
click at [341, 429] on input "text" at bounding box center [544, 445] width 456 height 34
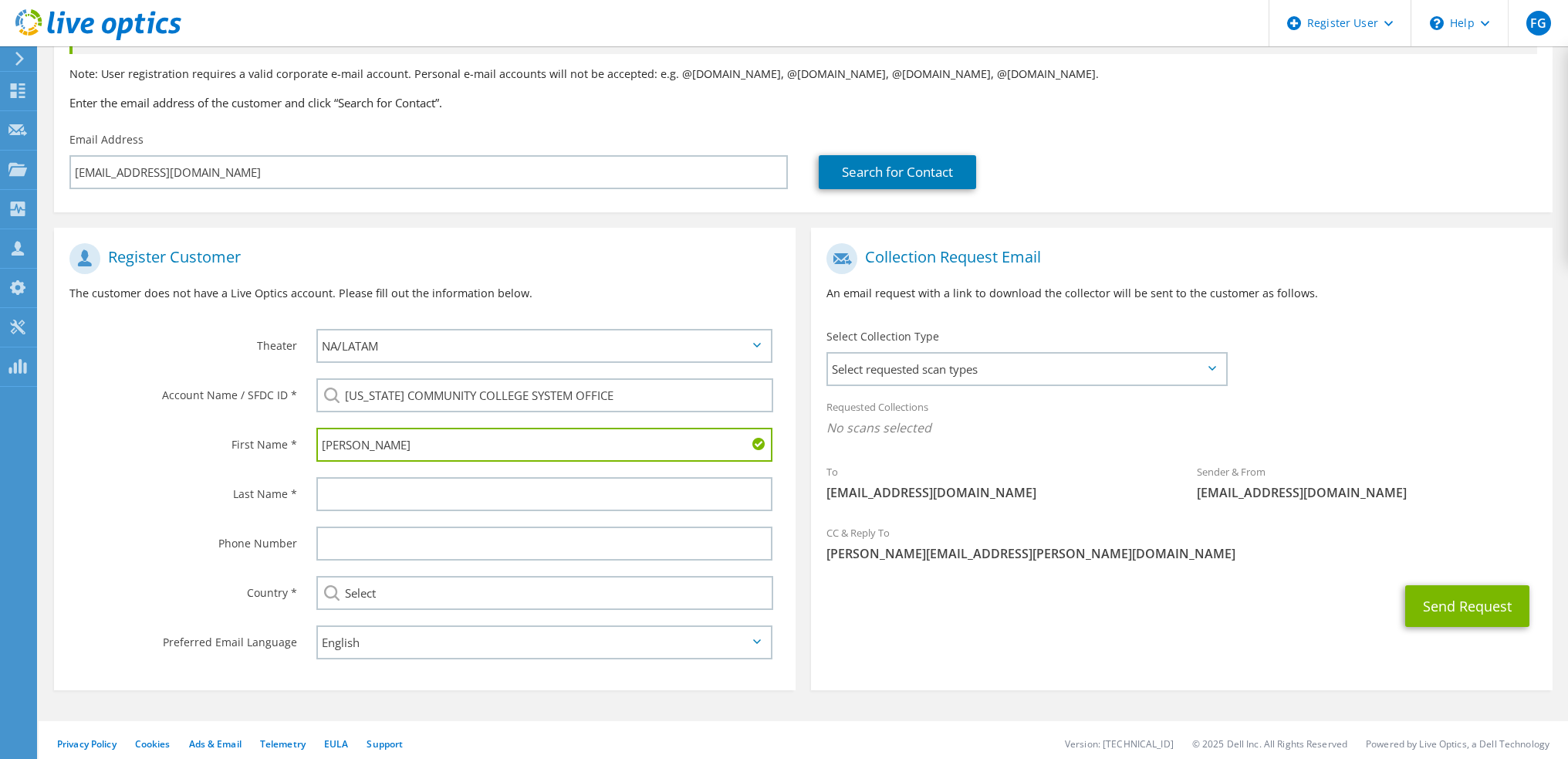
type input "Sam"
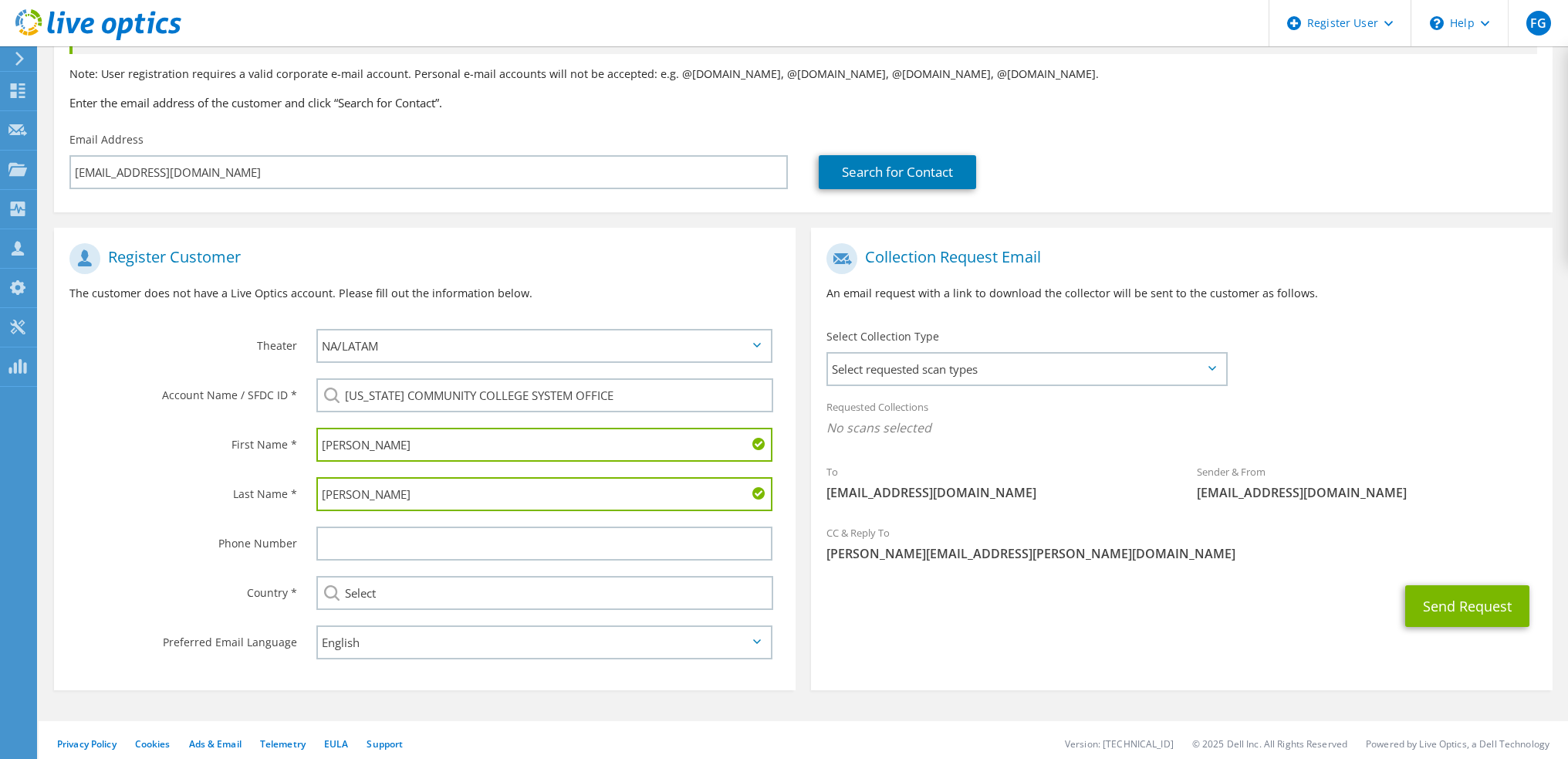
type input "Norris"
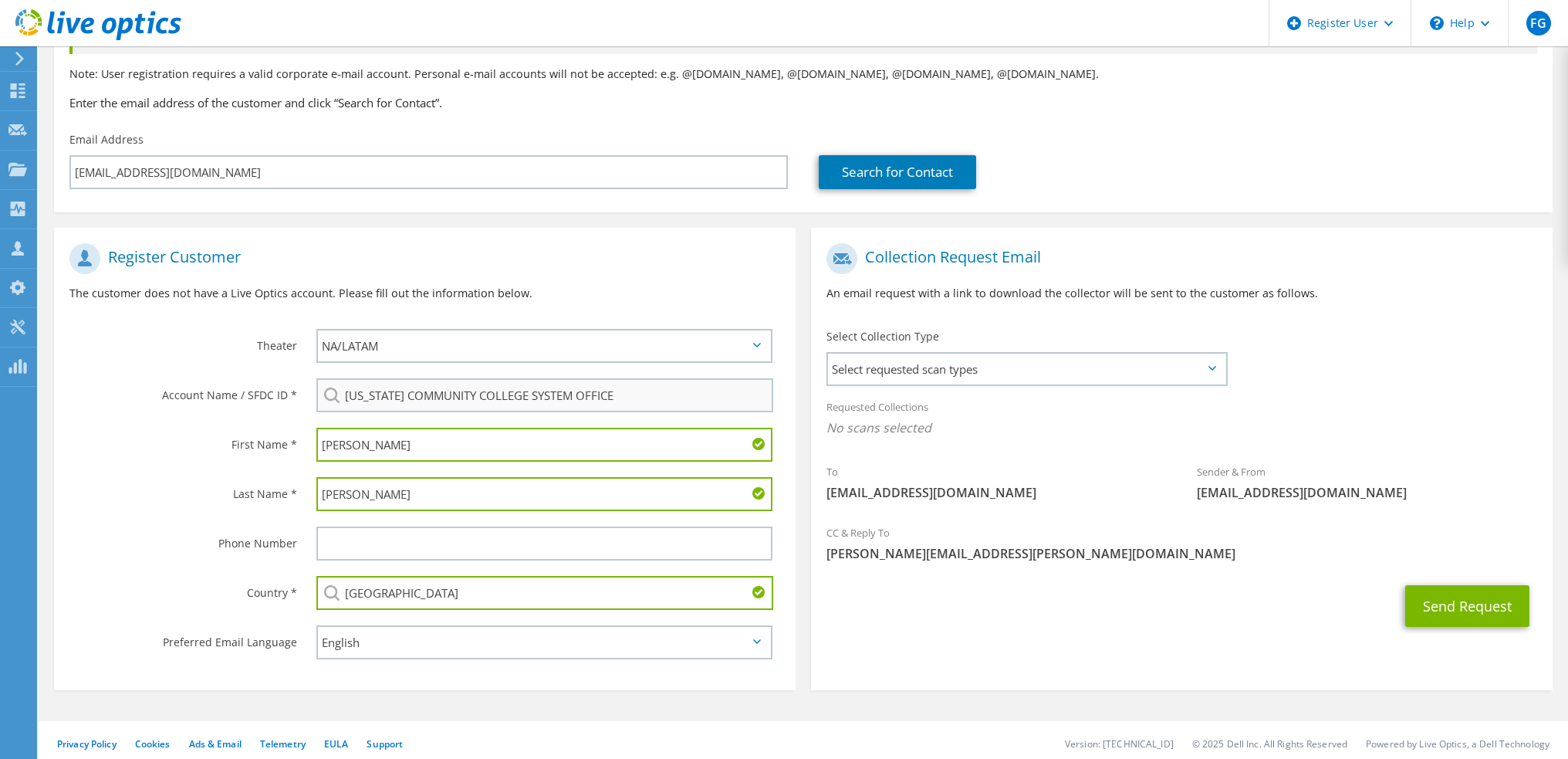
type input "[GEOGRAPHIC_DATA]"
click at [675, 389] on input "VIRGINIA COMMUNITY COLLEGE SYSTEM OFFICE" at bounding box center [544, 395] width 456 height 34
click at [437, 416] on li "VIRGINIA COMMUNITY COLLEGE SYSTEM OFFICE : 595732469" at bounding box center [463, 416] width 293 height 19
type input "VIRGINIA COMMUNITY COLLEGE SYSTEM OFFICE : 595732469"
click at [1048, 360] on span "Select requested scan types" at bounding box center [1027, 369] width 397 height 31
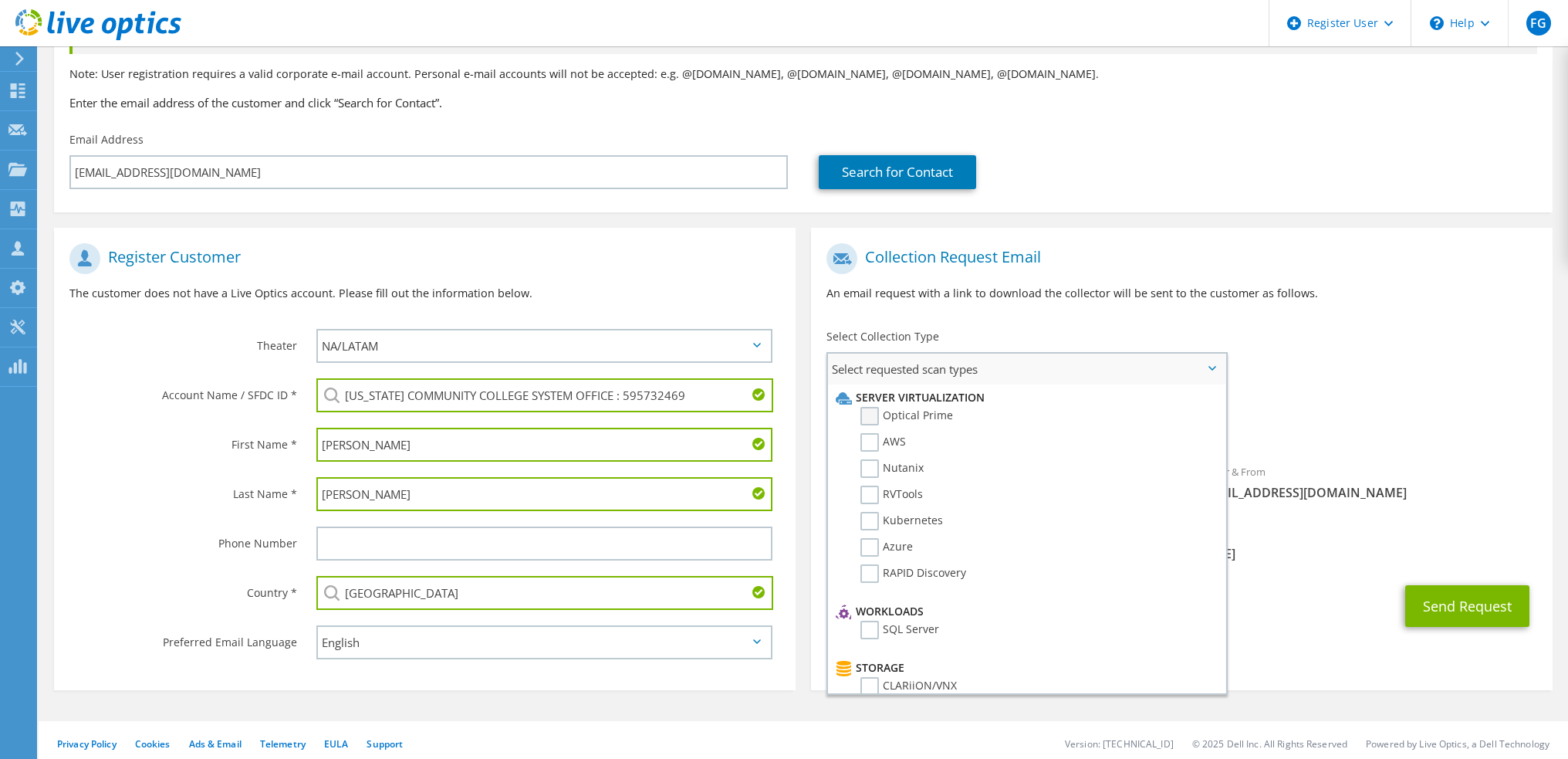
click at [936, 407] on label "Optical Prime" at bounding box center [907, 416] width 93 height 19
click at [0, 0] on input "Optical Prime" at bounding box center [0, 0] width 0 height 0
click at [1291, 321] on div "To snorris@vccs.edu Sender & From liveoptics@liveoptics.com" at bounding box center [1182, 378] width 742 height 286
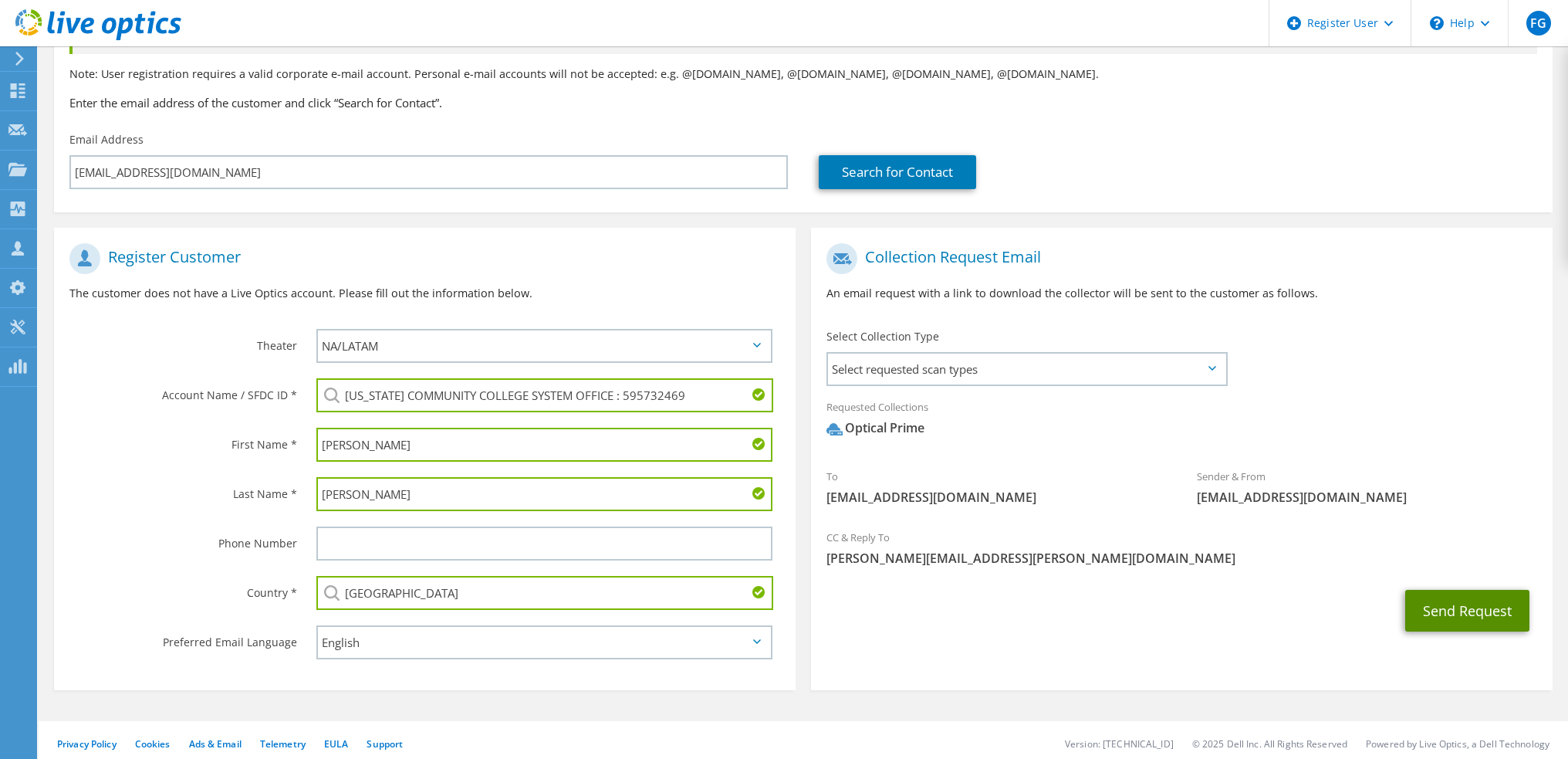
click at [1420, 598] on button "Send Request" at bounding box center [1467, 610] width 124 height 41
